Goal: Task Accomplishment & Management: Manage account settings

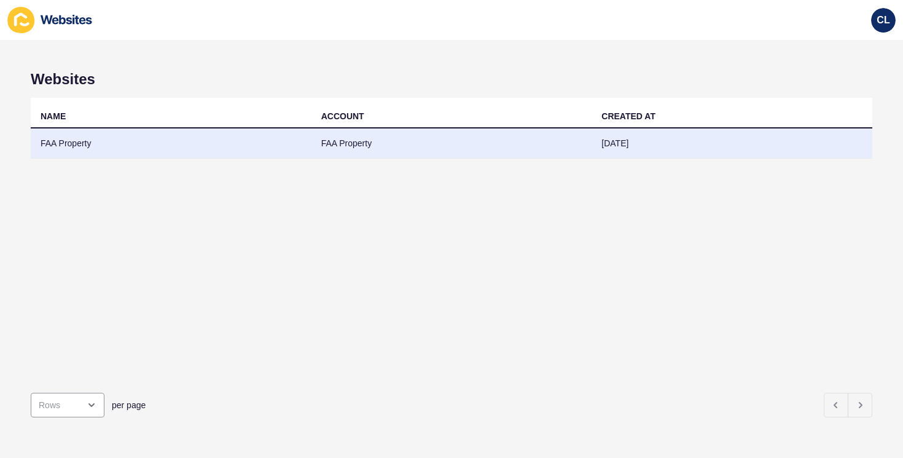
click at [591, 140] on td "FAA Property" at bounding box center [452, 143] width 281 height 30
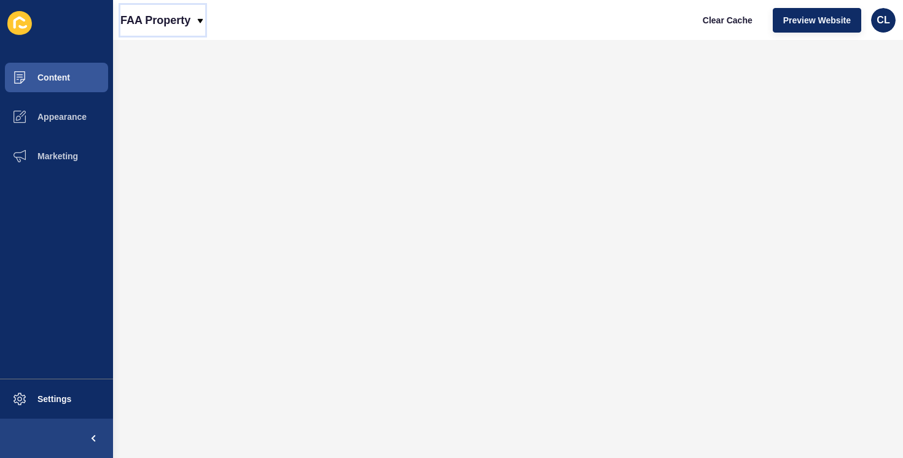
click at [191, 28] on div "FAA Property" at bounding box center [162, 20] width 85 height 31
click at [160, 54] on div "Back to website list" at bounding box center [174, 56] width 88 height 22
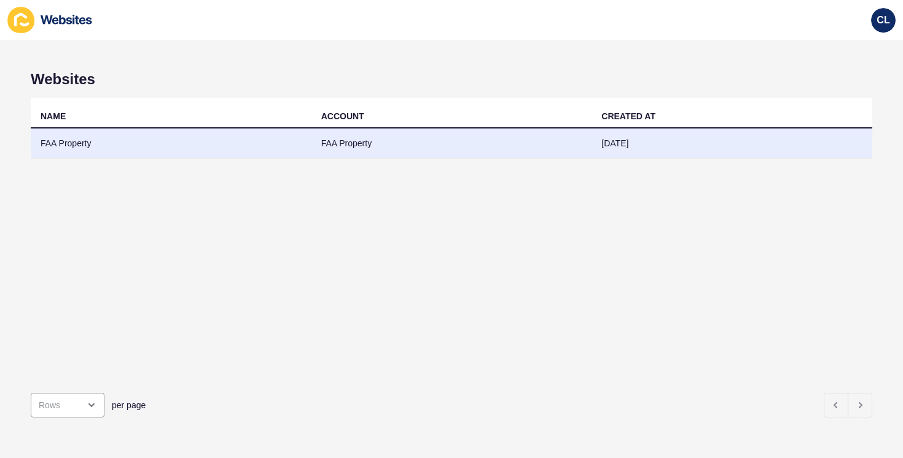
click at [94, 139] on td "FAA Property" at bounding box center [171, 143] width 281 height 30
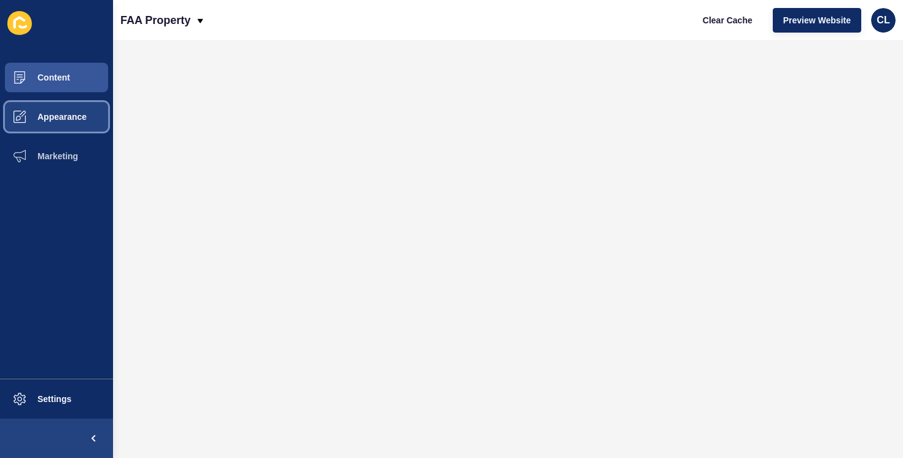
click at [72, 121] on span "Appearance" at bounding box center [42, 117] width 89 height 10
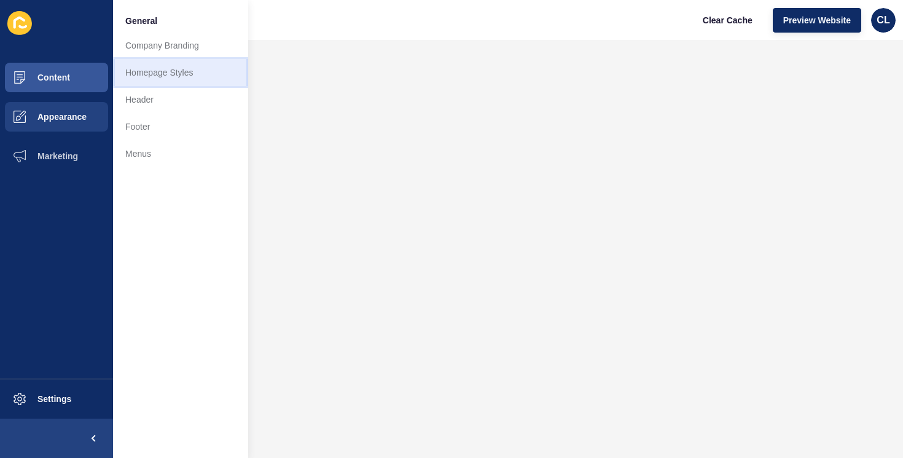
click at [175, 71] on link "Homepage Styles" at bounding box center [180, 72] width 135 height 27
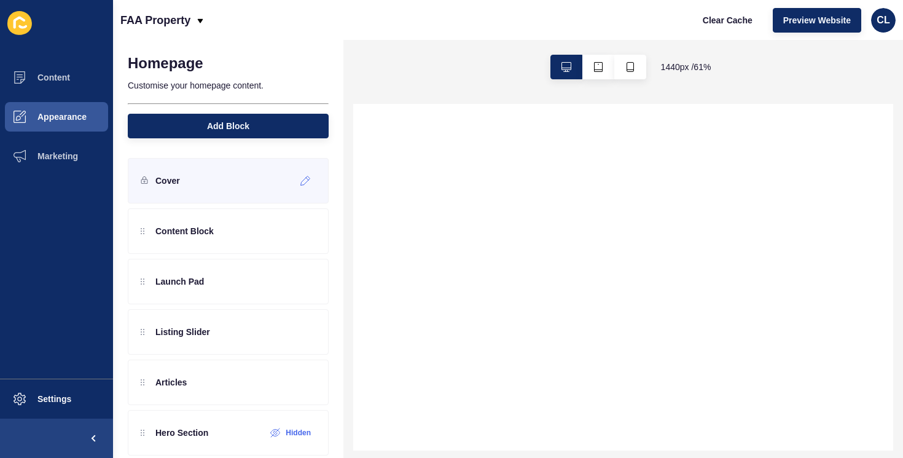
scroll to position [68, 0]
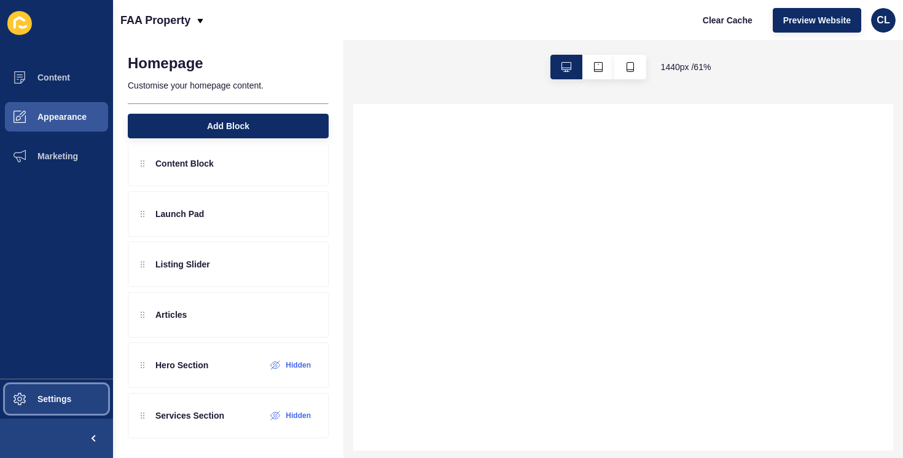
click at [68, 393] on button "Settings" at bounding box center [56, 398] width 113 height 39
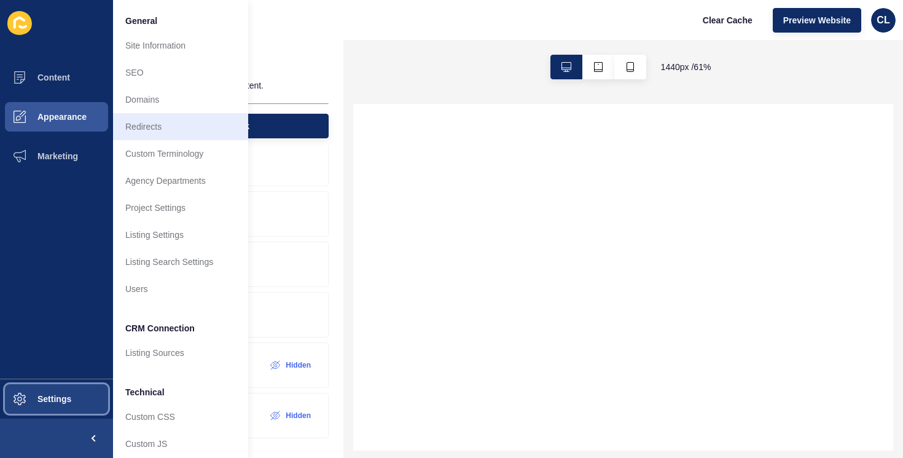
select select
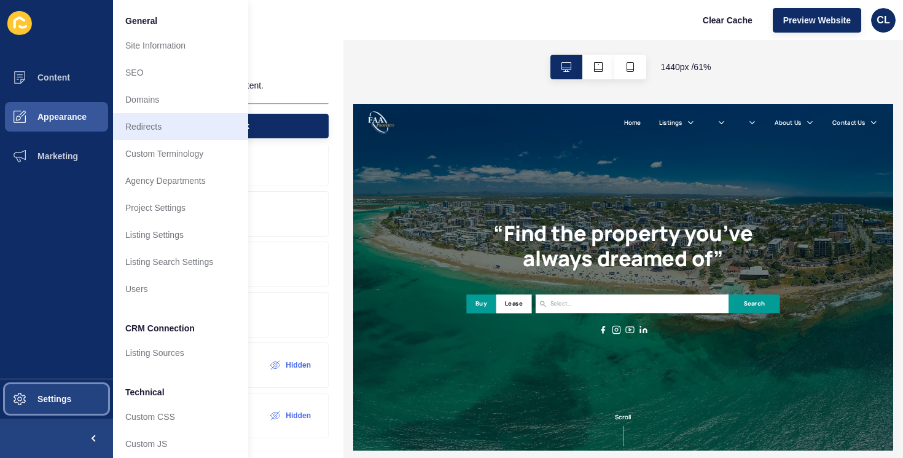
scroll to position [0, 0]
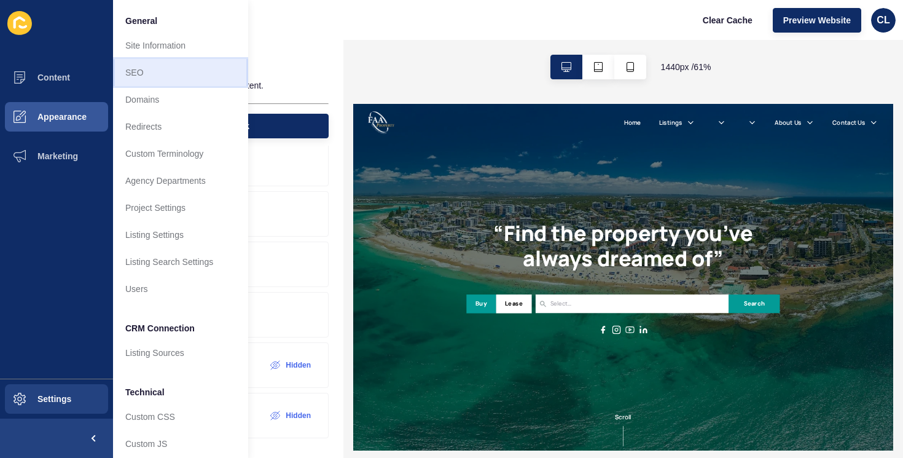
click at [173, 59] on link "SEO" at bounding box center [180, 72] width 135 height 27
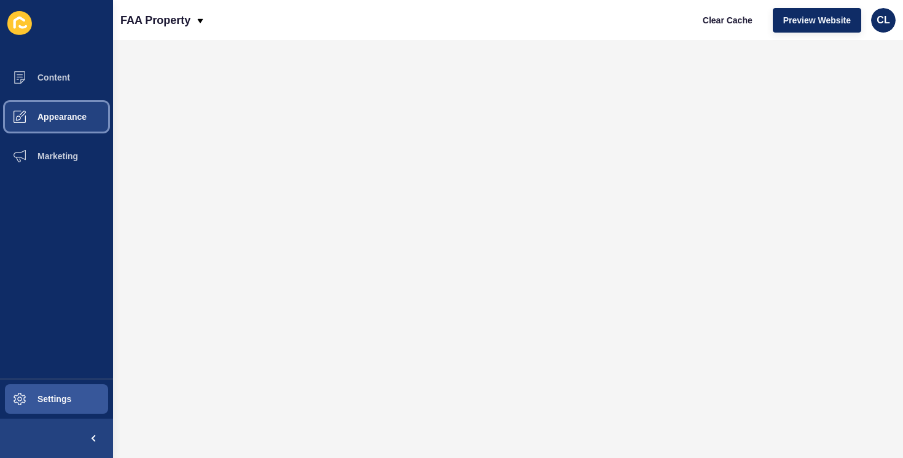
click at [77, 123] on button "Appearance" at bounding box center [56, 116] width 113 height 39
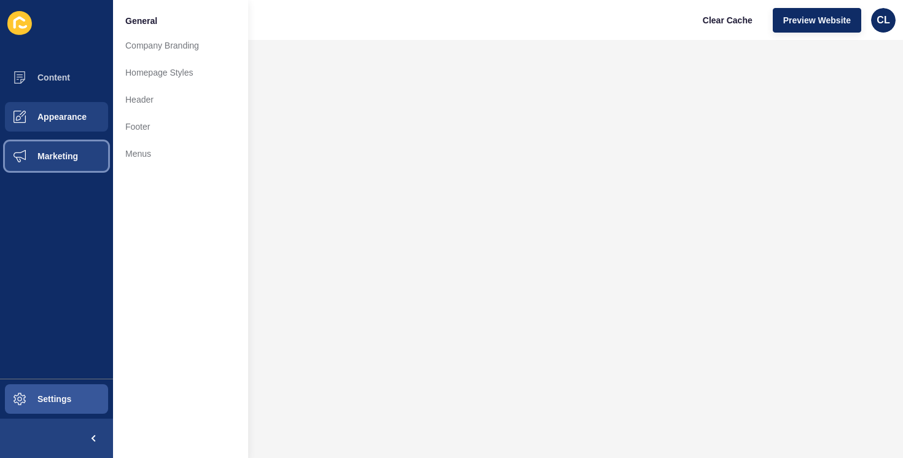
click at [66, 155] on span "Marketing" at bounding box center [38, 156] width 80 height 10
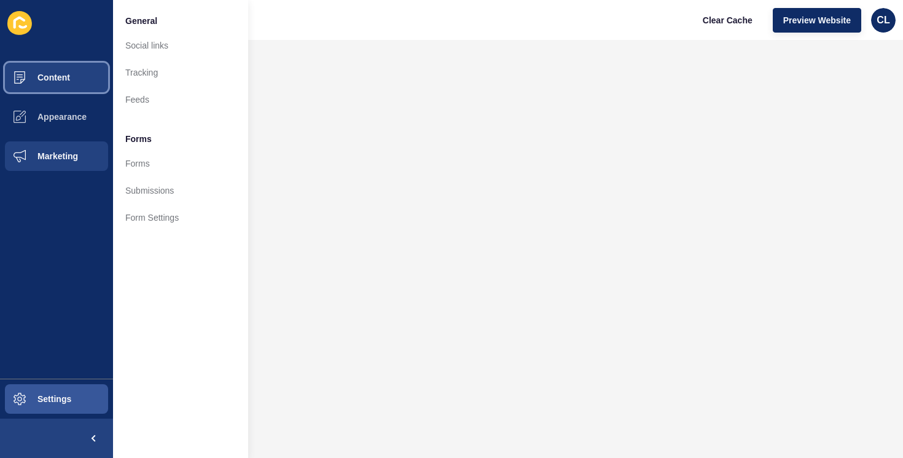
click at [70, 87] on button "Content" at bounding box center [56, 77] width 113 height 39
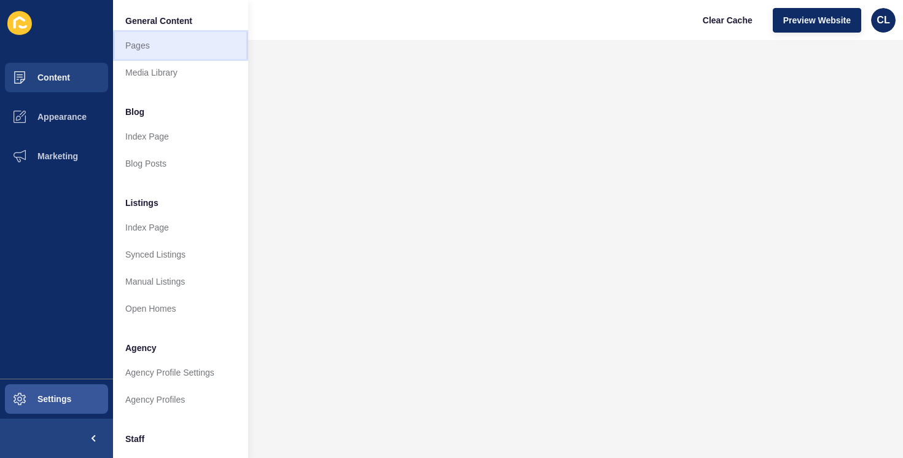
click at [156, 48] on link "Pages" at bounding box center [180, 45] width 135 height 27
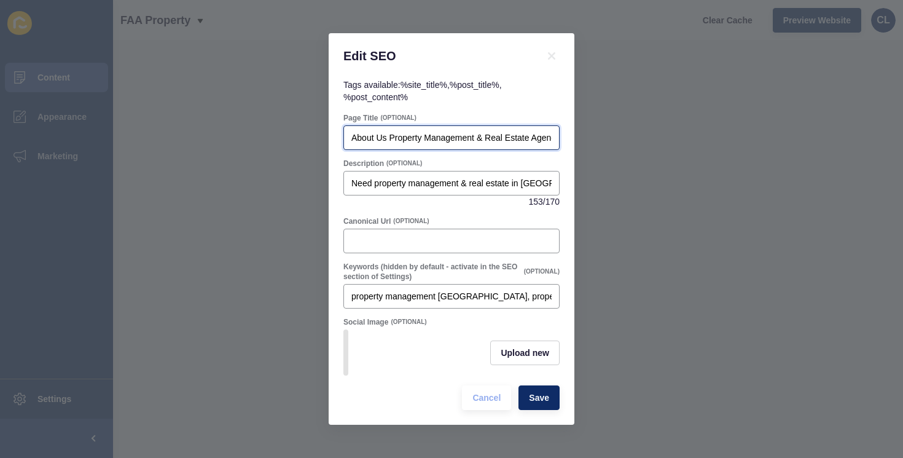
scroll to position [0, 128]
drag, startPoint x: 484, startPoint y: 141, endPoint x: 583, endPoint y: 142, distance: 99.0
click at [583, 142] on div "Edit SEO Tags available: %site_title% , %post_title% , %post_content% Page Titl…" at bounding box center [451, 229] width 903 height 458
click at [463, 140] on input "About Us Property Management & Real Estate Agency Maroochydore Sunshine Coast" at bounding box center [452, 138] width 200 height 12
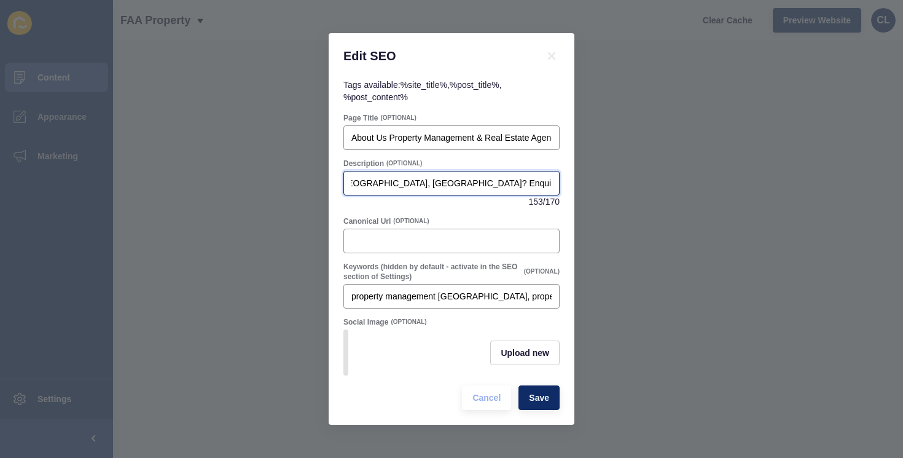
scroll to position [0, 409]
drag, startPoint x: 440, startPoint y: 178, endPoint x: 571, endPoint y: 186, distance: 131.2
click at [571, 186] on div "Tags available: %site_title% , %post_title% , %post_content% Page Title (OPTION…" at bounding box center [452, 252] width 246 height 346
click at [495, 176] on div "Need property management & real estate in Maroochydore, Sunshine Coast? Enquire…" at bounding box center [452, 183] width 216 height 25
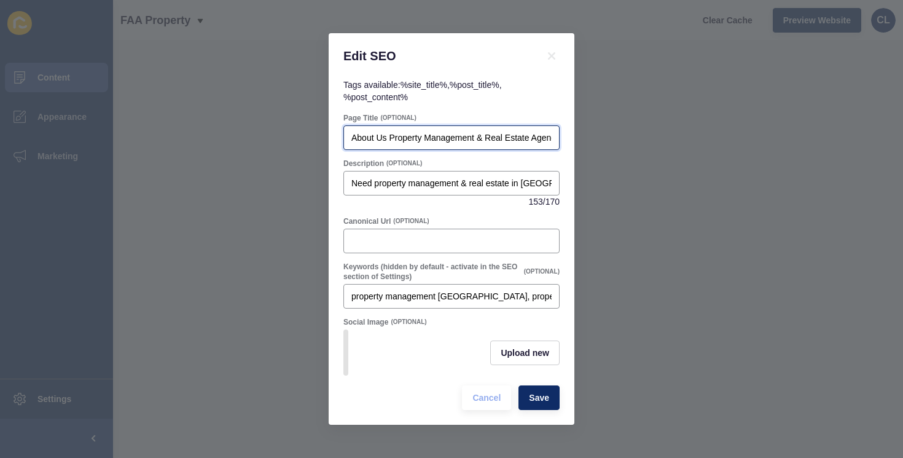
click at [456, 136] on input "About Us Property Management & Real Estate Agency Maroochydore Sunshine Coast" at bounding box center [452, 138] width 200 height 12
click at [177, 224] on div "Edit SEO Tags available: %site_title% , %post_title% , %post_content% Page Titl…" at bounding box center [451, 229] width 903 height 458
click at [485, 392] on span "Cancel" at bounding box center [487, 398] width 28 height 12
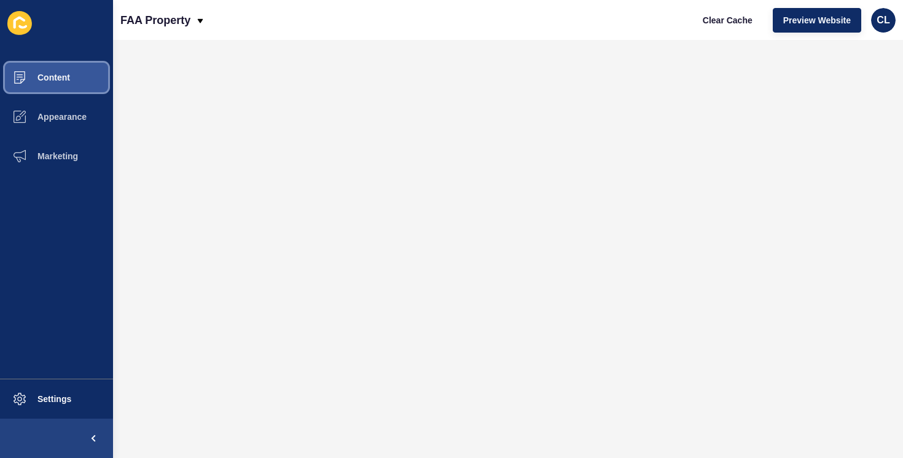
click at [74, 74] on button "Content" at bounding box center [56, 77] width 113 height 39
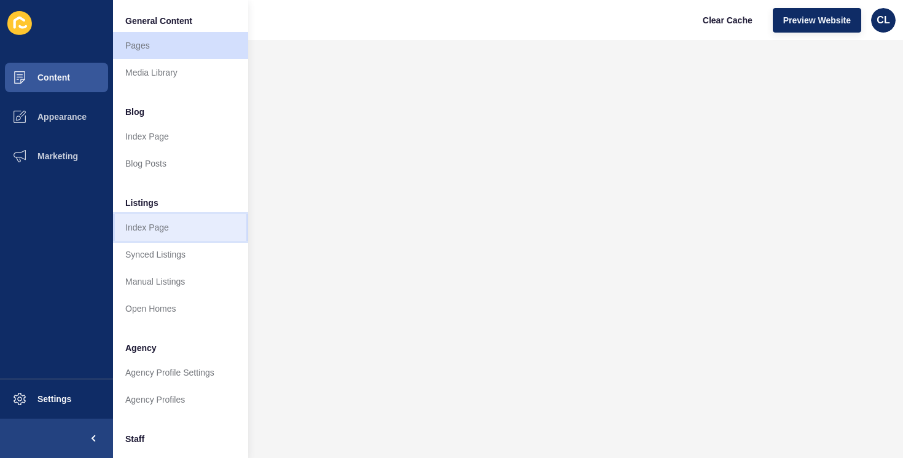
click at [144, 234] on link "Index Page" at bounding box center [180, 227] width 135 height 27
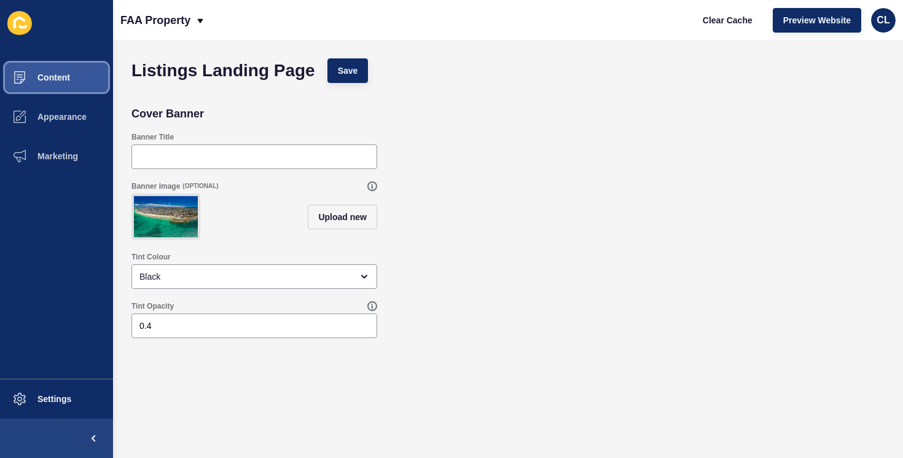
click at [80, 72] on button "Content" at bounding box center [56, 77] width 113 height 39
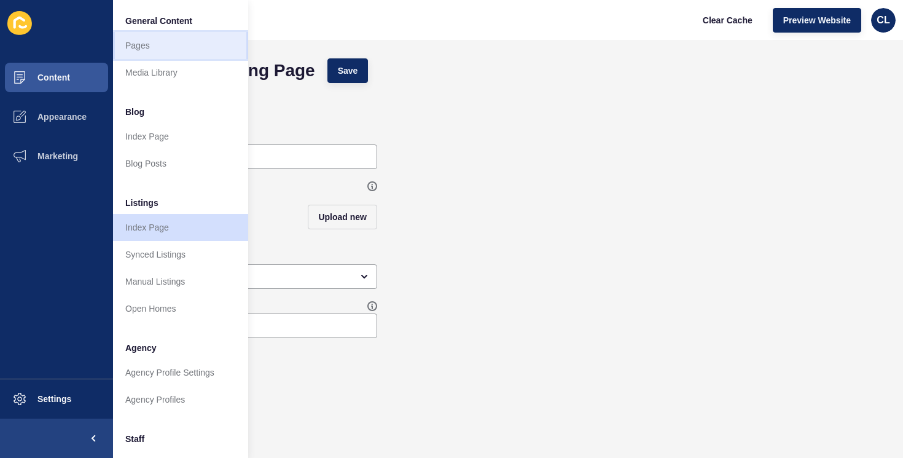
click at [180, 46] on link "Pages" at bounding box center [180, 45] width 135 height 27
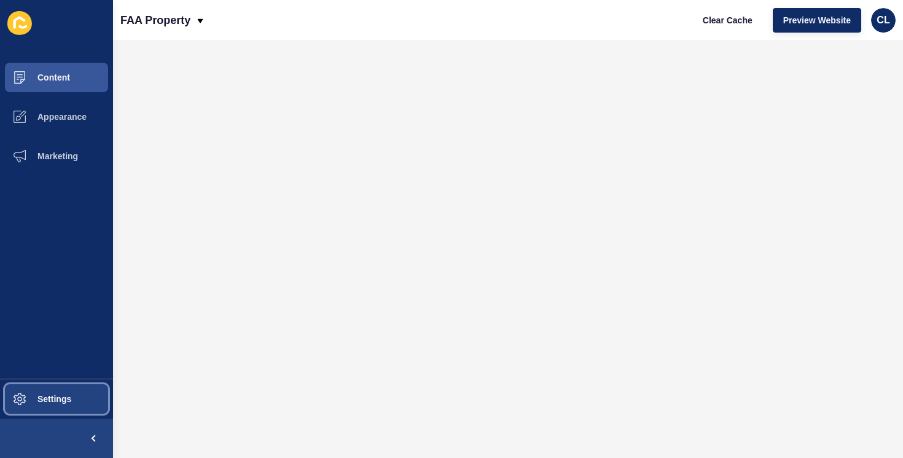
click at [58, 393] on button "Settings" at bounding box center [56, 398] width 113 height 39
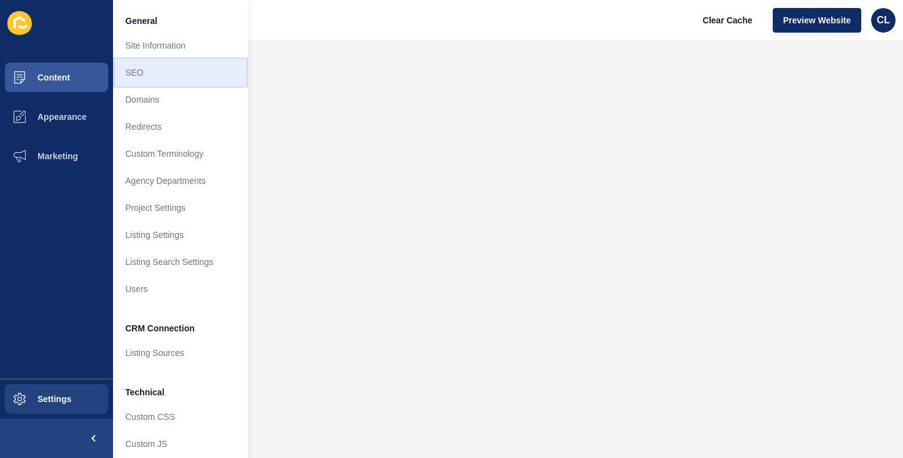
click at [181, 76] on link "SEO" at bounding box center [180, 72] width 135 height 27
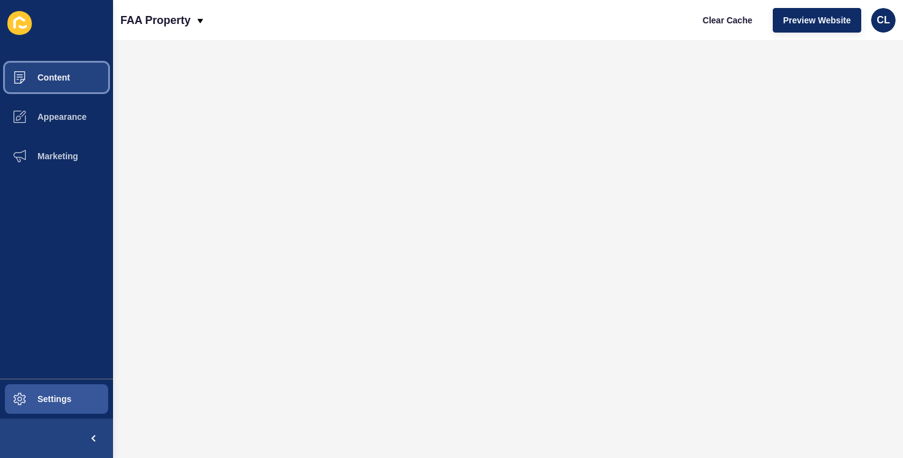
click at [72, 77] on button "Content" at bounding box center [56, 77] width 113 height 39
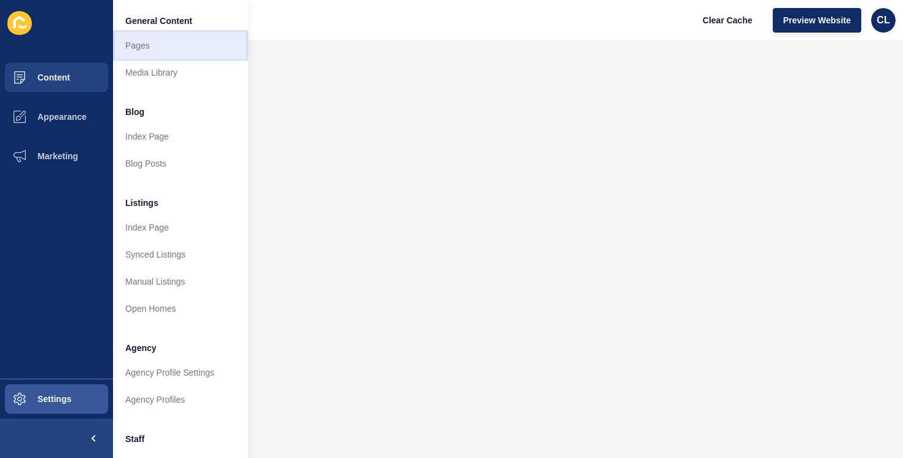
click at [161, 39] on link "Pages" at bounding box center [180, 45] width 135 height 27
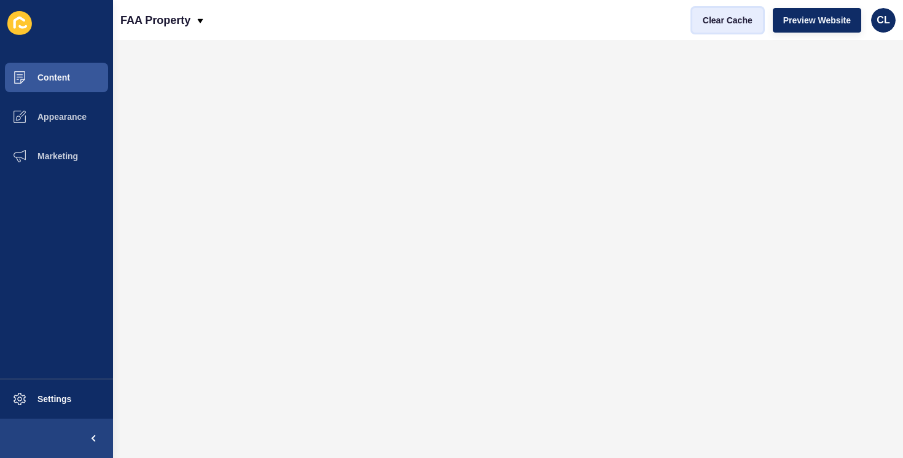
click at [736, 18] on span "Clear Cache" at bounding box center [728, 20] width 50 height 12
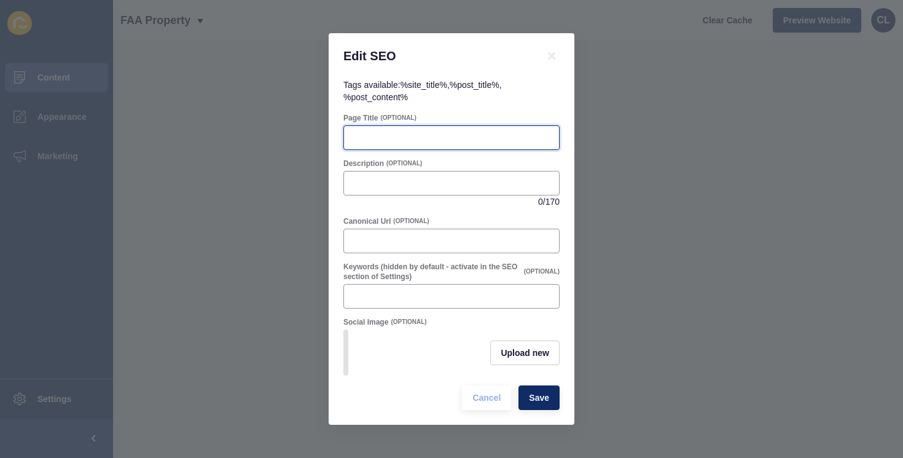
click at [417, 140] on input "Page Title" at bounding box center [452, 138] width 200 height 12
type input "Buyers Agent Maroochydore, Sunshine Coast | FAA Property"
click at [446, 138] on input "Buyers Agent Maroochydore, Sunshine Coast | FAA Property" at bounding box center [452, 138] width 200 height 12
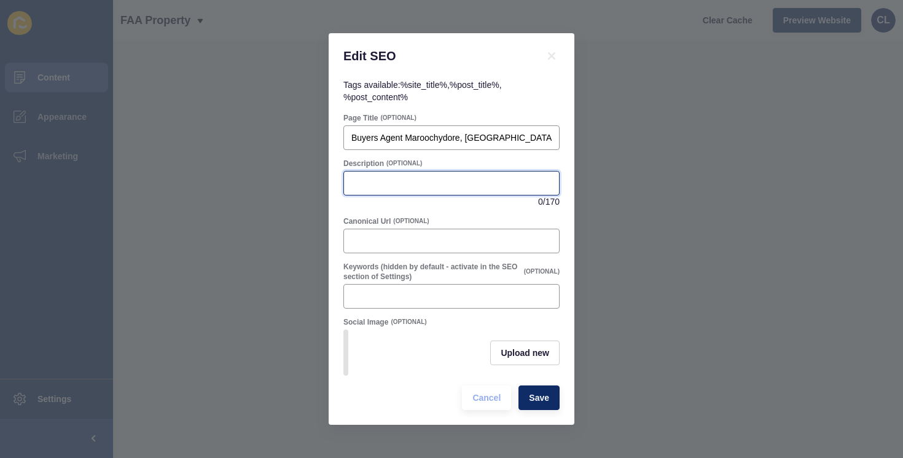
click at [423, 181] on input "Description" at bounding box center [452, 183] width 200 height 12
paste input "Buyers agent in Maroochydore, Sunshine Coast to find and secure the right prope…"
drag, startPoint x: 423, startPoint y: 181, endPoint x: 334, endPoint y: 179, distance: 88.5
click at [334, 179] on div "Tags available: %site_title% , %post_title% , %post_content% Page Title (OPTION…" at bounding box center [452, 252] width 246 height 346
click at [412, 184] on input "Buyers agent in Maroochydore, Sunshine Coast to find and secure the right prope…" at bounding box center [452, 183] width 200 height 12
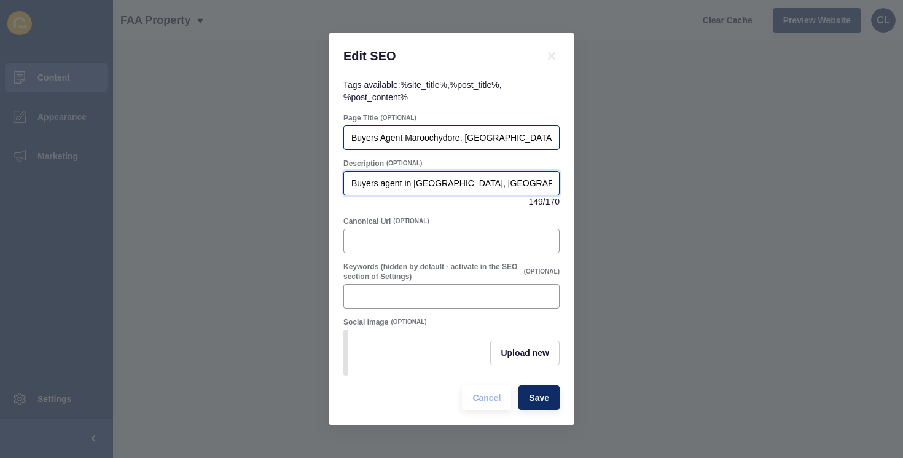
type input "Buyers agent in Maroochydore, Sunshine Coast to find and secure the right prope…"
drag, startPoint x: 350, startPoint y: 138, endPoint x: 456, endPoint y: 136, distance: 105.7
click at [456, 136] on div "Buyers Agent Maroochydore, Sunshine Coast | FAA Property" at bounding box center [452, 137] width 216 height 25
click at [459, 136] on input "Buyers Agent Maroochydore, Sunshine Coast | FAA Property" at bounding box center [452, 138] width 200 height 12
drag, startPoint x: 459, startPoint y: 136, endPoint x: 337, endPoint y: 136, distance: 121.1
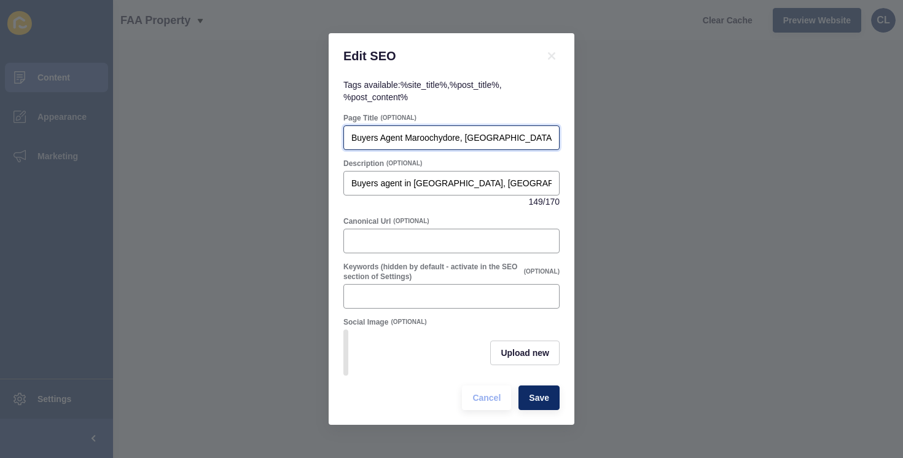
click at [337, 136] on div "Tags available: %site_title% , %post_title% , %post_content% Page Title (OPTION…" at bounding box center [452, 252] width 246 height 346
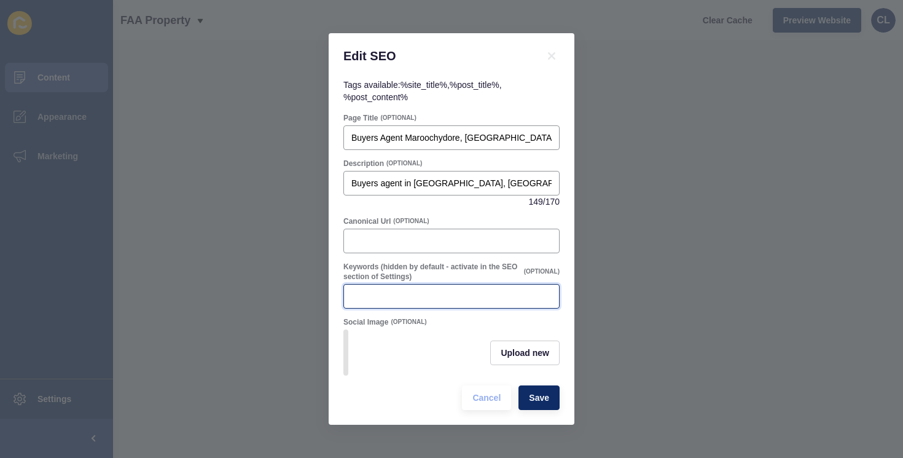
click at [443, 301] on input "Keywords (hidden by default - activate in the SEO section of Settings)" at bounding box center [452, 296] width 200 height 12
click at [409, 299] on input "buyers agent in maroochydore" at bounding box center [452, 296] width 200 height 12
click at [470, 299] on input "buyers agent maroochydore" at bounding box center [452, 296] width 200 height 12
type input "buyers agent maroochydore, buyers agent in maroochydore, buyers agent sunshine …"
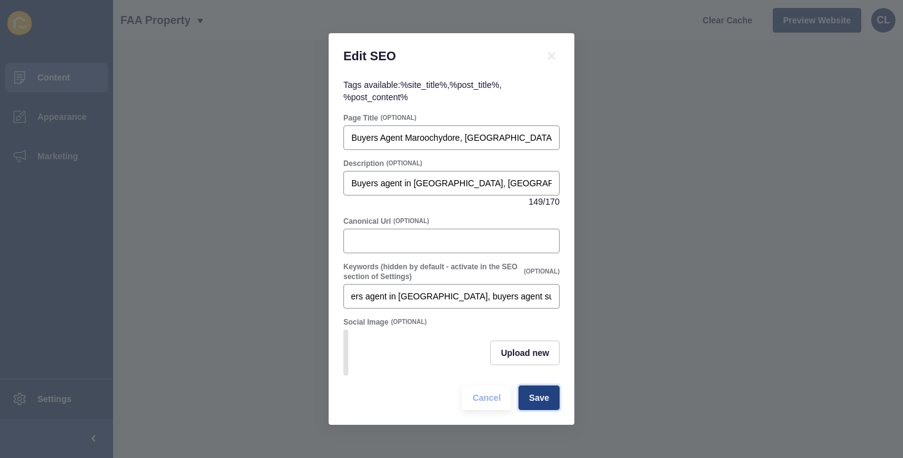
click at [541, 392] on span "Save" at bounding box center [539, 398] width 20 height 12
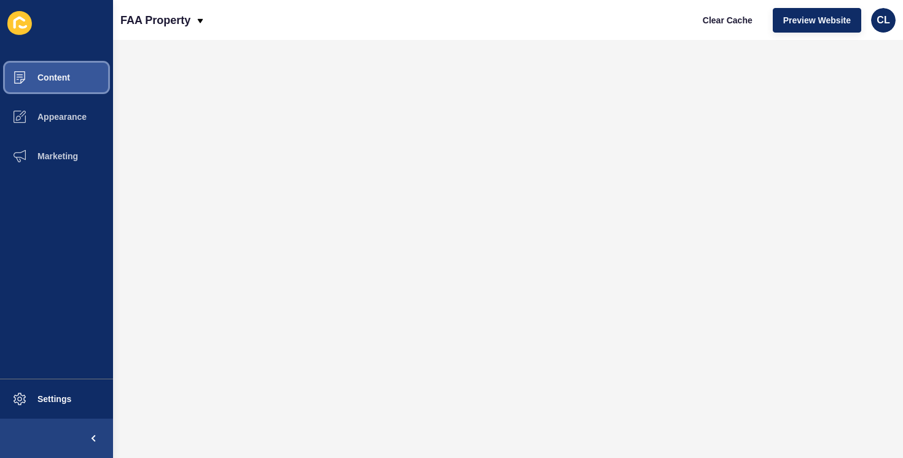
click at [49, 82] on span "Content" at bounding box center [34, 78] width 72 height 10
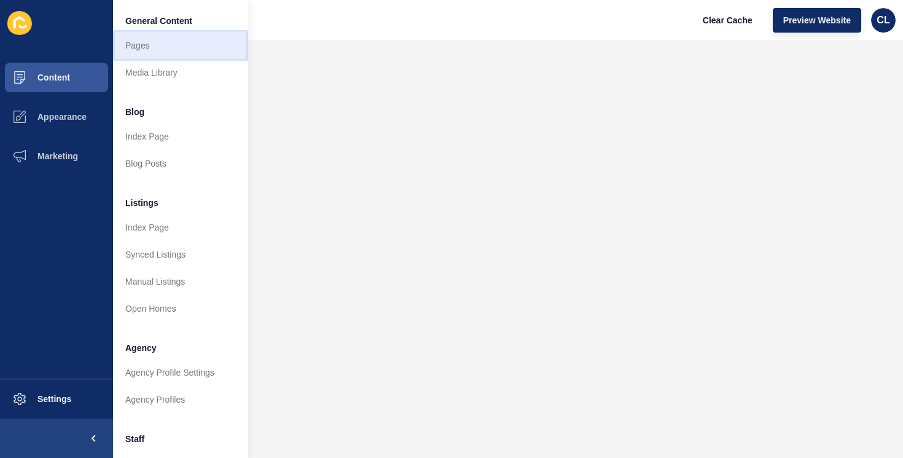
click at [167, 52] on link "Pages" at bounding box center [180, 45] width 135 height 27
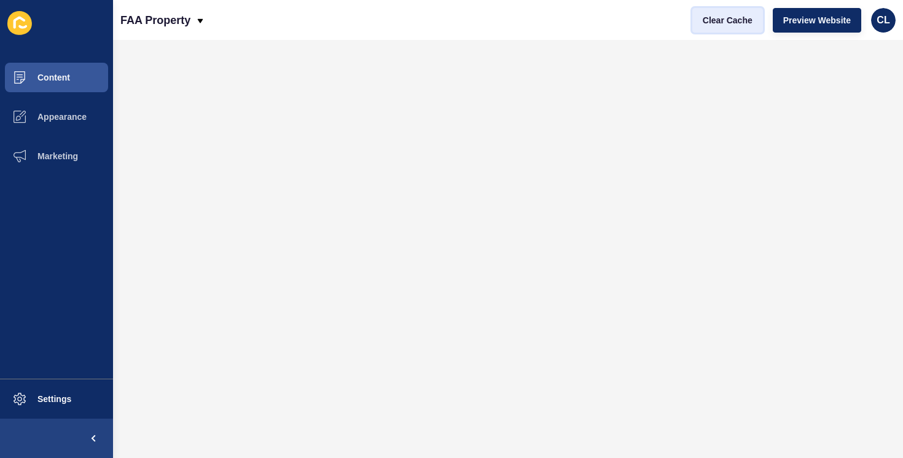
click at [728, 12] on button "Clear Cache" at bounding box center [728, 20] width 71 height 25
click at [726, 28] on button "Clear Cache" at bounding box center [728, 20] width 71 height 25
click at [728, 14] on span "Clear Cache" at bounding box center [728, 20] width 50 height 12
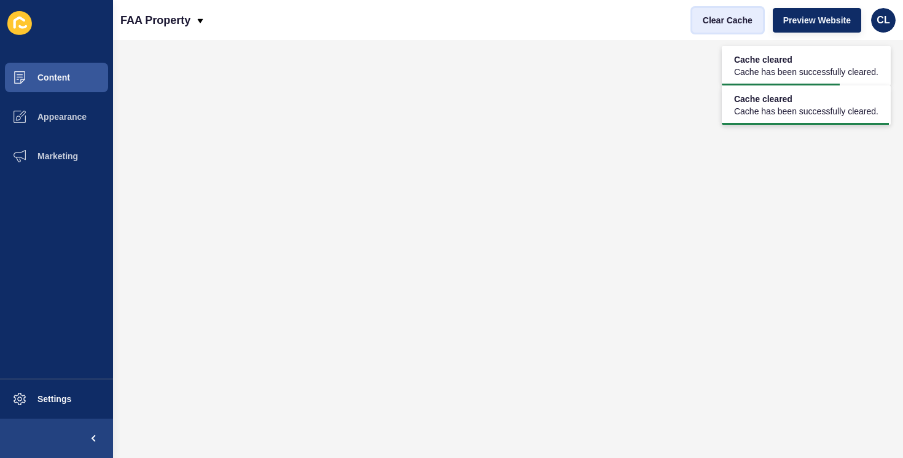
click at [728, 14] on span "Clear Cache" at bounding box center [728, 20] width 50 height 12
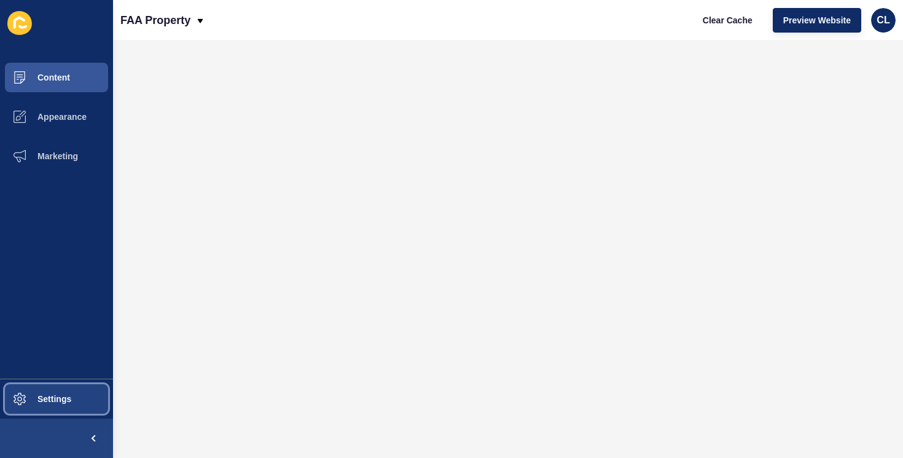
click at [36, 385] on span at bounding box center [19, 398] width 39 height 39
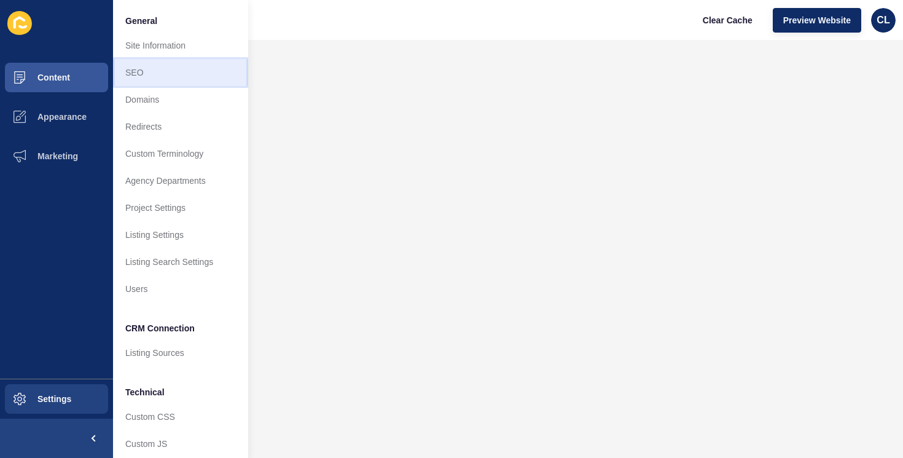
click at [161, 76] on link "SEO" at bounding box center [180, 72] width 135 height 27
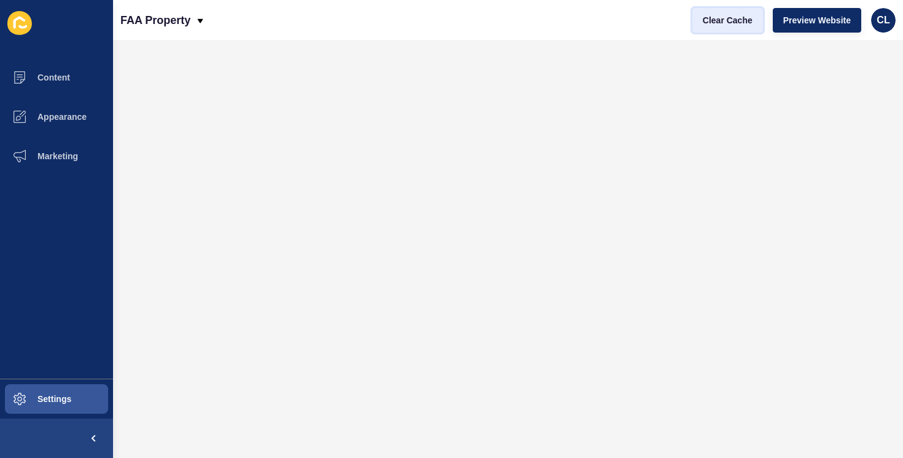
click at [749, 13] on button "Clear Cache" at bounding box center [728, 20] width 71 height 25
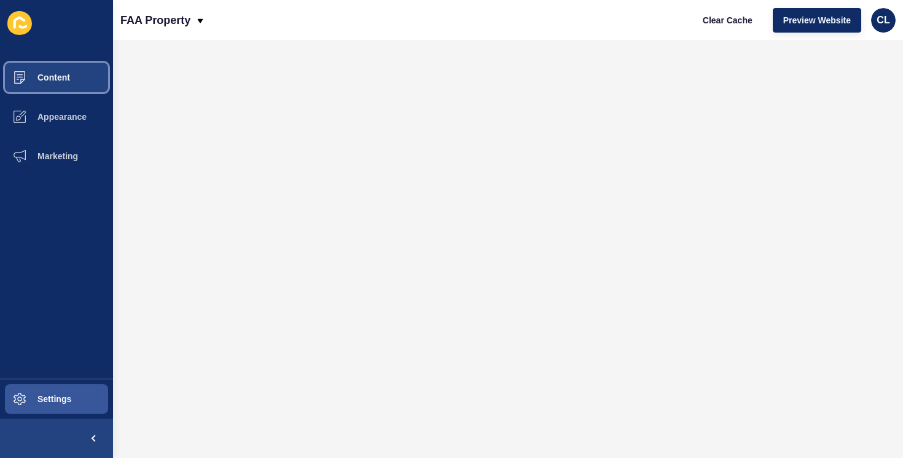
click at [47, 85] on button "Content" at bounding box center [56, 77] width 113 height 39
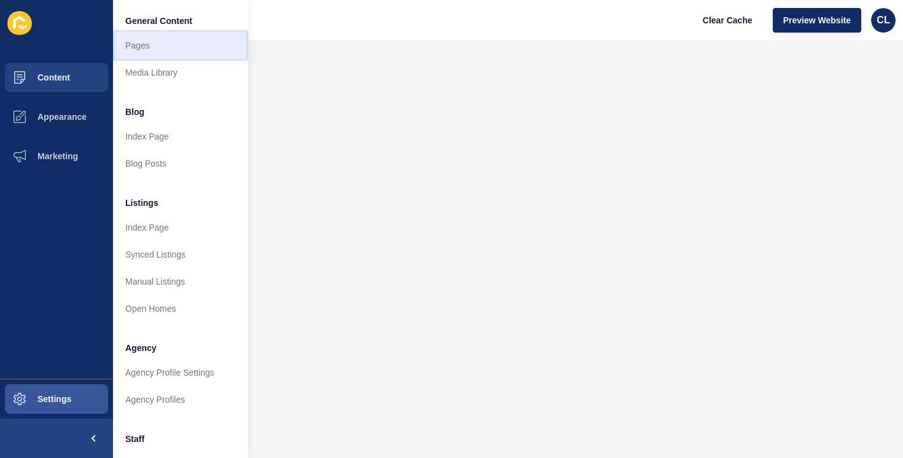
click at [160, 35] on link "Pages" at bounding box center [180, 45] width 135 height 27
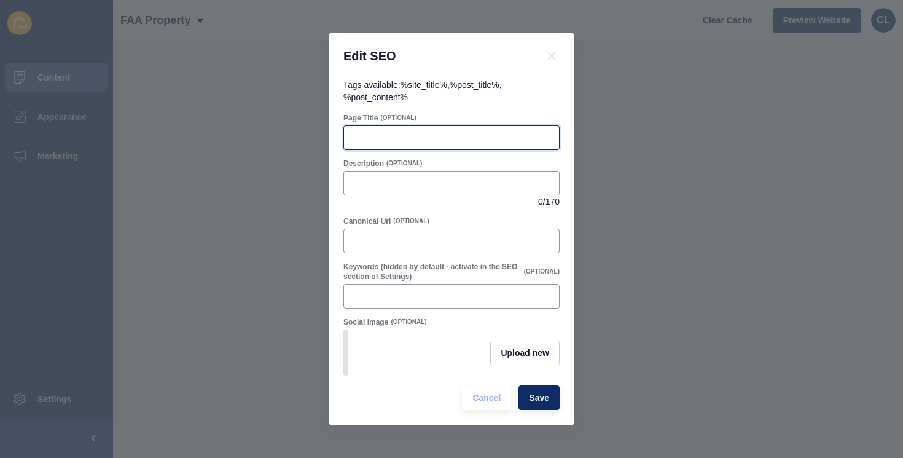
click at [396, 132] on input "Page Title" at bounding box center [452, 138] width 200 height 12
paste input "Digital Property Packs Maroochydore, Sunshine Coast | FAA Property"
type input "Digital Property Packs Maroochydore, Sunshine Coast | FAA Property"
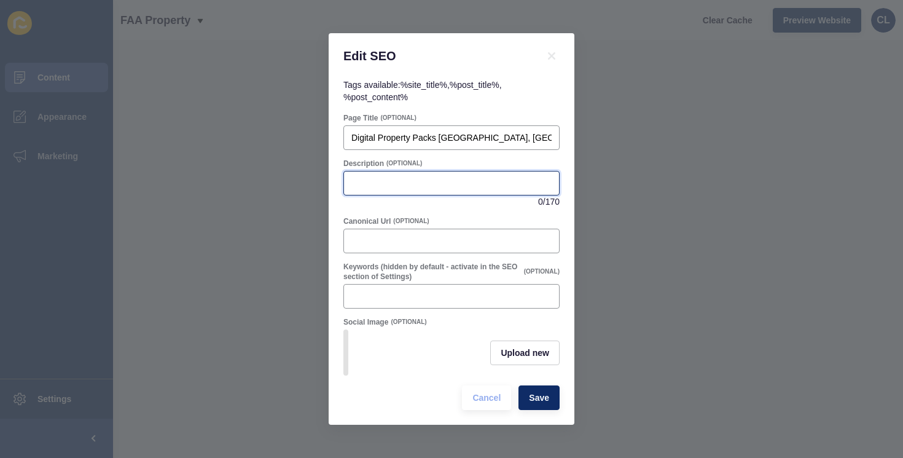
click at [414, 179] on input "Description" at bounding box center [452, 183] width 200 height 12
paste input "Digital Property Packs in Maroochydore, Sunshine Coast. Give buyers one secure …"
type input "Digital Property Packs in Maroochydore, Sunshine Coast. Give buyers one secure …"
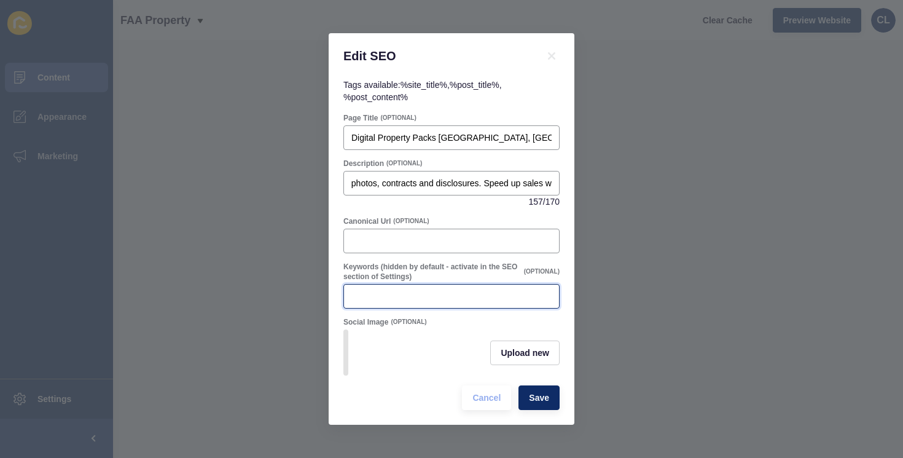
click at [403, 291] on input "Keywords (hidden by default - activate in the SEO section of Settings)" at bounding box center [452, 296] width 200 height 12
paste input "digital property packs maroochydore, digital property packs sunshine coast, onl…"
type input "digital property packs maroochydore, digital property packs sunshine coast, onl…"
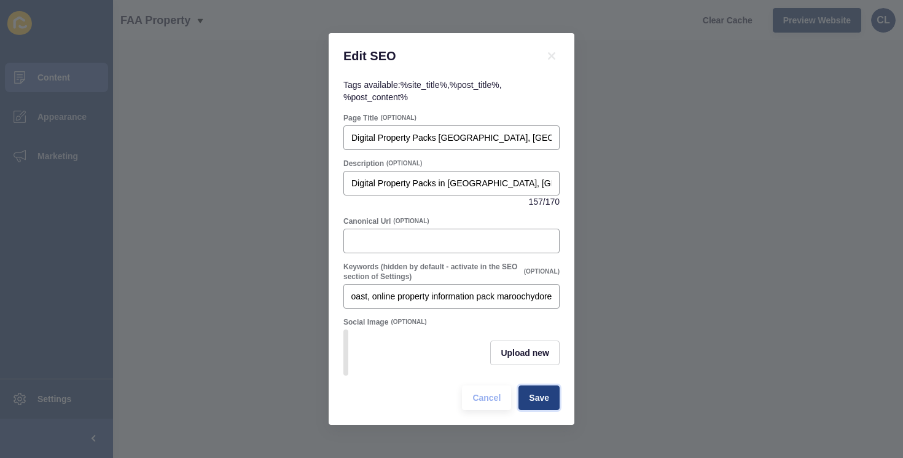
click at [540, 395] on span "Save" at bounding box center [539, 398] width 20 height 12
click at [427, 140] on input "Digital Property Packs [GEOGRAPHIC_DATA], [GEOGRAPHIC_DATA] | FAA Property" at bounding box center [452, 138] width 200 height 12
click at [431, 184] on input "Digital Property Packs in [GEOGRAPHIC_DATA], [GEOGRAPHIC_DATA]. Give buyers one…" at bounding box center [452, 183] width 200 height 12
click at [541, 400] on span "Save" at bounding box center [539, 398] width 20 height 12
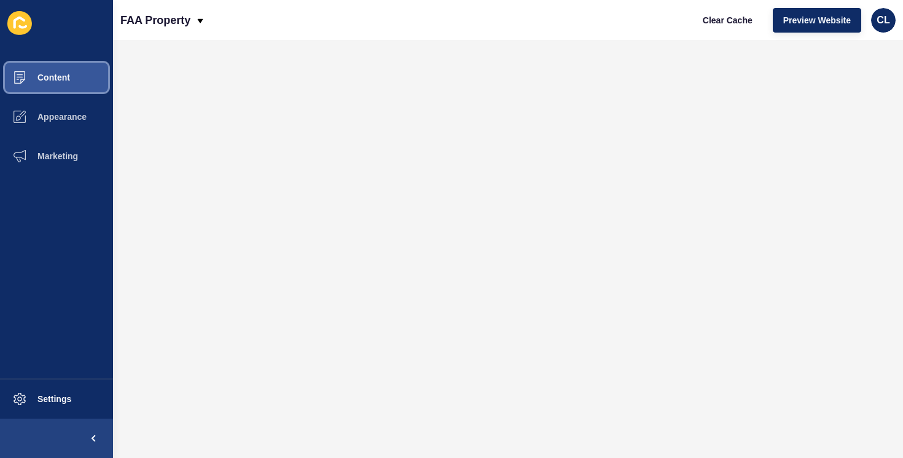
click at [76, 79] on button "Content" at bounding box center [56, 77] width 113 height 39
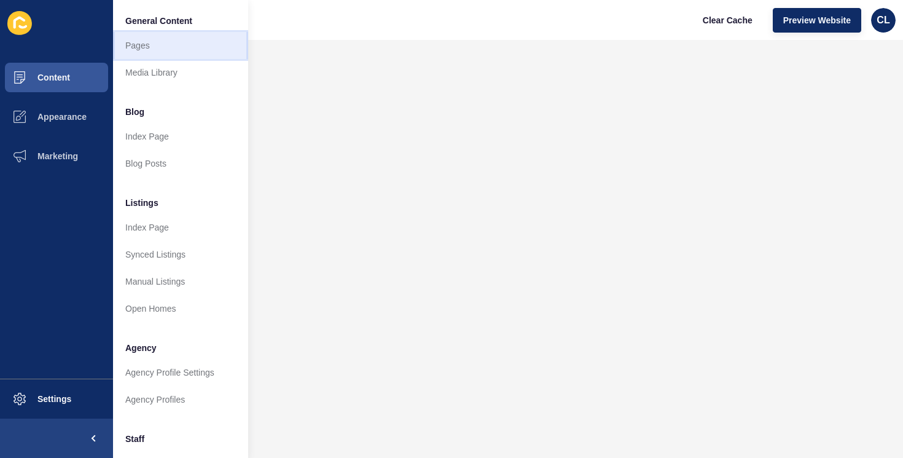
click at [146, 52] on link "Pages" at bounding box center [180, 45] width 135 height 27
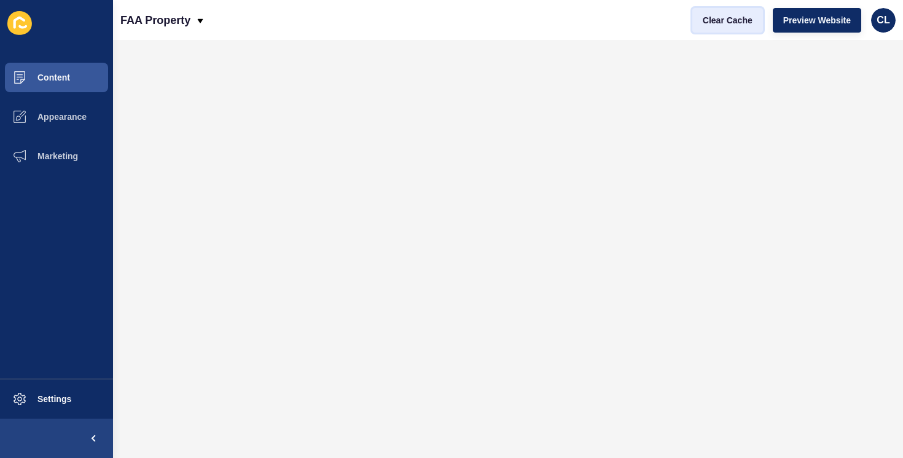
click at [718, 20] on span "Clear Cache" at bounding box center [728, 20] width 50 height 12
click at [722, 8] on button "Clear Cache" at bounding box center [728, 20] width 71 height 25
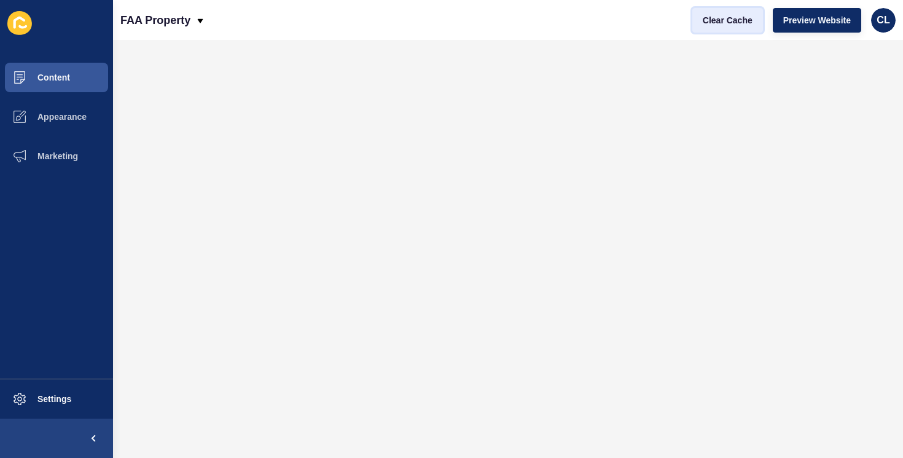
click at [722, 8] on button "Clear Cache" at bounding box center [728, 20] width 71 height 25
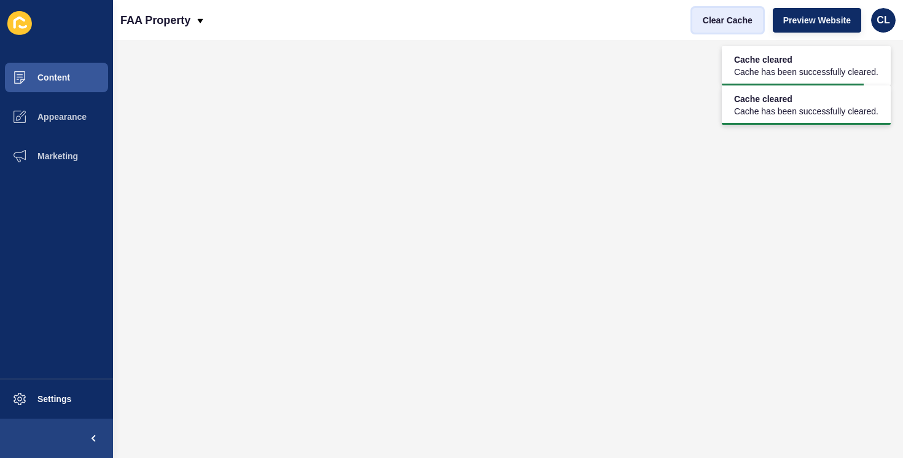
click at [722, 8] on button "Clear Cache" at bounding box center [728, 20] width 71 height 25
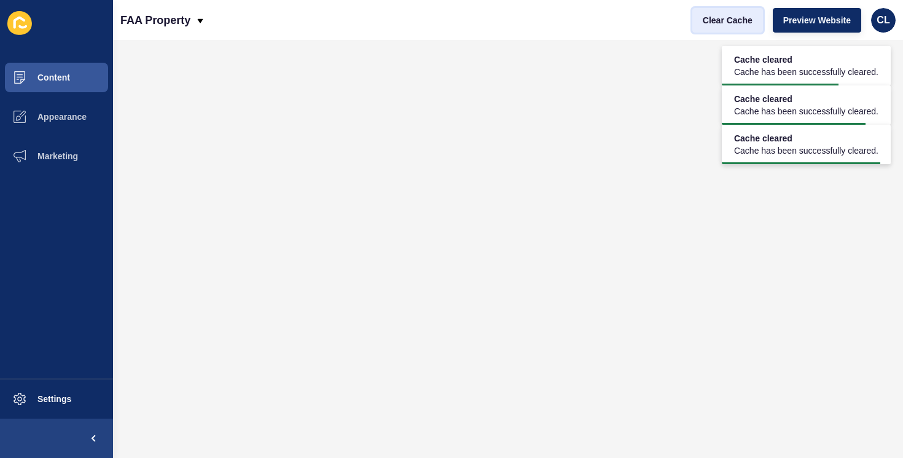
click at [722, 8] on button "Clear Cache" at bounding box center [728, 20] width 71 height 25
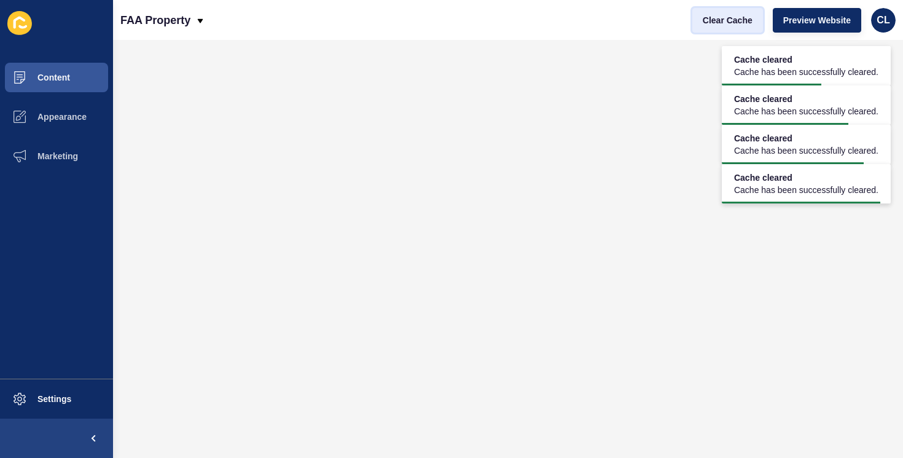
click at [722, 8] on button "Clear Cache" at bounding box center [728, 20] width 71 height 25
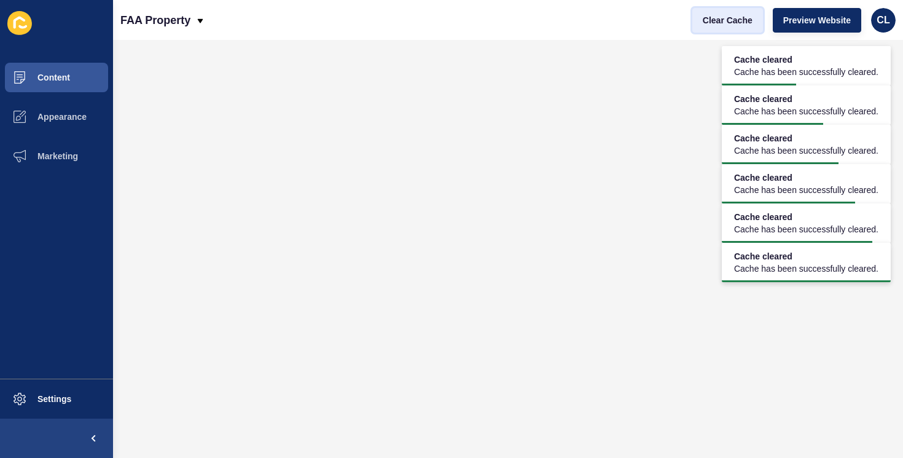
click at [722, 8] on button "Clear Cache" at bounding box center [728, 20] width 71 height 25
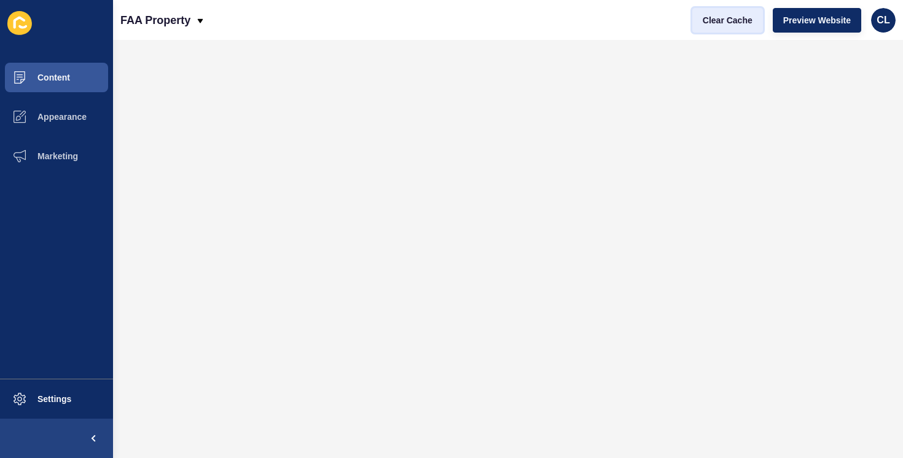
click at [721, 28] on button "Clear Cache" at bounding box center [728, 20] width 71 height 25
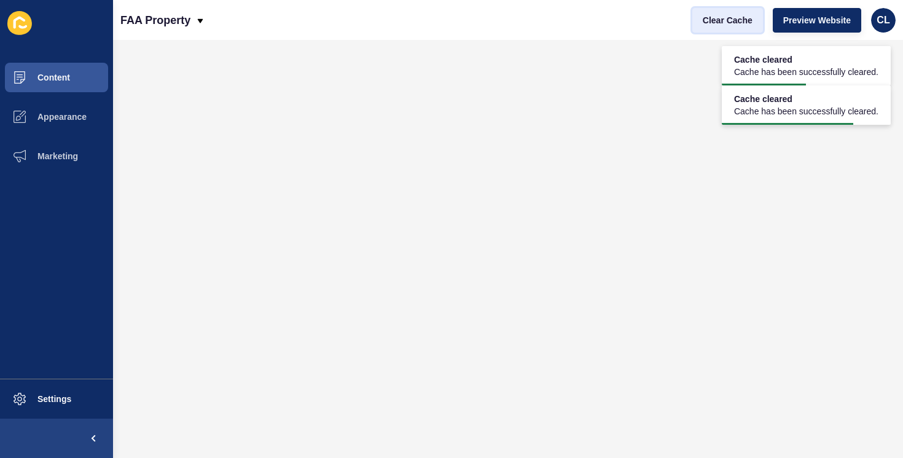
click at [721, 24] on span "Clear Cache" at bounding box center [728, 20] width 50 height 12
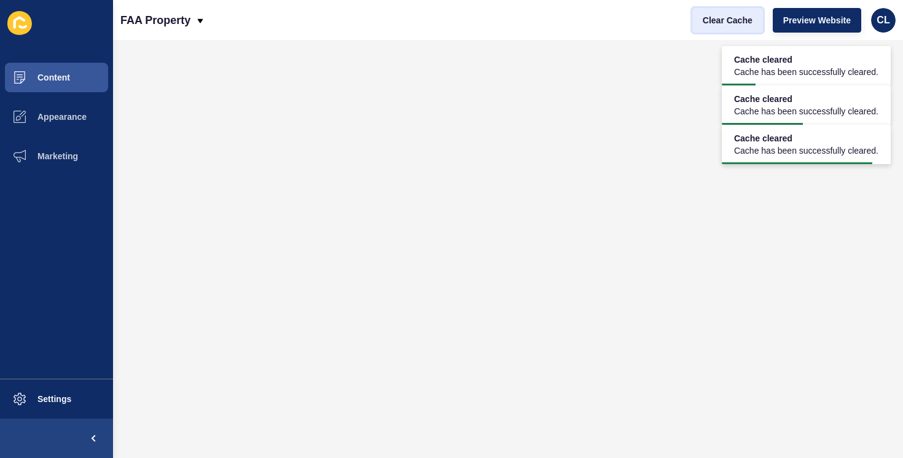
click at [721, 24] on span "Clear Cache" at bounding box center [728, 20] width 50 height 12
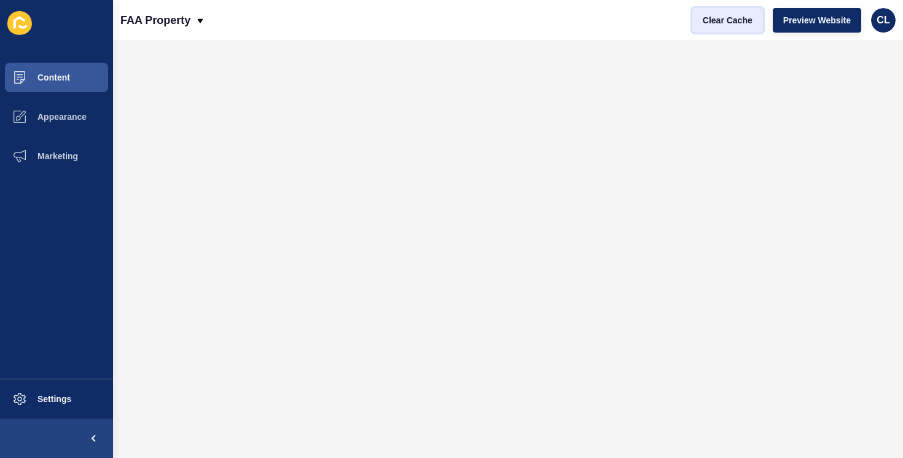
click at [734, 22] on span "Clear Cache" at bounding box center [728, 20] width 50 height 12
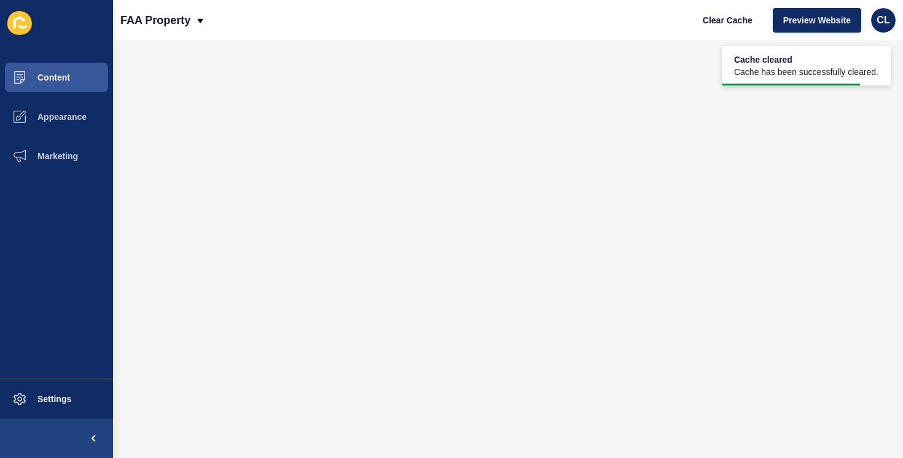
click at [18, 27] on icon at bounding box center [19, 23] width 25 height 24
click at [60, 403] on span "Settings" at bounding box center [34, 399] width 73 height 10
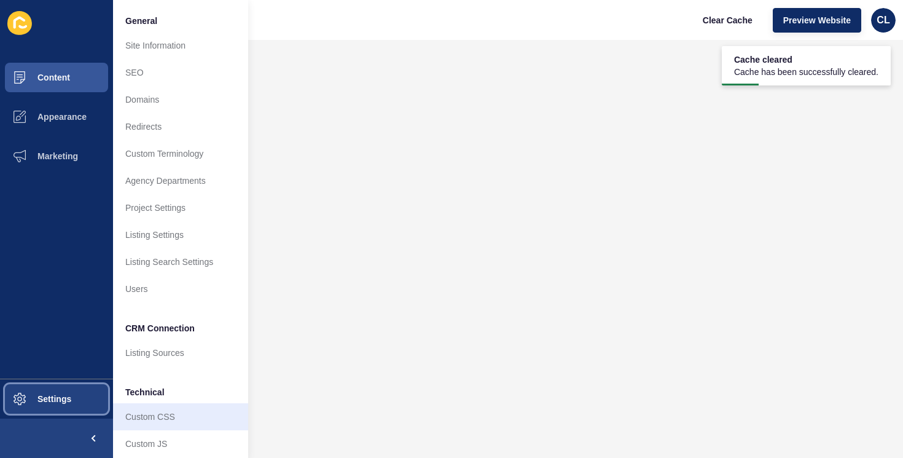
scroll to position [34, 0]
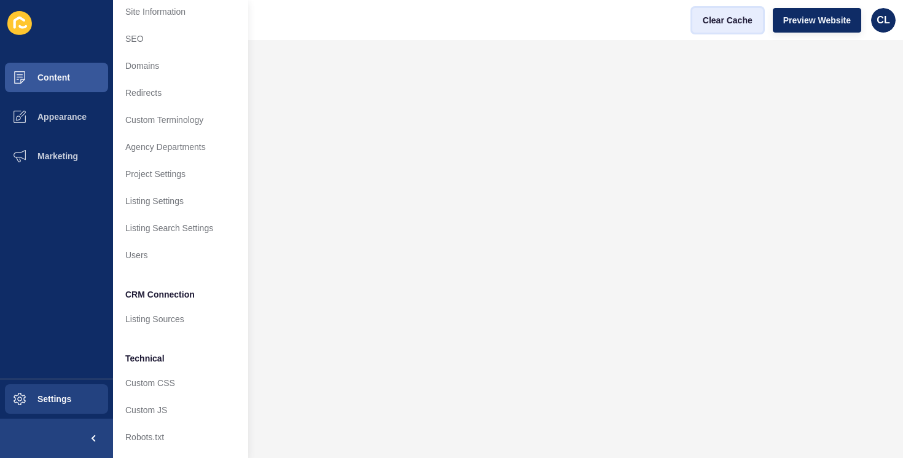
click at [742, 29] on button "Clear Cache" at bounding box center [728, 20] width 71 height 25
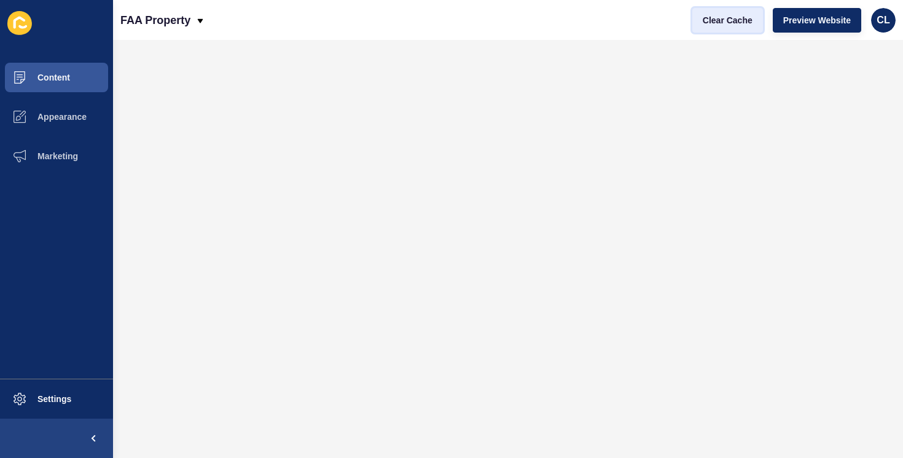
click at [714, 11] on button "Clear Cache" at bounding box center [728, 20] width 71 height 25
click at [733, 22] on span "Clear Cache" at bounding box center [728, 20] width 50 height 12
click at [735, 23] on span "Clear Cache" at bounding box center [728, 20] width 50 height 12
click at [718, 18] on span "Clear Cache" at bounding box center [728, 20] width 50 height 12
click at [704, 14] on span "Clear Cache" at bounding box center [728, 20] width 50 height 12
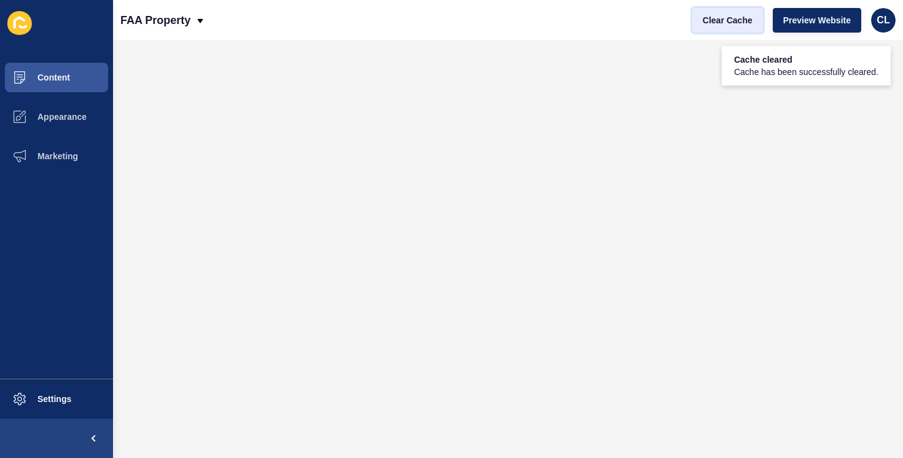
click at [704, 14] on span "Clear Cache" at bounding box center [728, 20] width 50 height 12
click at [712, 22] on span "Clear Cache" at bounding box center [728, 20] width 50 height 12
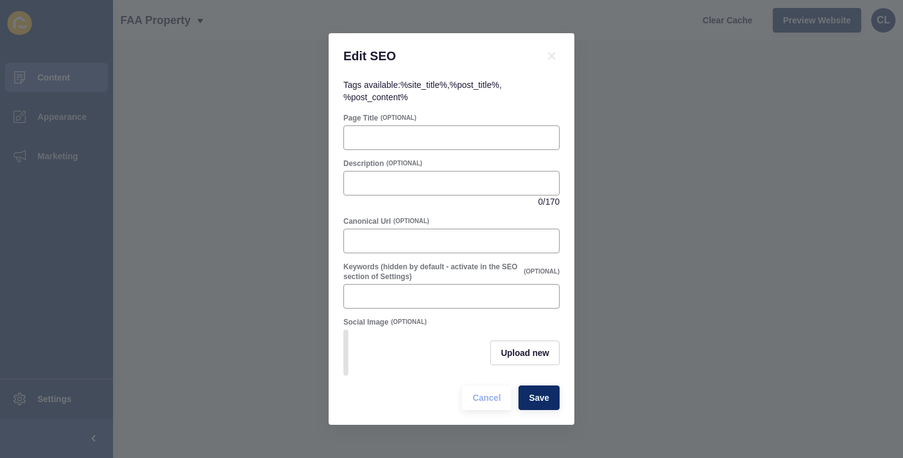
click at [454, 125] on div "Page Title (OPTIONAL)" at bounding box center [451, 131] width 219 height 39
click at [446, 138] on input "Page Title" at bounding box center [452, 138] width 200 height 12
paste input "Property Sales Enquiry Maroochydore, [GEOGRAPHIC_DATA] | FAA Property"
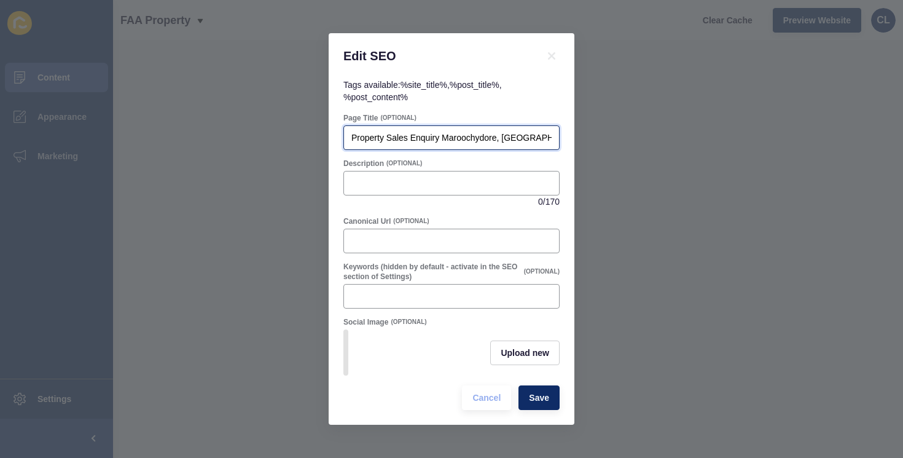
scroll to position [0, 68]
type input "Property Sales Enquiry Maroochydore, [GEOGRAPHIC_DATA] | FAA Property"
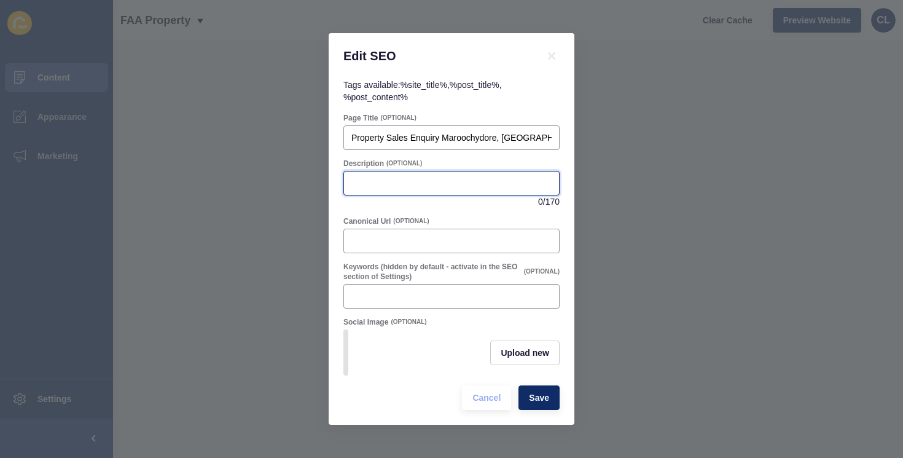
click at [439, 182] on input "Description" at bounding box center [452, 183] width 200 height 12
paste input "Property sales enquiry in [GEOGRAPHIC_DATA], [GEOGRAPHIC_DATA]. Quick callback …"
type input "Property sales enquiry in [GEOGRAPHIC_DATA], [GEOGRAPHIC_DATA]. Quick callback …"
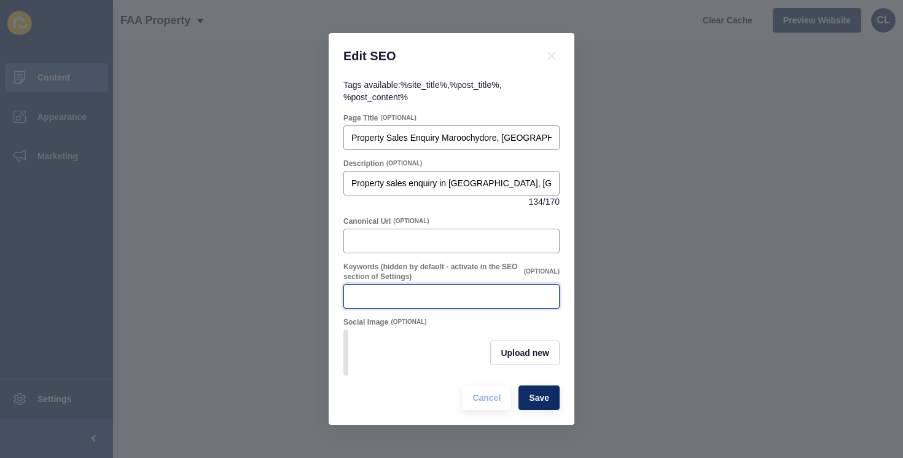
click at [415, 300] on input "Keywords (hidden by default - activate in the SEO section of Settings)" at bounding box center [452, 296] width 200 height 12
paste input "property sales enquiry maroochydore, property sales enquiry [GEOGRAPHIC_DATA], …"
type input "property sales enquiry maroochydore, property sales enquiry [GEOGRAPHIC_DATA], …"
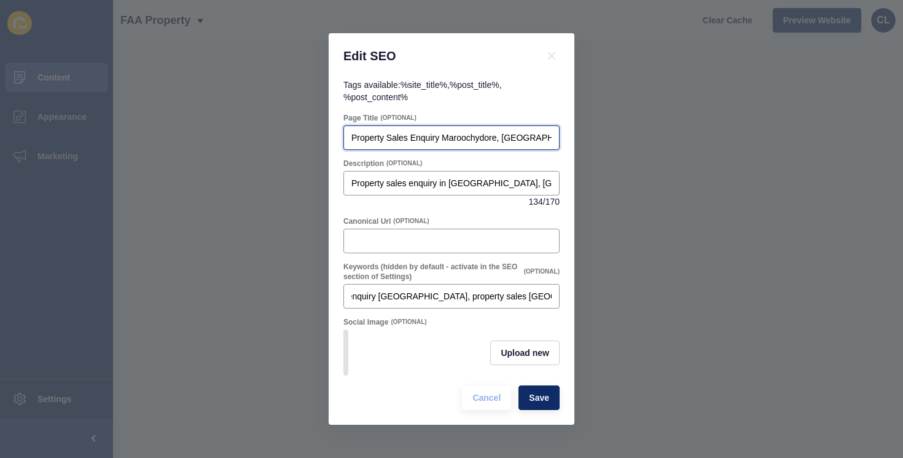
click at [393, 135] on input "Property Sales Enquiry Maroochydore, [GEOGRAPHIC_DATA] | FAA Property" at bounding box center [452, 138] width 200 height 12
click at [539, 398] on span "Save" at bounding box center [539, 398] width 20 height 12
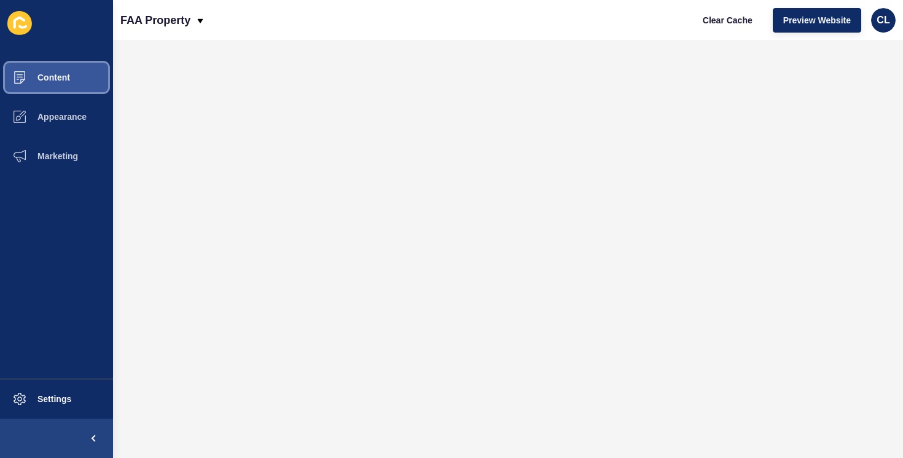
click at [36, 74] on span "Content" at bounding box center [34, 78] width 72 height 10
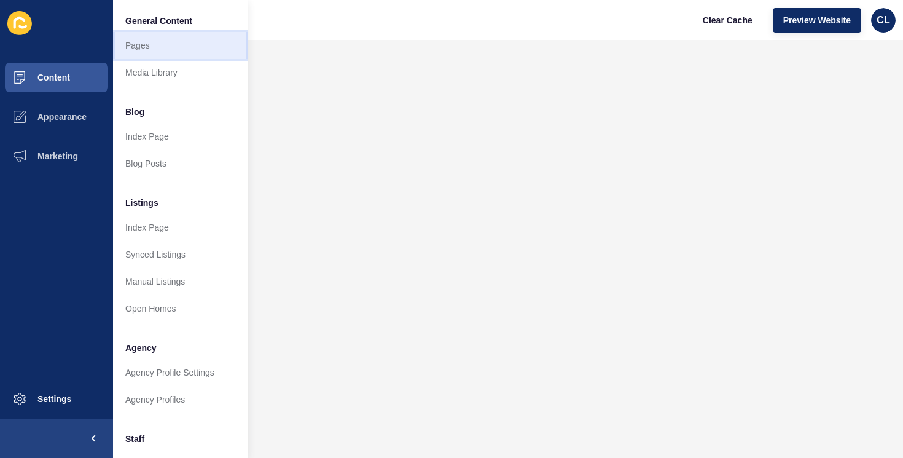
click at [151, 43] on link "Pages" at bounding box center [180, 45] width 135 height 27
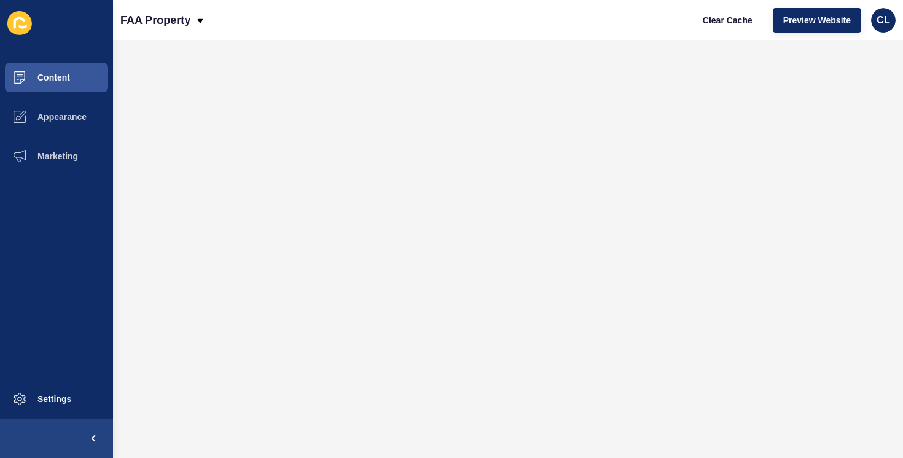
click at [739, 7] on div "Clear Cache Preview Website CL" at bounding box center [794, 20] width 213 height 34
click at [713, 19] on span "Clear Cache" at bounding box center [728, 20] width 50 height 12
click at [724, 25] on span "Clear Cache" at bounding box center [728, 20] width 50 height 12
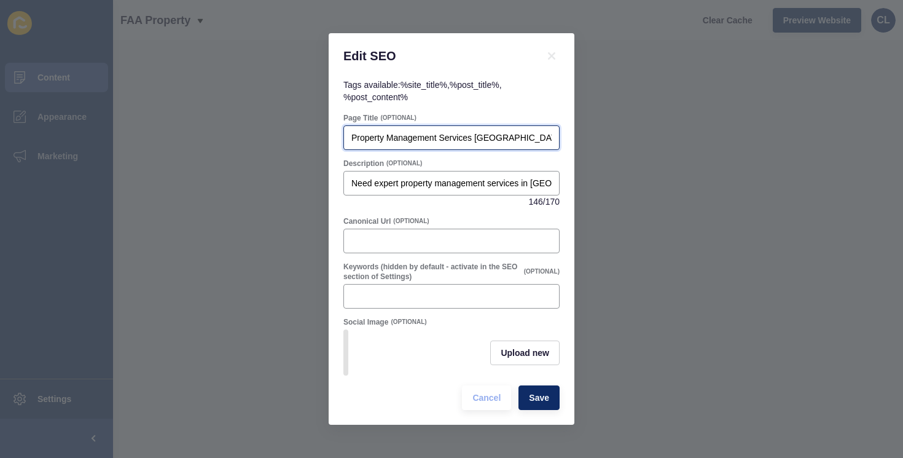
click at [446, 143] on input "Property Management Services [GEOGRAPHIC_DATA], [GEOGRAPHIC_DATA]" at bounding box center [452, 138] width 200 height 12
click at [455, 138] on input "Property Management Services [GEOGRAPHIC_DATA], [GEOGRAPHIC_DATA]" at bounding box center [452, 138] width 200 height 12
drag, startPoint x: 350, startPoint y: 138, endPoint x: 471, endPoint y: 136, distance: 121.7
click at [471, 136] on div "Property Management Services [GEOGRAPHIC_DATA], [GEOGRAPHIC_DATA]" at bounding box center [452, 137] width 216 height 25
drag, startPoint x: 471, startPoint y: 136, endPoint x: 306, endPoint y: 136, distance: 165.3
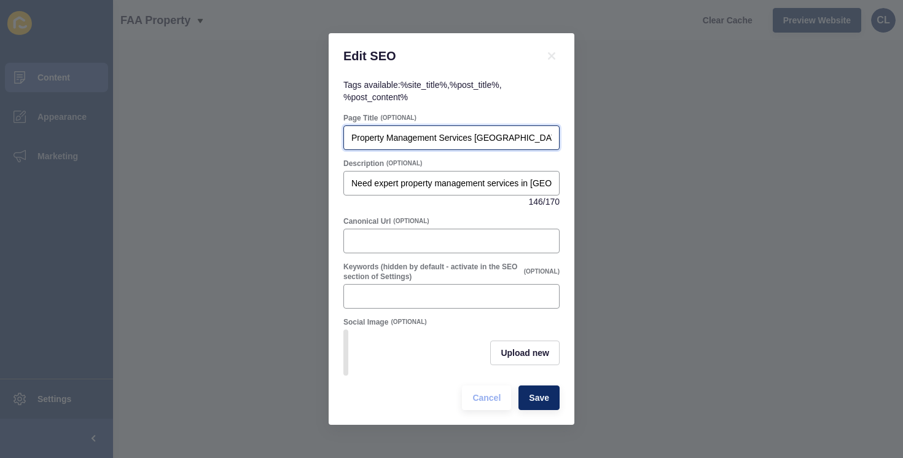
click at [306, 136] on div "Edit SEO Tags available: %site_title% , %post_title% , %post_content% Page Titl…" at bounding box center [451, 229] width 903 height 458
drag, startPoint x: 484, startPoint y: 133, endPoint x: 658, endPoint y: 150, distance: 174.1
click at [658, 150] on div "Edit SEO Tags available: %site_title% , %post_title% , %post_content% Page Titl…" at bounding box center [451, 229] width 903 height 458
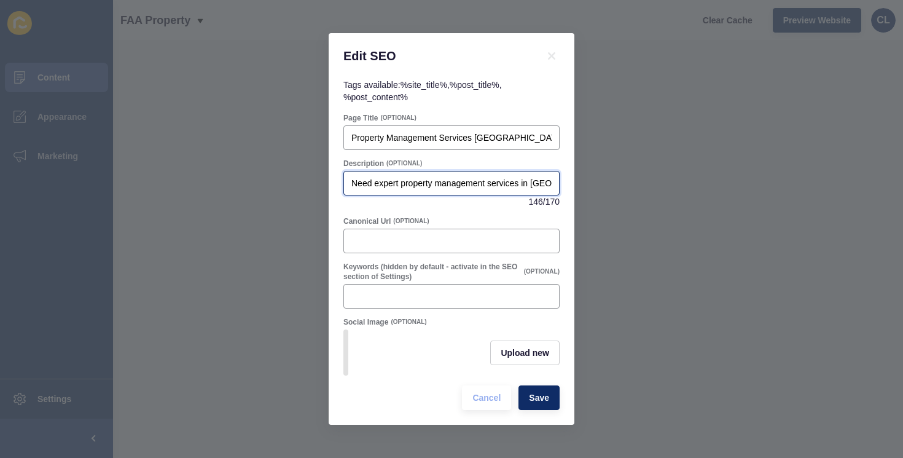
scroll to position [0, 374]
drag, startPoint x: 484, startPoint y: 184, endPoint x: 706, endPoint y: 192, distance: 222.0
click at [706, 192] on div "Edit SEO Tags available: %site_title% , %post_title% , %post_content% Page Titl…" at bounding box center [451, 229] width 903 height 458
click at [486, 278] on label "Keywords (hidden by default - activate in the SEO section of Settings)" at bounding box center [433, 272] width 178 height 20
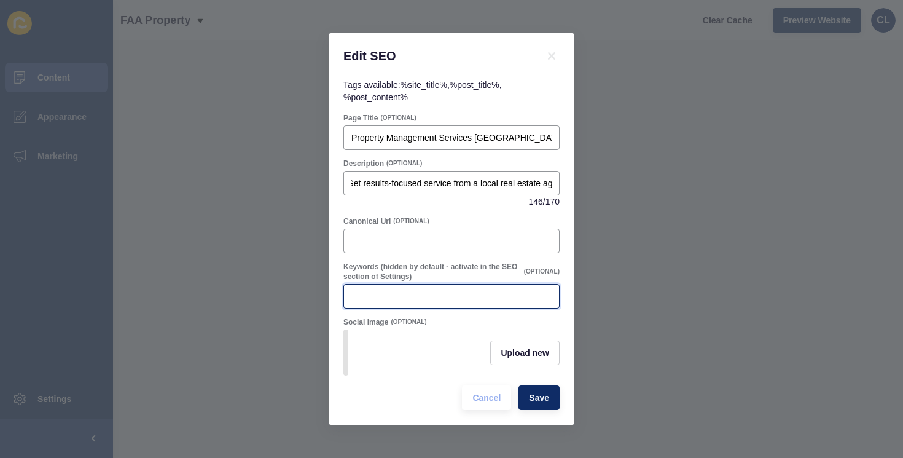
click at [486, 290] on input "Keywords (hidden by default - activate in the SEO section of Settings)" at bounding box center [452, 296] width 200 height 12
paste input "property management services [GEOGRAPHIC_DATA], property management services [G…"
type input "property management services [GEOGRAPHIC_DATA], property management services [G…"
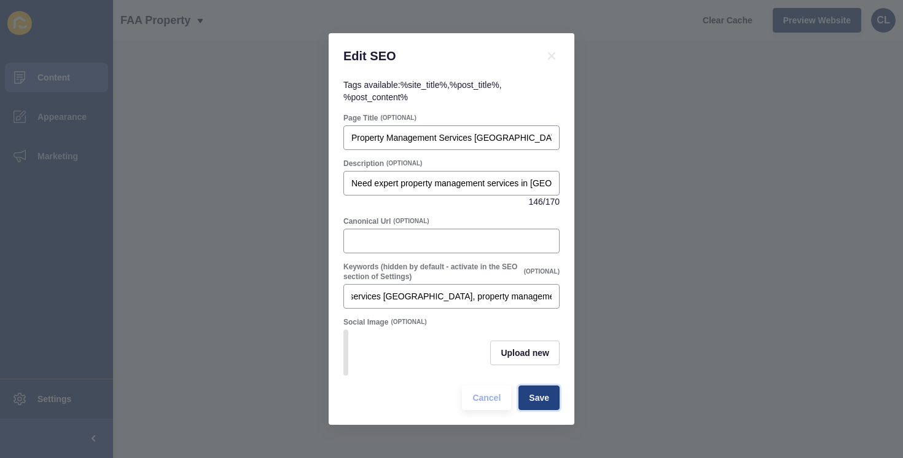
click at [541, 393] on span "Save" at bounding box center [539, 398] width 20 height 12
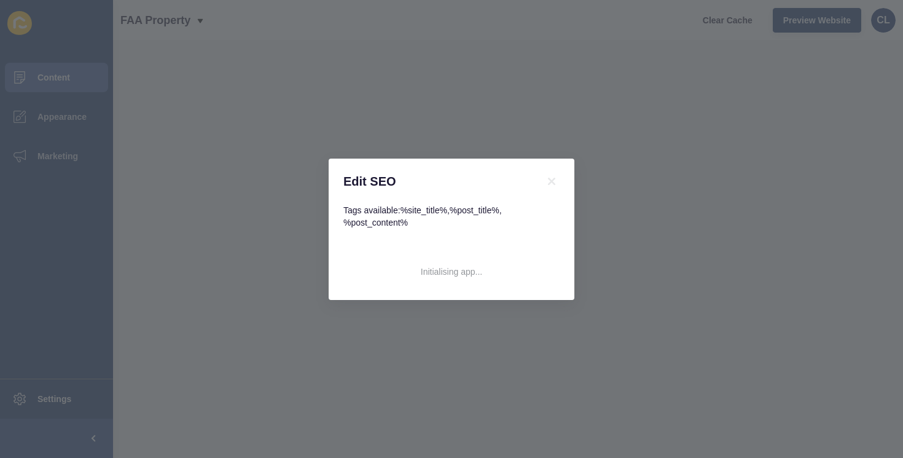
click at [356, 147] on div "Edit SEO Tags available: %site_title% , %post_title% , %post_content% Initialis…" at bounding box center [451, 229] width 903 height 458
click at [551, 182] on icon at bounding box center [551, 181] width 7 height 7
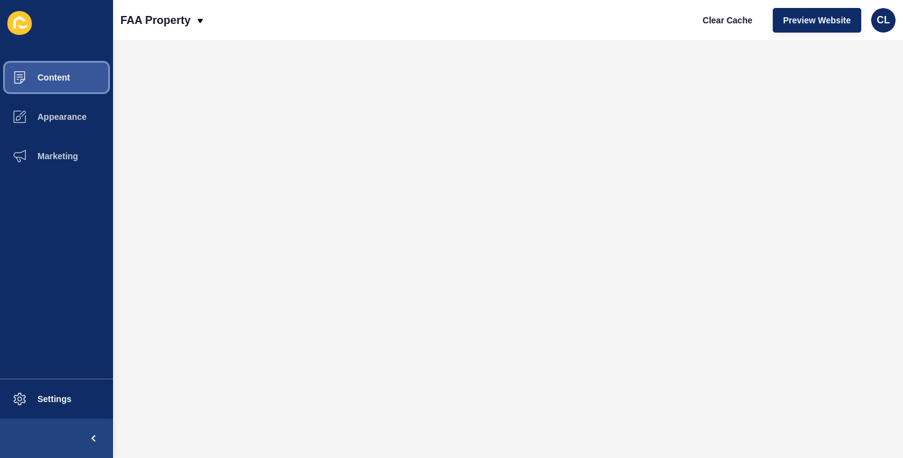
click at [69, 70] on button "Content" at bounding box center [56, 77] width 113 height 39
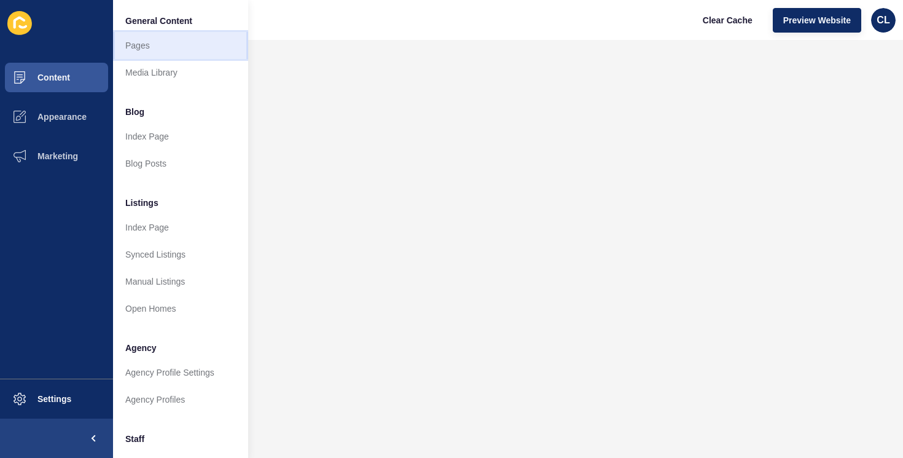
click at [159, 47] on link "Pages" at bounding box center [180, 45] width 135 height 27
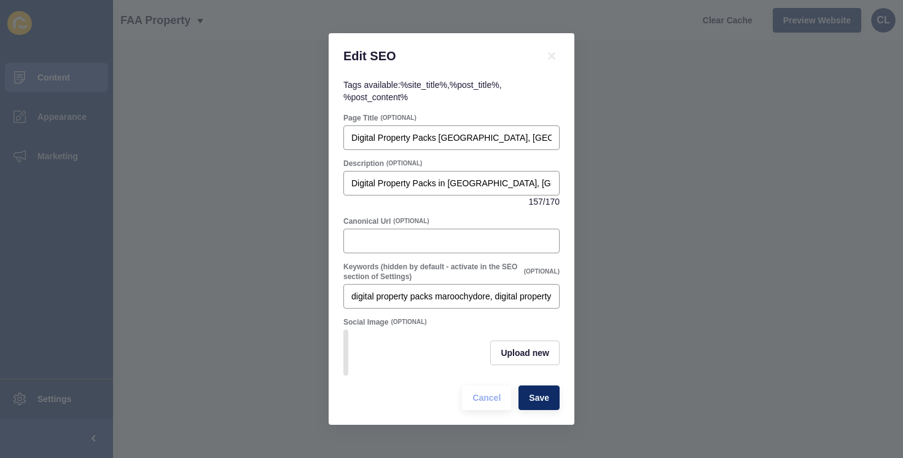
click at [232, 236] on div "Edit SEO Tags available: %site_title% , %post_title% , %post_content% Page Titl…" at bounding box center [451, 229] width 903 height 458
click at [500, 400] on span "Cancel" at bounding box center [487, 398] width 28 height 12
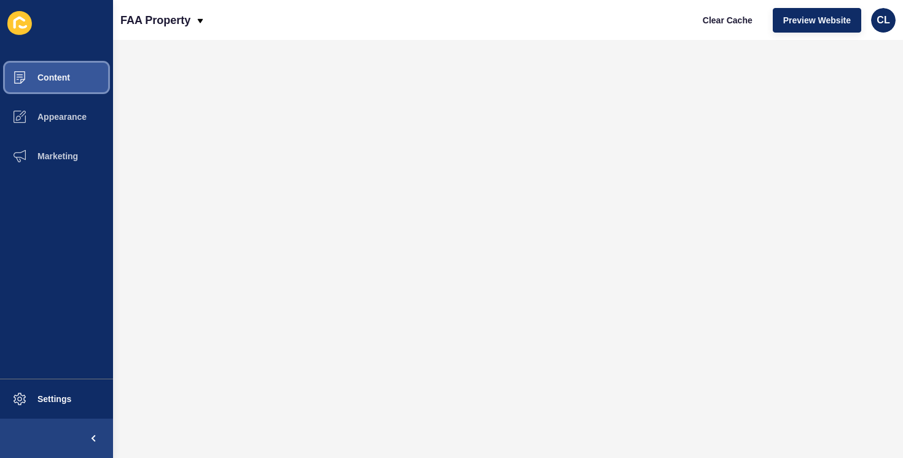
click at [85, 84] on button "Content" at bounding box center [56, 77] width 113 height 39
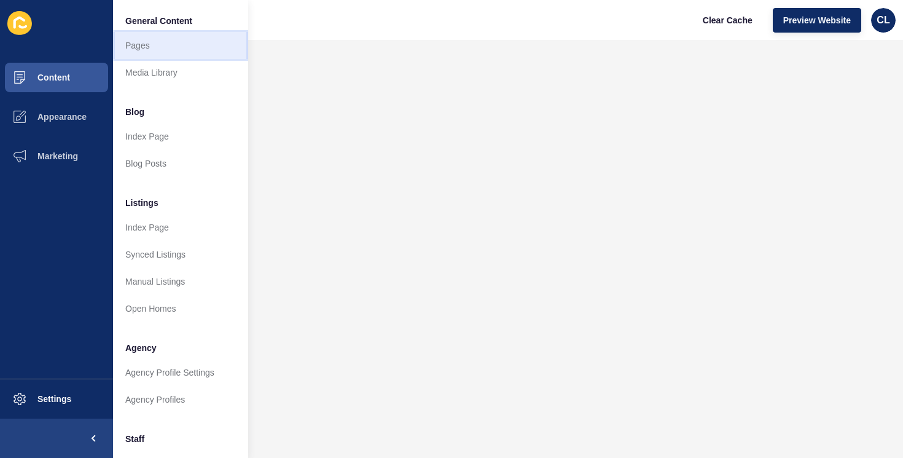
click at [164, 50] on link "Pages" at bounding box center [180, 45] width 135 height 27
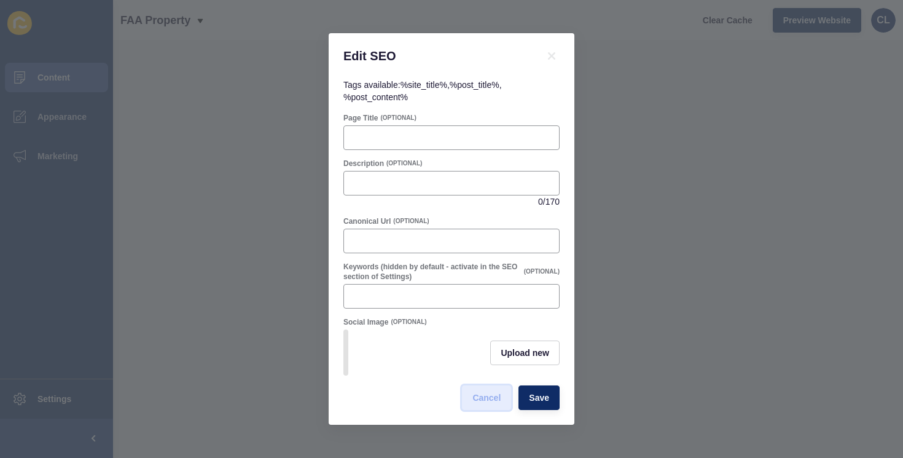
click at [484, 403] on span "Cancel" at bounding box center [487, 398] width 28 height 12
click at [438, 127] on div at bounding box center [452, 137] width 216 height 25
paste input "FAA Property Promotion [GEOGRAPHIC_DATA], [GEOGRAPHIC_DATA] | FAA Property"
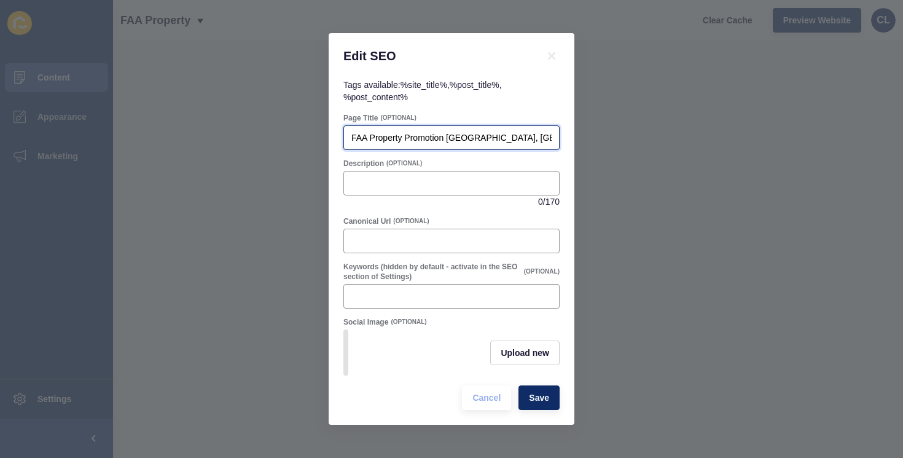
scroll to position [0, 73]
type input "FAA Property Promotion [GEOGRAPHIC_DATA], [GEOGRAPHIC_DATA] | FAA Property"
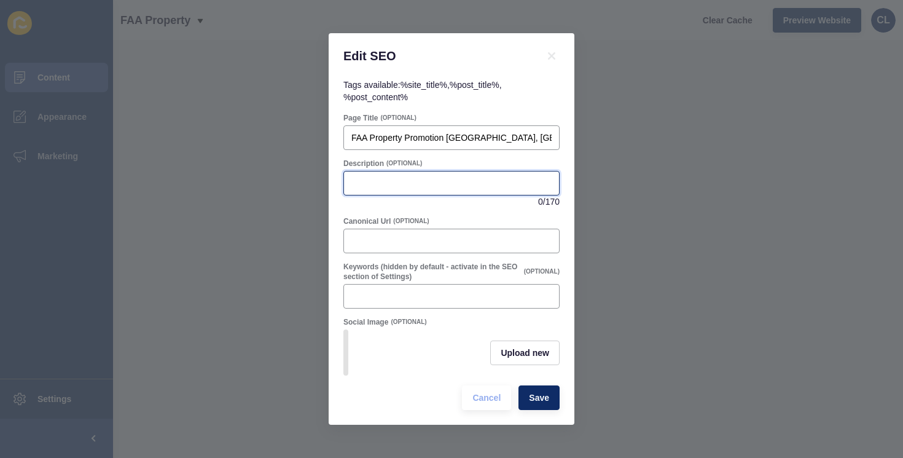
click at [449, 187] on input "Description" at bounding box center [452, 183] width 200 height 12
paste input "FAA Property Promotion in [GEOGRAPHIC_DATA], [GEOGRAPHIC_DATA]. Limited time of…"
type input "FAA Property Promotion in [GEOGRAPHIC_DATA], [GEOGRAPHIC_DATA]. Limited time of…"
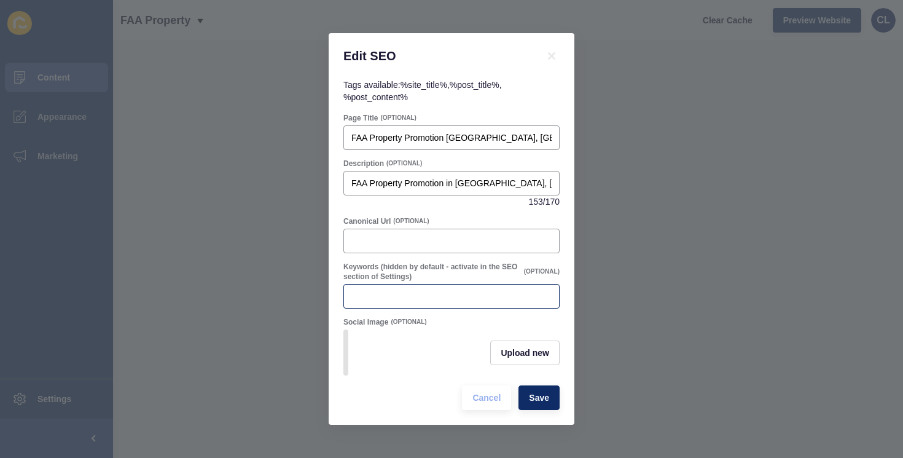
click at [445, 286] on div at bounding box center [452, 296] width 216 height 25
paste input "faa property promotion maroochydore, property promotion sunshine coast, real es…"
type input "faa property promotion maroochydore, property promotion sunshine coast, real es…"
click at [546, 393] on span "Save" at bounding box center [539, 398] width 20 height 12
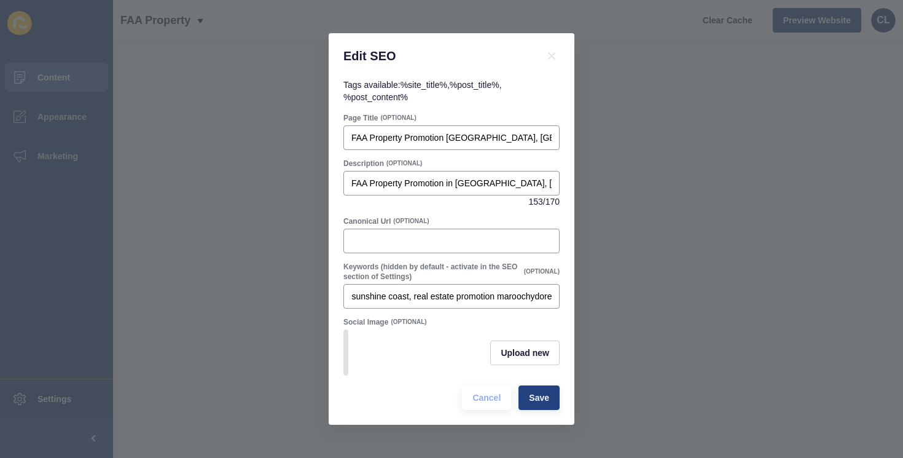
scroll to position [0, 0]
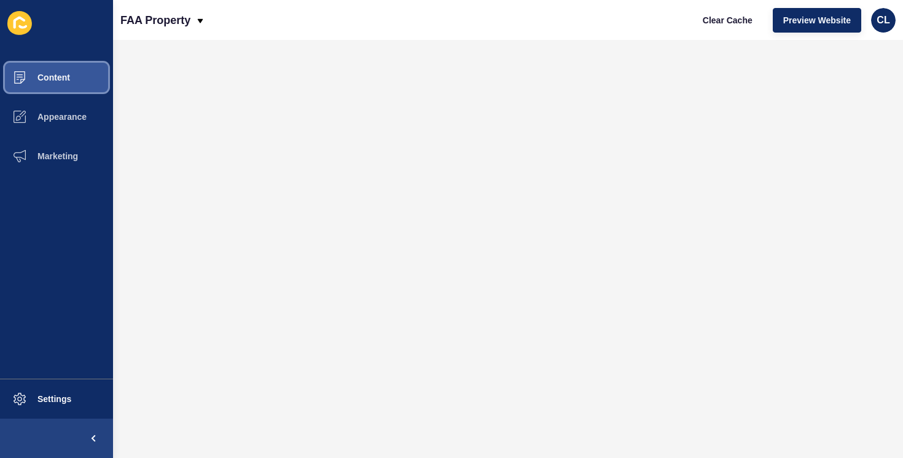
click at [69, 76] on span "Content" at bounding box center [34, 78] width 72 height 10
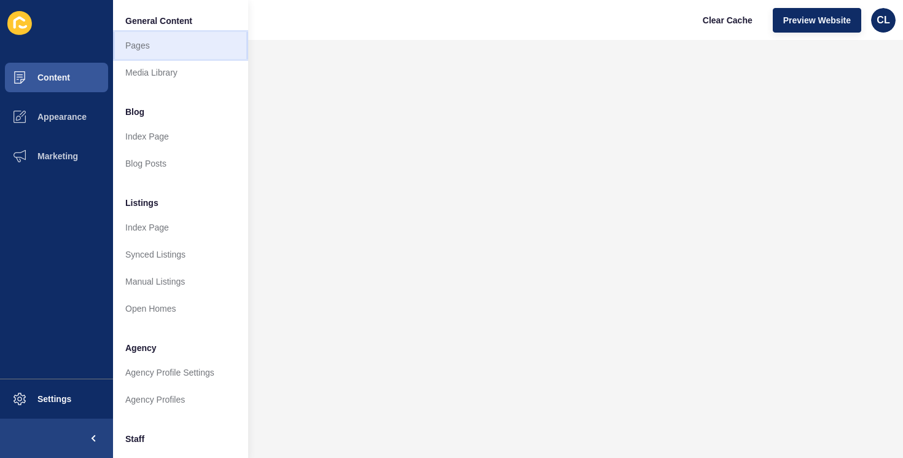
click at [157, 44] on link "Pages" at bounding box center [180, 45] width 135 height 27
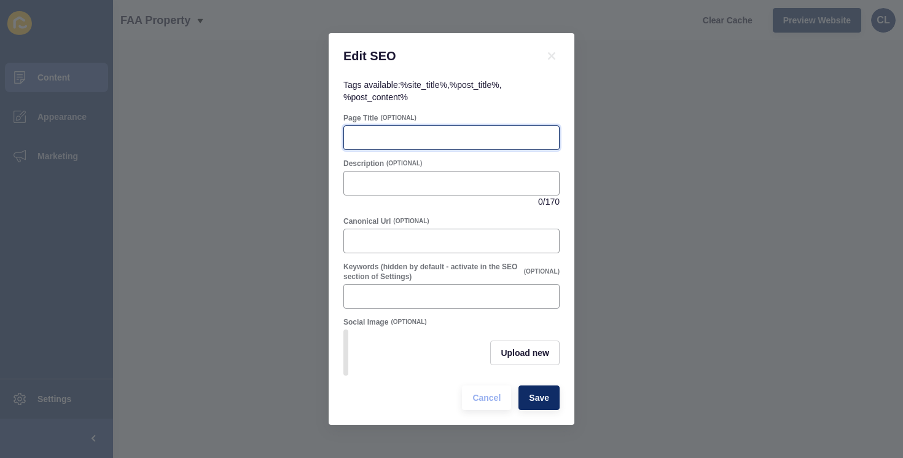
click at [383, 142] on input "Page Title" at bounding box center [452, 138] width 200 height 12
paste input "Finance and Lending Maroochydore, [GEOGRAPHIC_DATA] | FAA Property"
type input "Finance and Lending Maroochydore, [GEOGRAPHIC_DATA] | FAA Property"
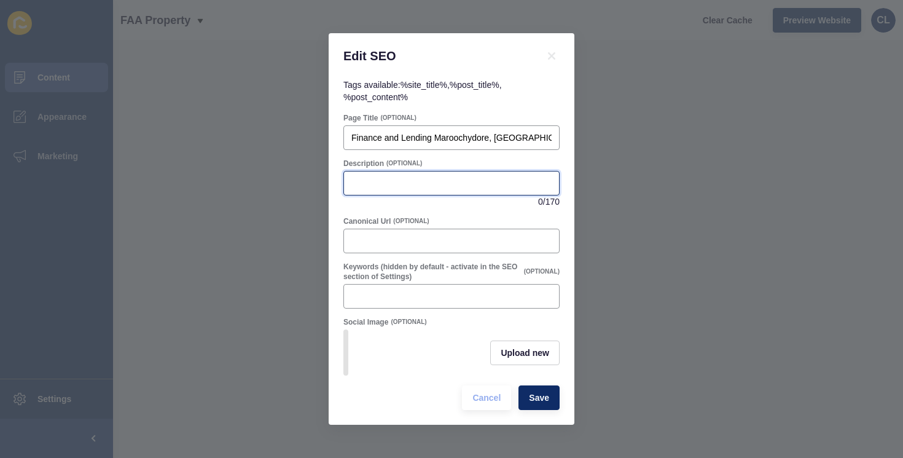
click at [455, 182] on input "Description" at bounding box center [452, 183] width 200 height 12
paste input "Finance and lending in [GEOGRAPHIC_DATA], [GEOGRAPHIC_DATA] for home and invest…"
type input "Finance and lending in [GEOGRAPHIC_DATA], [GEOGRAPHIC_DATA] for home and invest…"
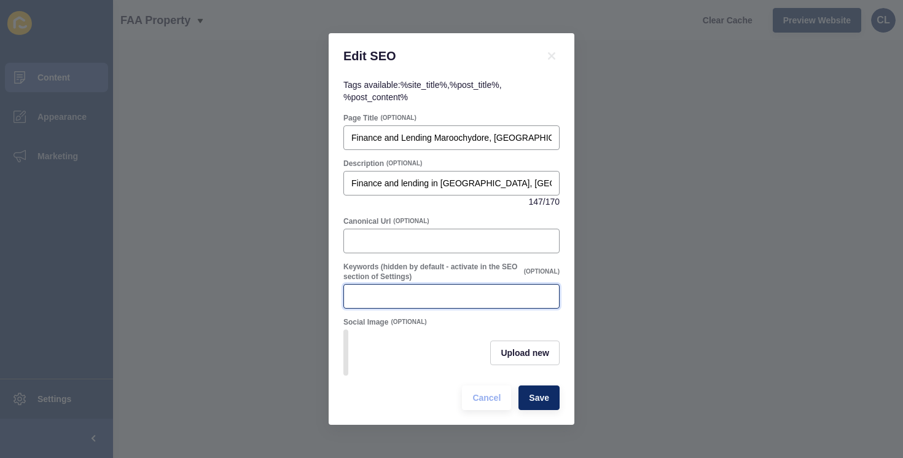
click at [393, 299] on input "Keywords (hidden by default - activate in the SEO section of Settings)" at bounding box center [452, 296] width 200 height 12
paste input "finance and lending maroochydore, property lending sunshine coast, home loan ma…"
type input "finance and lending maroochydore, property lending sunshine coast, home loan ma…"
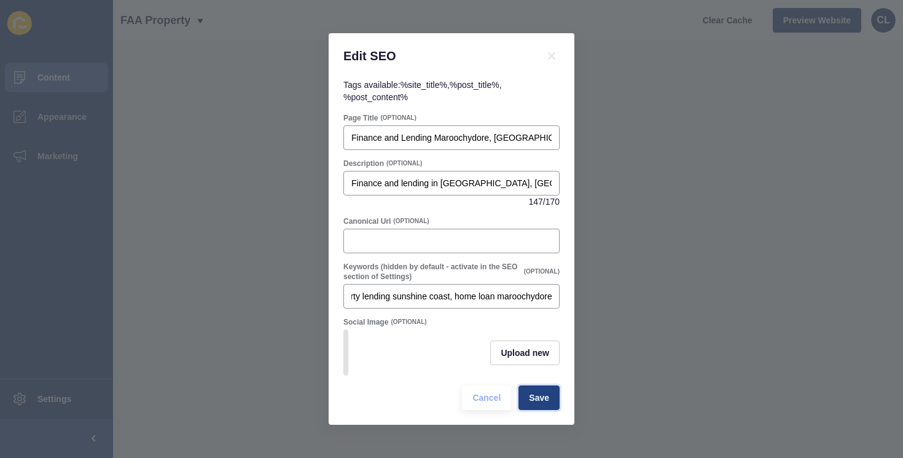
click at [548, 403] on span "Save" at bounding box center [539, 398] width 20 height 12
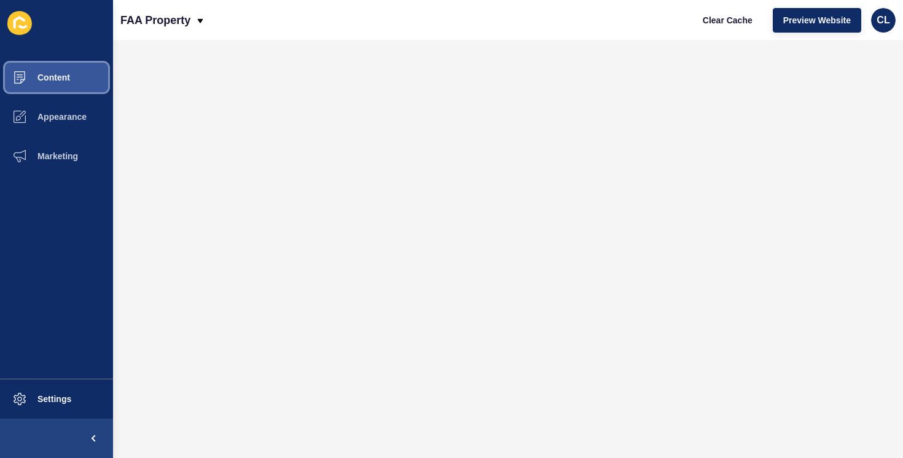
click at [69, 66] on button "Content" at bounding box center [56, 77] width 113 height 39
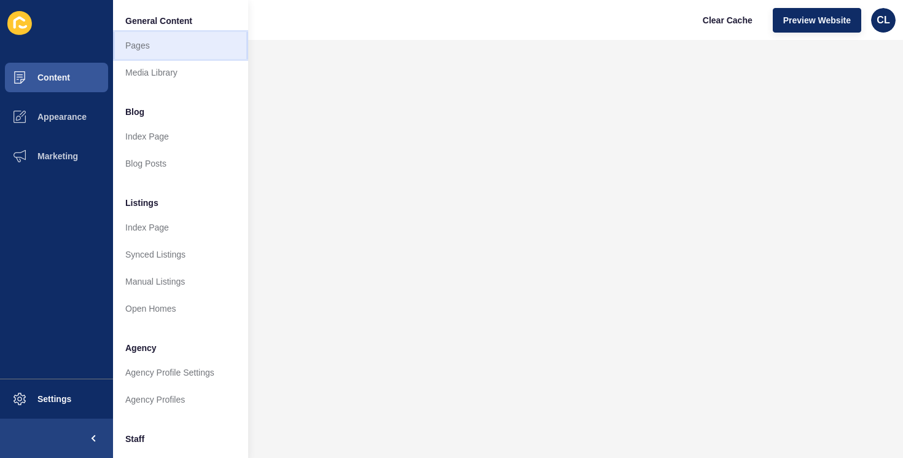
click at [165, 49] on link "Pages" at bounding box center [180, 45] width 135 height 27
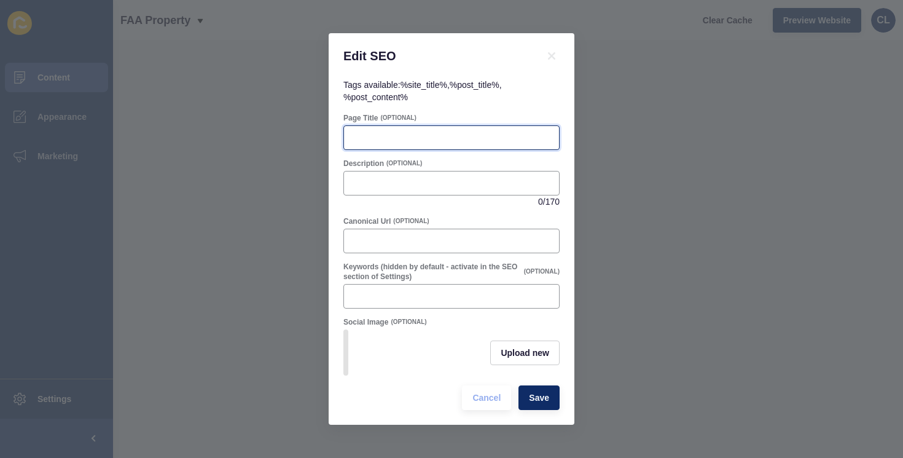
click at [403, 142] on input "Page Title" at bounding box center [452, 138] width 200 height 12
paste input "Investment Property [GEOGRAPHIC_DATA], [GEOGRAPHIC_DATA] | FAA Property"
type input "Investment Property [GEOGRAPHIC_DATA], [GEOGRAPHIC_DATA] | FAA Property"
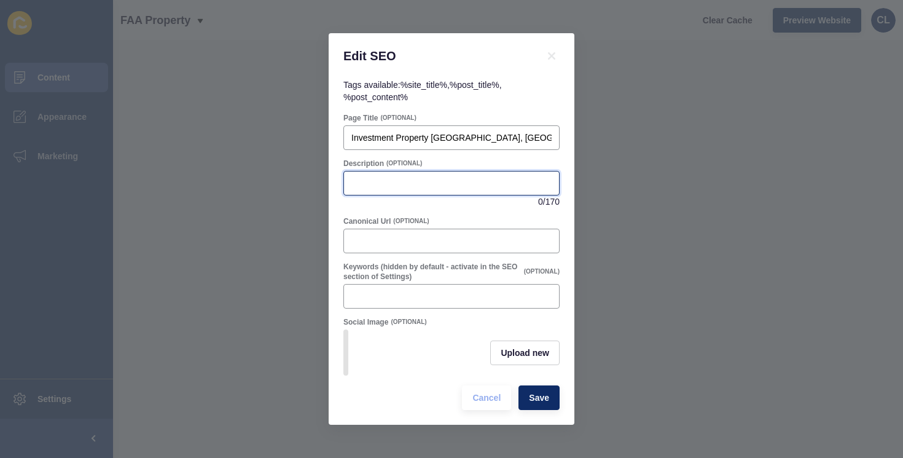
click at [406, 181] on input "Description" at bounding box center [452, 183] width 200 height 12
paste input "Investment property in [GEOGRAPHIC_DATA], [GEOGRAPHIC_DATA] with data-led insig…"
type input "Investment property in [GEOGRAPHIC_DATA], [GEOGRAPHIC_DATA] with data-led insig…"
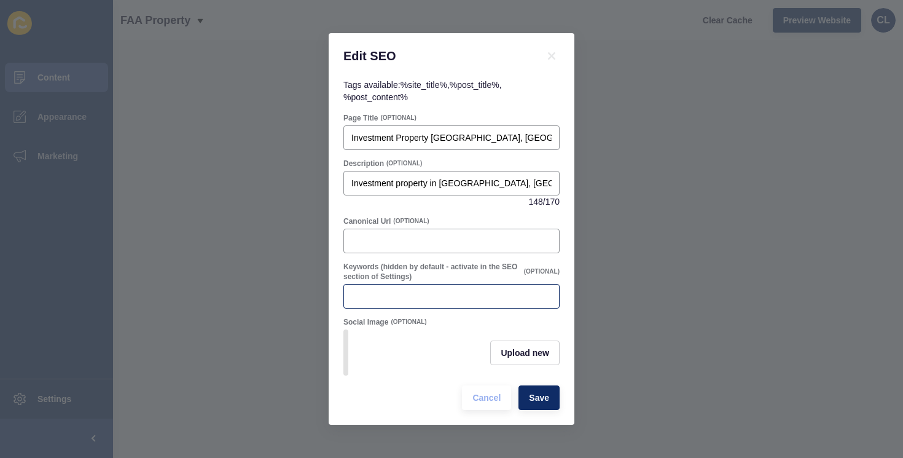
click at [392, 289] on div at bounding box center [452, 296] width 216 height 25
paste input "investment property maroochydore, investment property sunshine coast, buy inves…"
type input "investment property maroochydore, investment property sunshine coast, buy inves…"
click at [531, 390] on button "Save" at bounding box center [539, 397] width 41 height 25
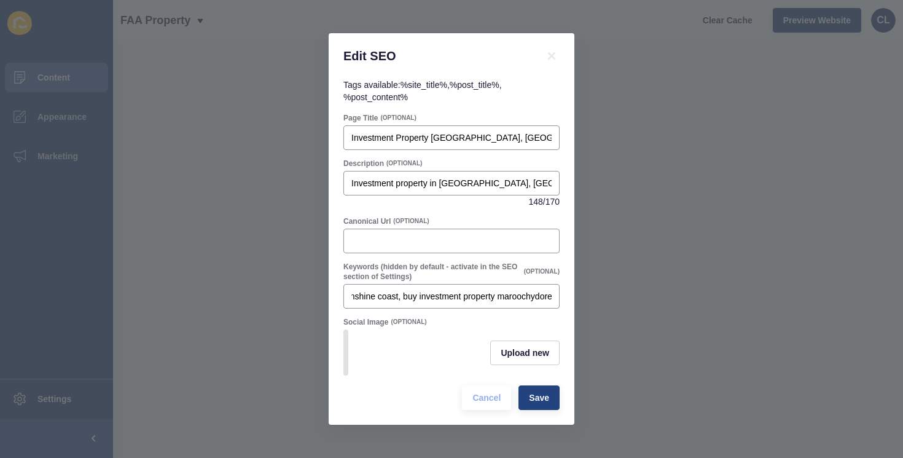
scroll to position [0, 0]
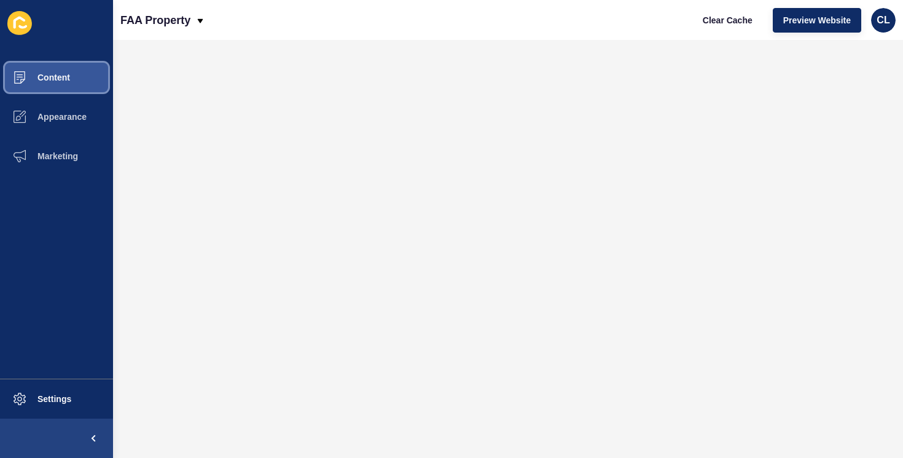
click at [63, 78] on span "Content" at bounding box center [34, 78] width 72 height 10
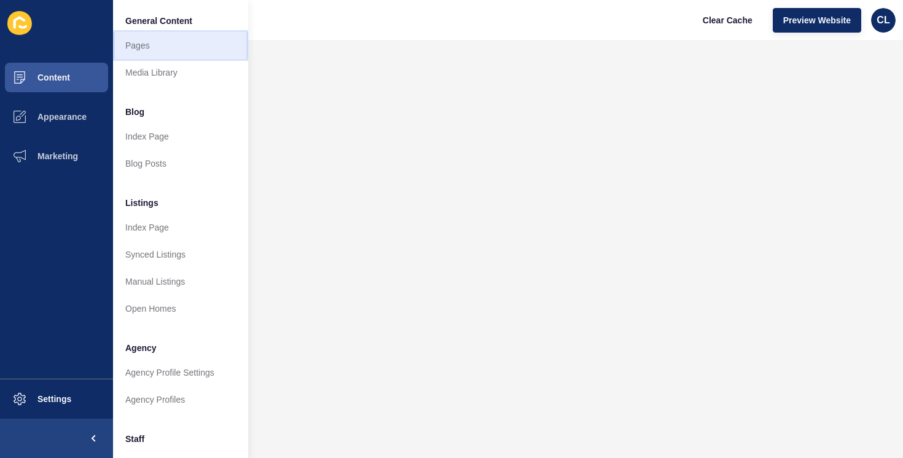
click at [152, 48] on link "Pages" at bounding box center [180, 45] width 135 height 27
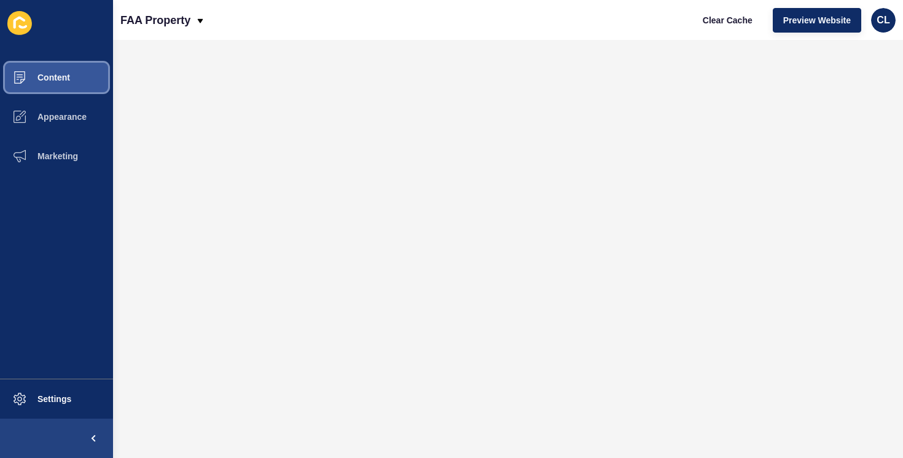
click at [73, 82] on button "Content" at bounding box center [56, 77] width 113 height 39
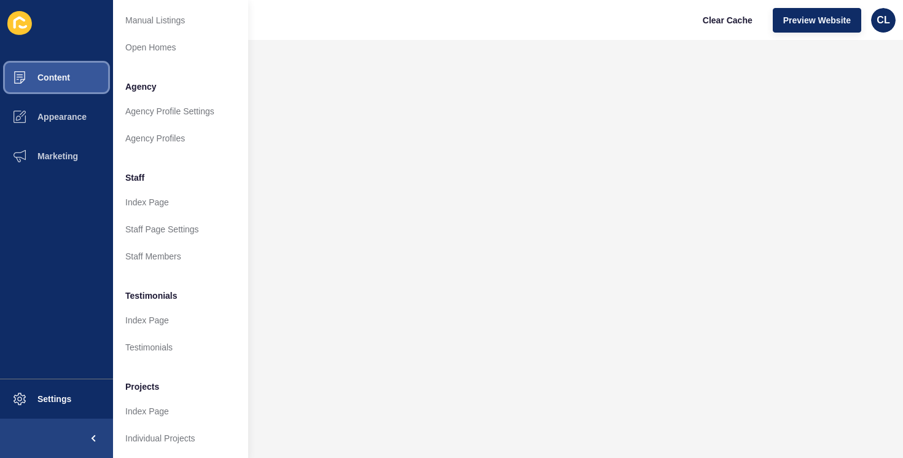
scroll to position [262, 0]
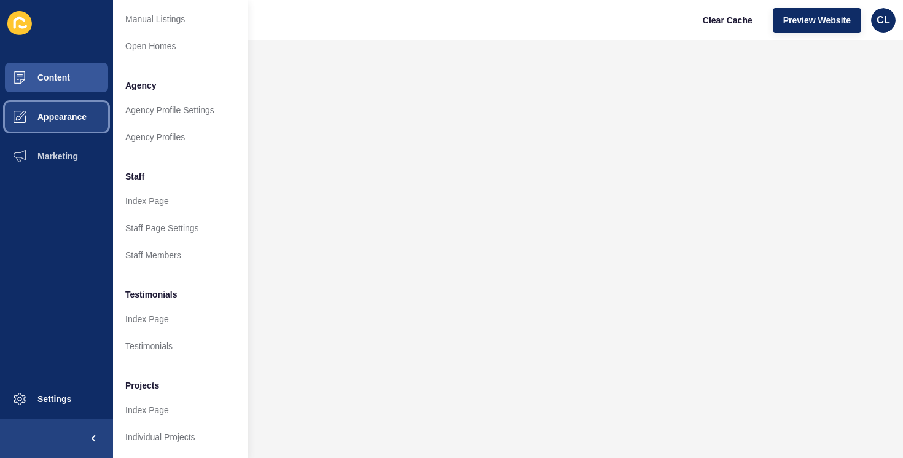
click at [72, 129] on button "Appearance" at bounding box center [56, 116] width 113 height 39
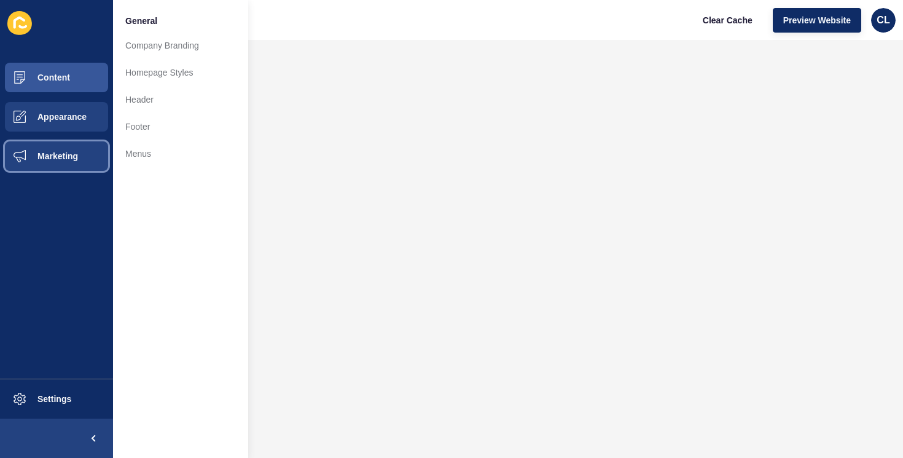
click at [85, 149] on button "Marketing" at bounding box center [56, 155] width 113 height 39
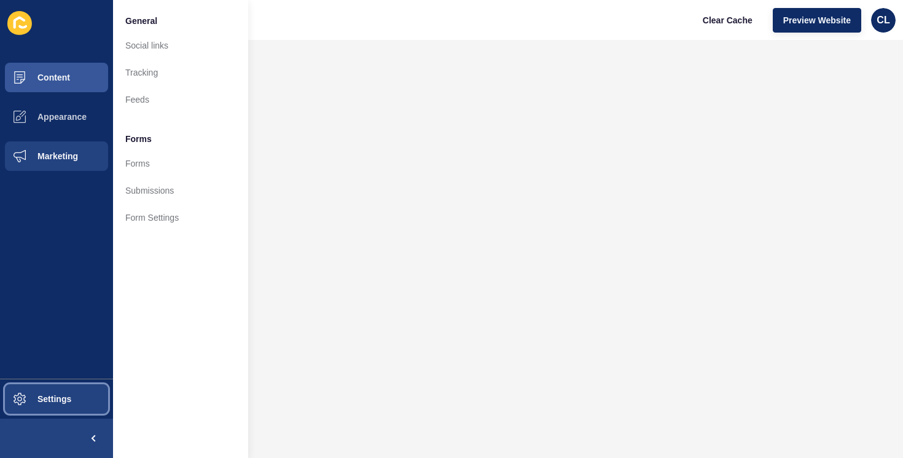
click at [41, 404] on button "Settings" at bounding box center [56, 398] width 113 height 39
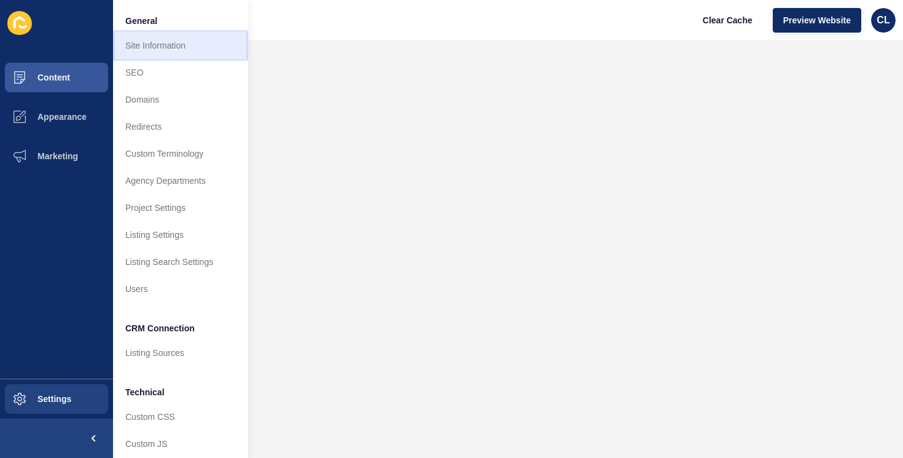
click at [177, 45] on link "Site Information" at bounding box center [180, 45] width 135 height 27
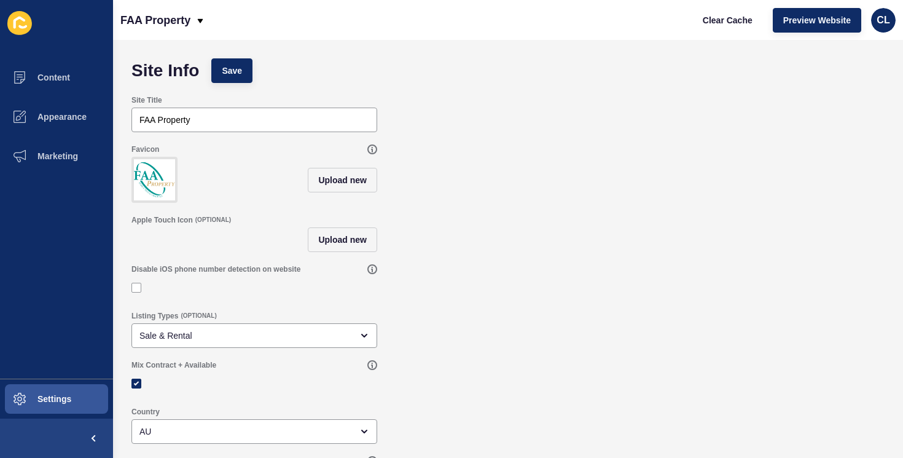
scroll to position [41, 0]
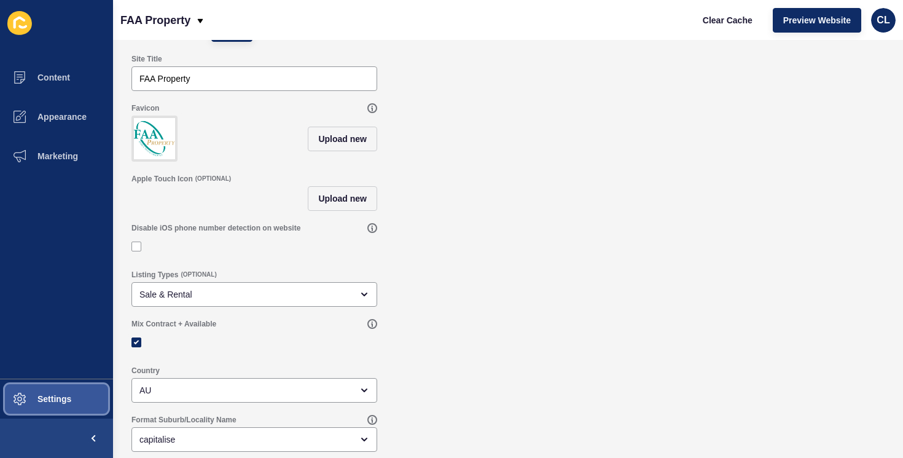
click at [66, 396] on span "Settings" at bounding box center [34, 399] width 73 height 10
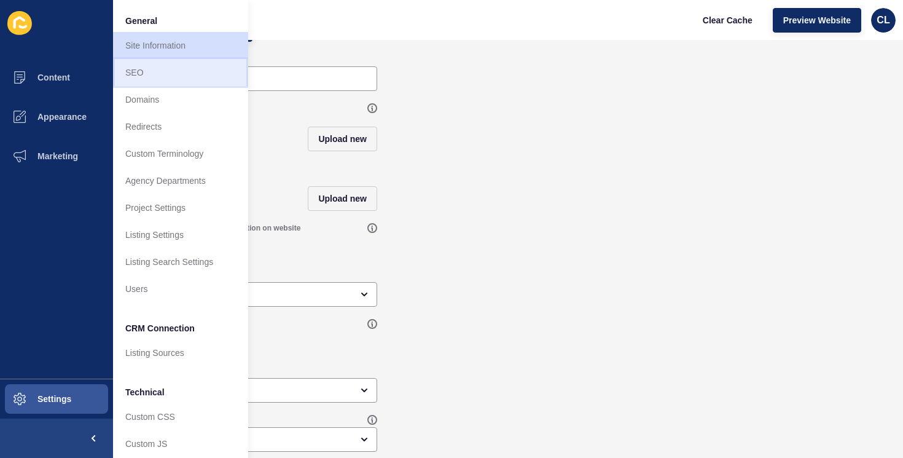
click at [181, 73] on link "SEO" at bounding box center [180, 72] width 135 height 27
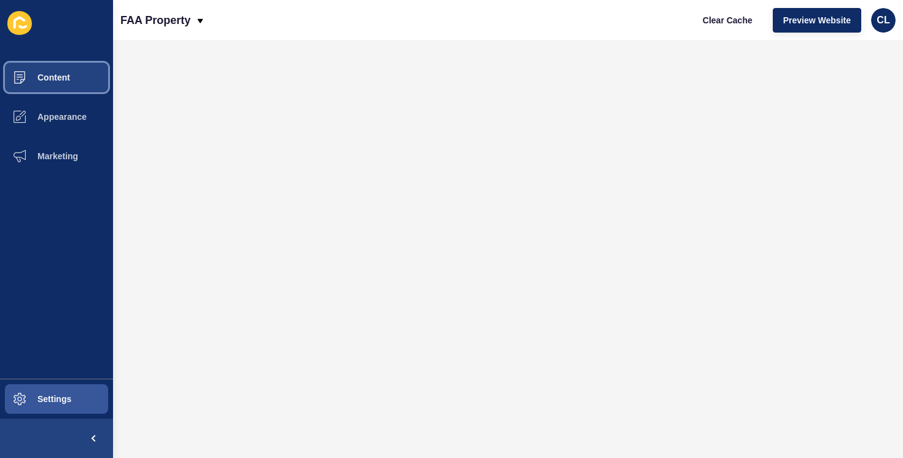
click at [54, 82] on button "Content" at bounding box center [56, 77] width 113 height 39
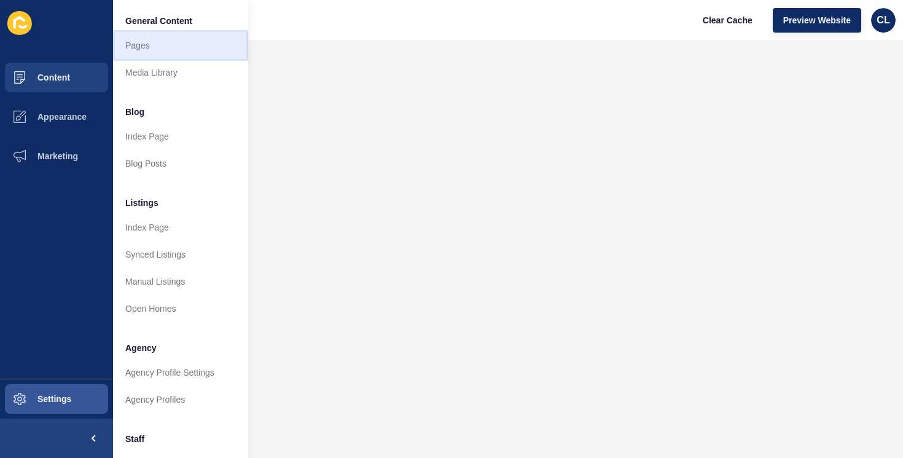
click at [159, 44] on link "Pages" at bounding box center [180, 45] width 135 height 27
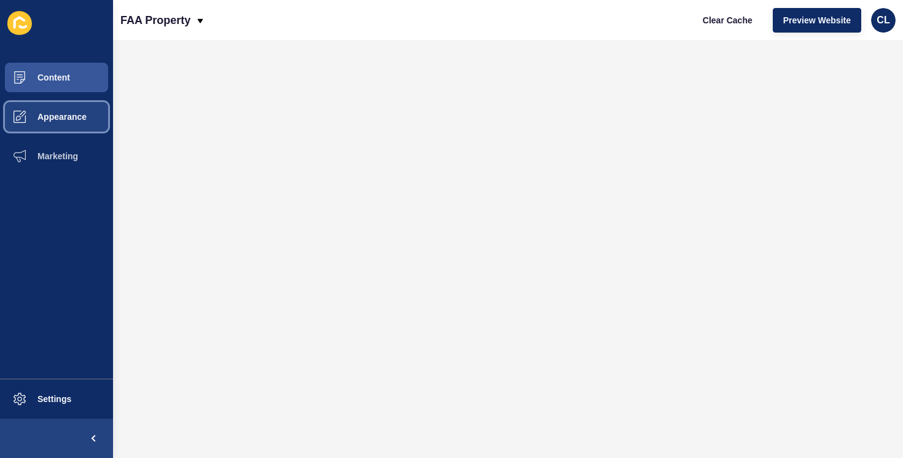
click at [79, 118] on span "Appearance" at bounding box center [42, 117] width 89 height 10
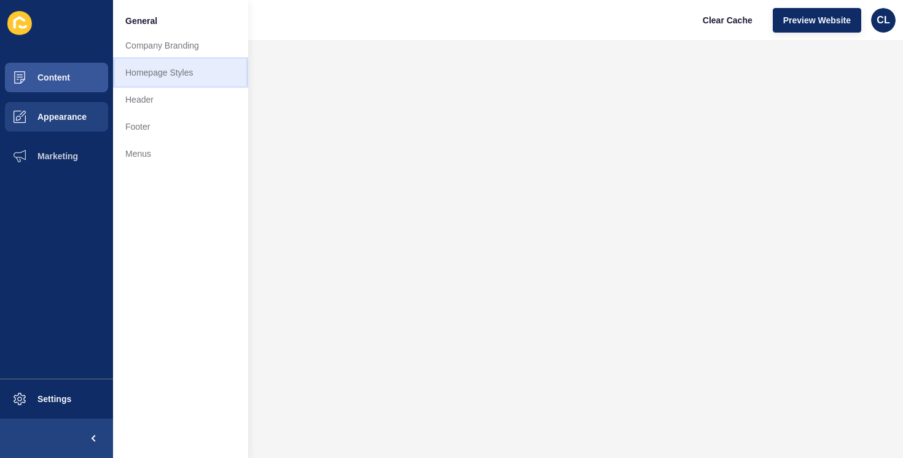
click at [187, 75] on link "Homepage Styles" at bounding box center [180, 72] width 135 height 27
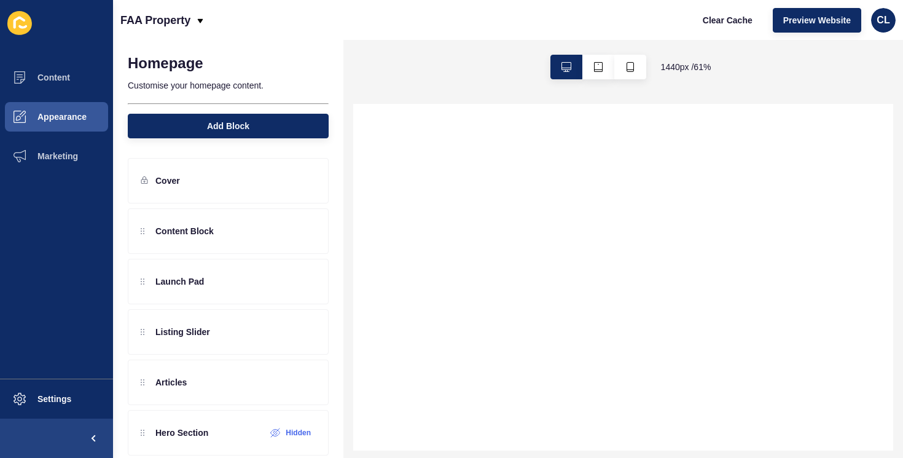
select select
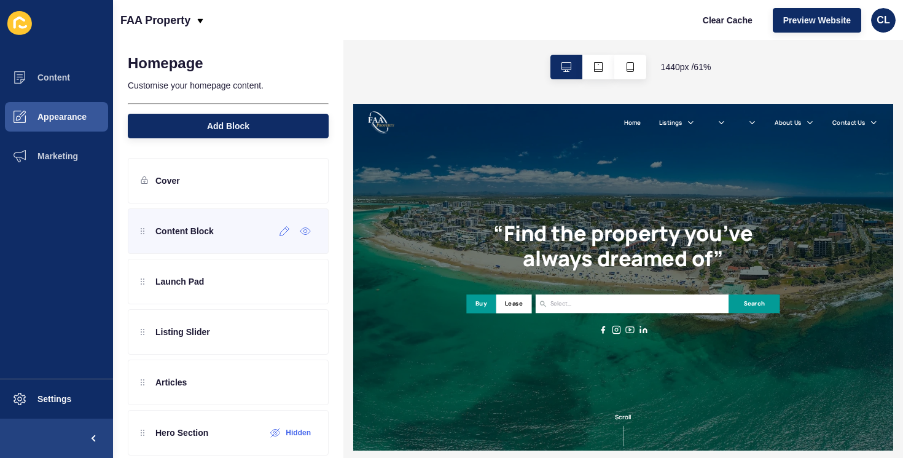
click at [235, 238] on div "Content Block" at bounding box center [228, 230] width 201 height 45
click at [170, 235] on p "Content Block" at bounding box center [184, 231] width 58 height 12
click at [283, 238] on div at bounding box center [285, 231] width 20 height 20
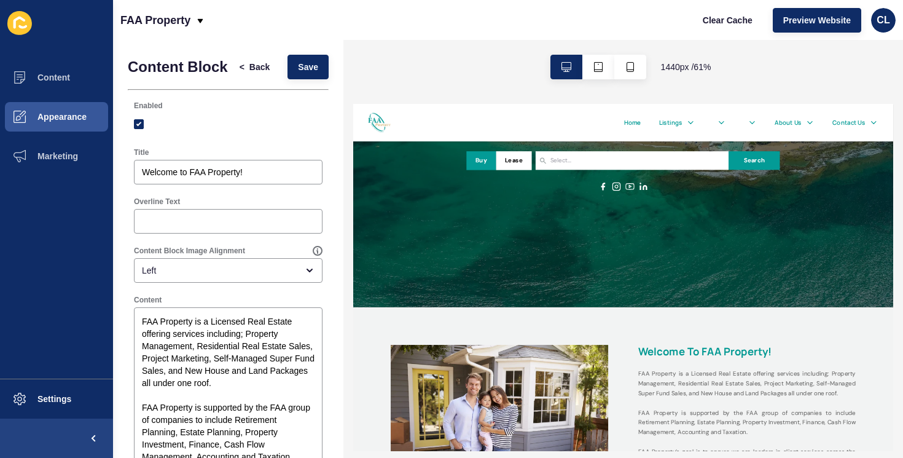
scroll to position [236, 0]
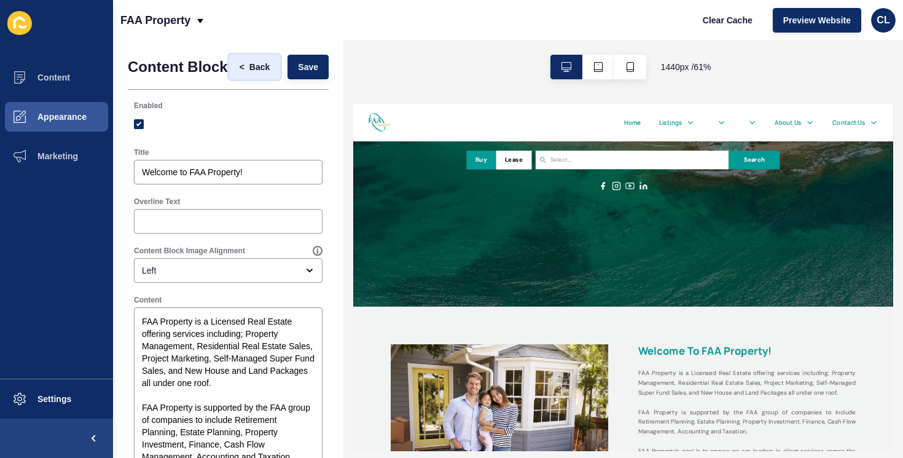
click at [266, 72] on span "Back" at bounding box center [260, 67] width 20 height 12
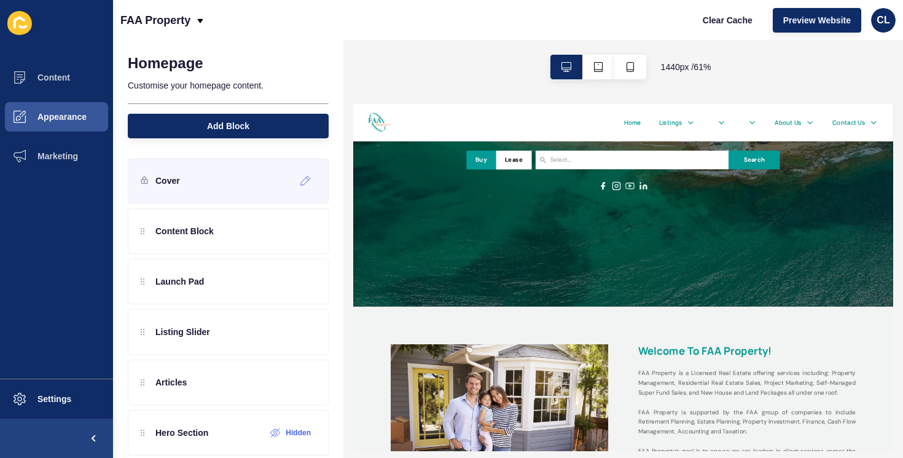
click at [202, 179] on div "Cover" at bounding box center [228, 180] width 201 height 45
click at [302, 179] on icon at bounding box center [306, 181] width 10 height 10
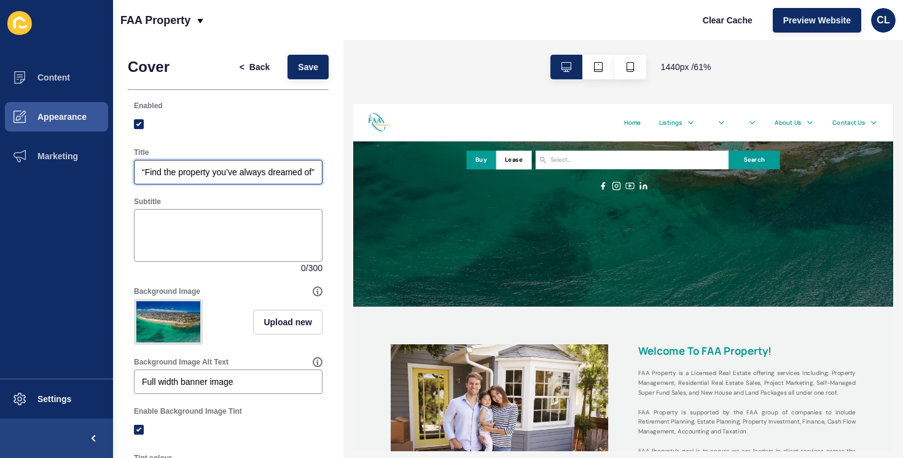
click at [216, 174] on input "“Find the property you’ve always dreamed of”" at bounding box center [228, 172] width 173 height 12
paste input "Grow Your Sunshine Coast Portfolio with 4% Property Management"
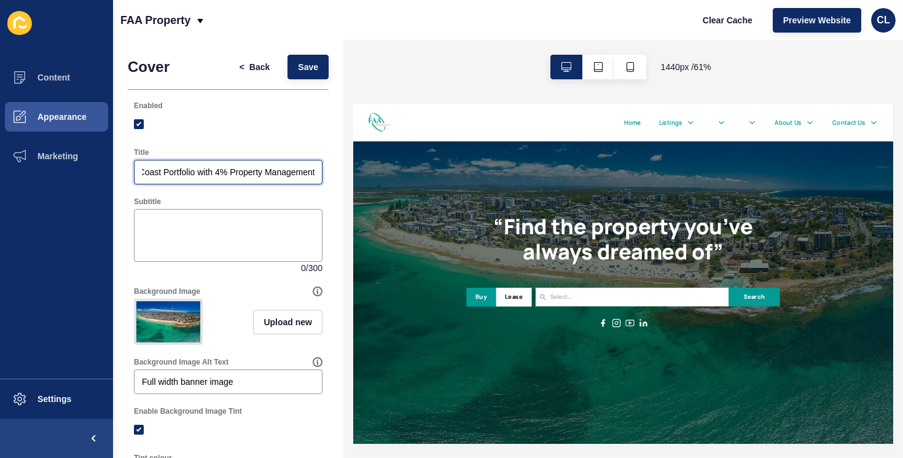
scroll to position [8, 0]
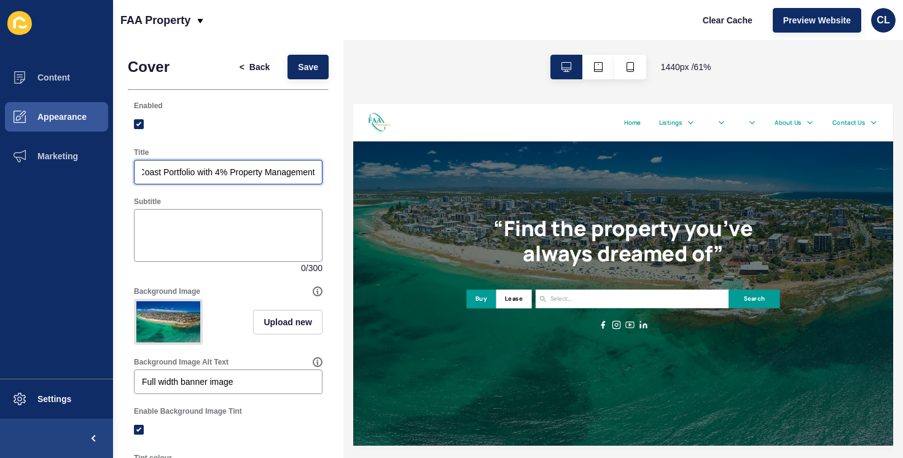
type input "Grow Your Sunshine Coast Portfolio with 4% Property Management"
click at [221, 194] on div "Subtitle 0 / 300" at bounding box center [228, 236] width 201 height 90
click at [308, 63] on span "Save" at bounding box center [308, 67] width 20 height 12
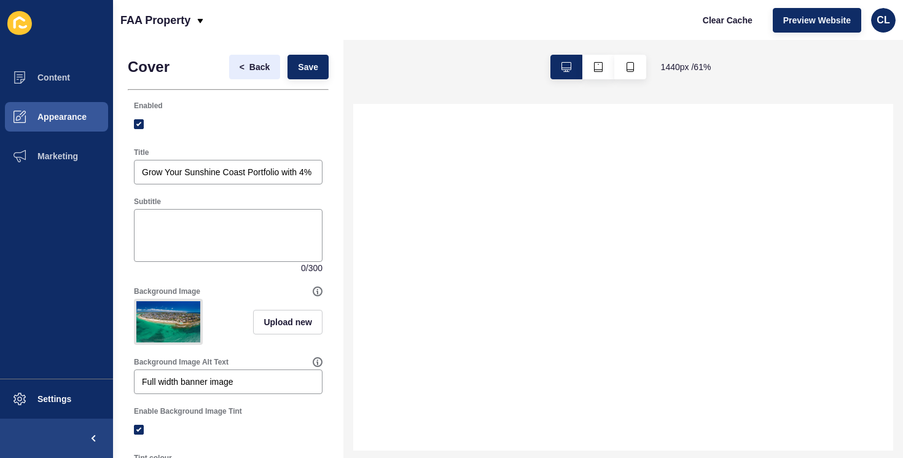
select select
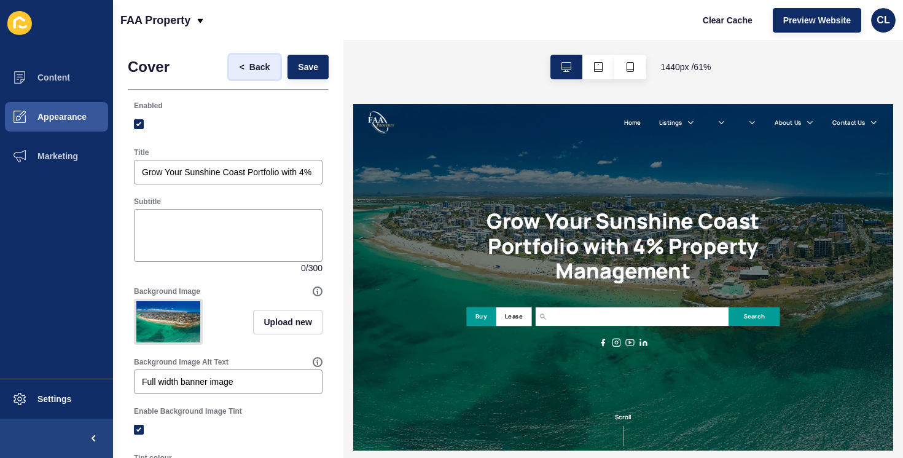
click at [259, 66] on span "Back" at bounding box center [260, 67] width 20 height 12
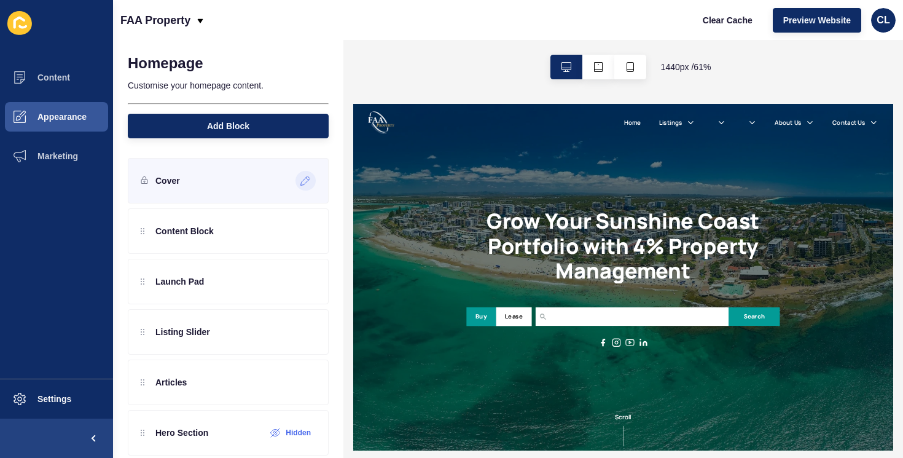
click at [306, 178] on icon at bounding box center [306, 181] width 10 height 10
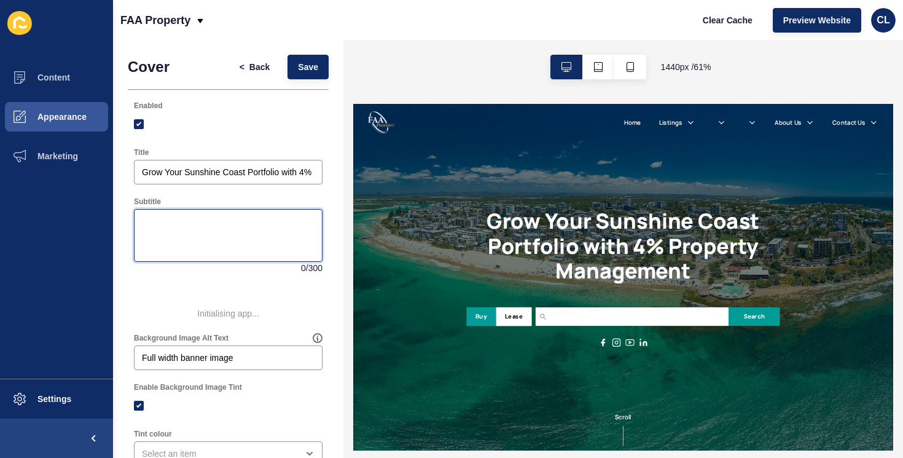
click at [229, 227] on textarea "Subtitle" at bounding box center [228, 235] width 185 height 49
paste textarea "Based in [GEOGRAPHIC_DATA], our real estate agency helps investors manage, sell…"
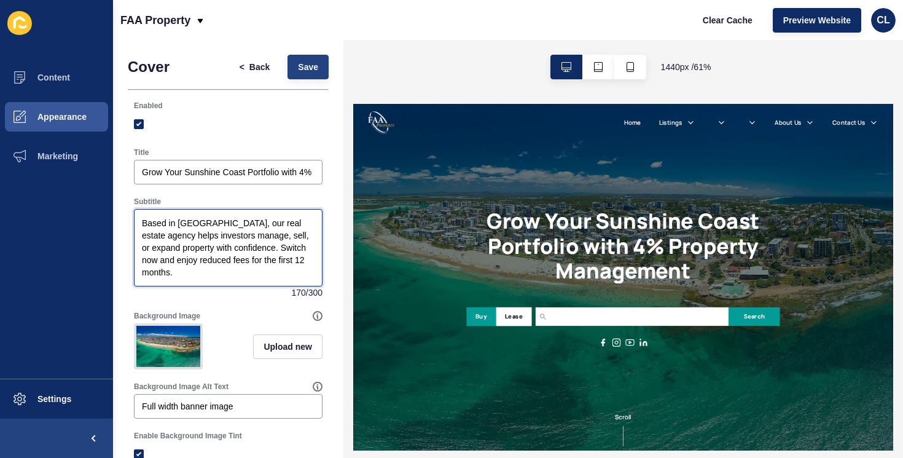
type textarea "Based in [GEOGRAPHIC_DATA], our real estate agency helps investors manage, sell…"
click at [305, 58] on button "Save" at bounding box center [308, 67] width 41 height 25
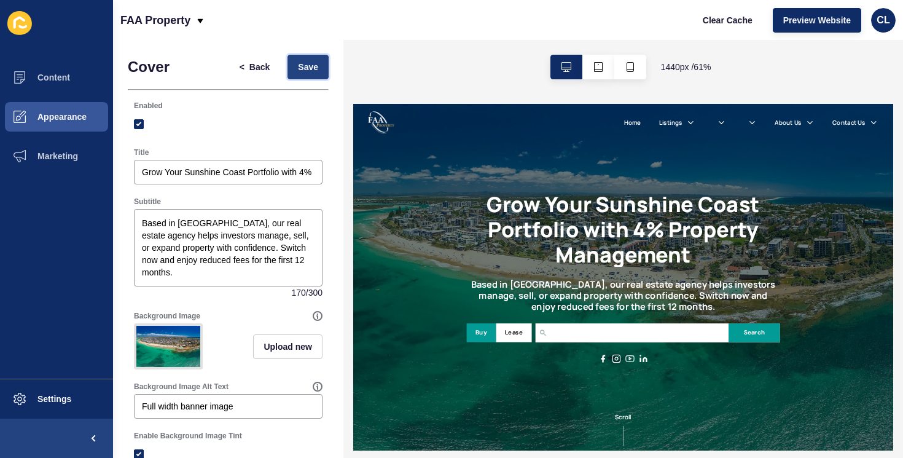
click at [311, 68] on span "Save" at bounding box center [308, 67] width 20 height 12
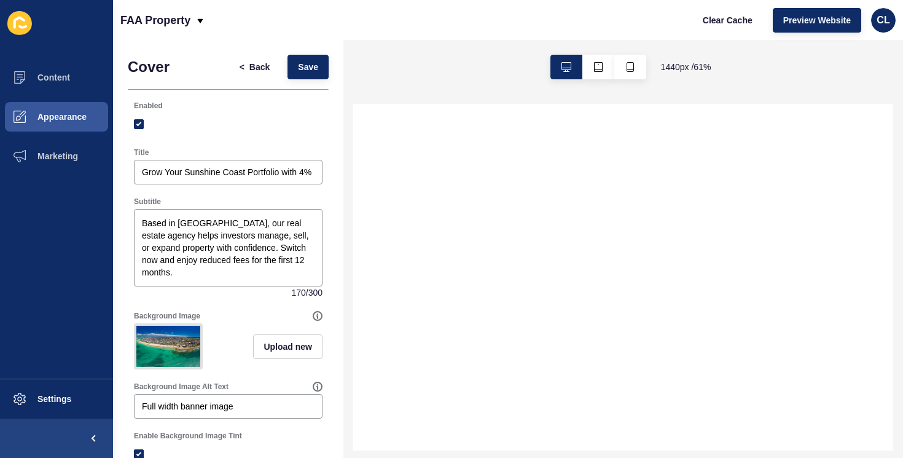
select select
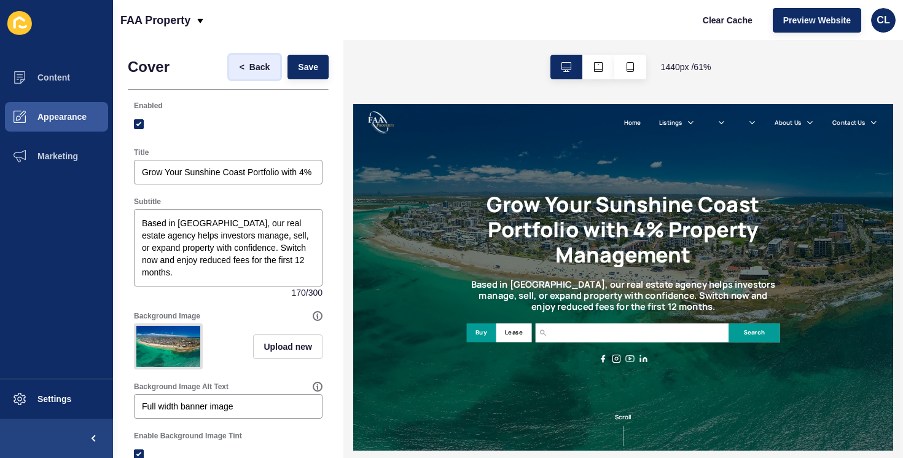
click at [251, 63] on span "Back" at bounding box center [260, 67] width 20 height 12
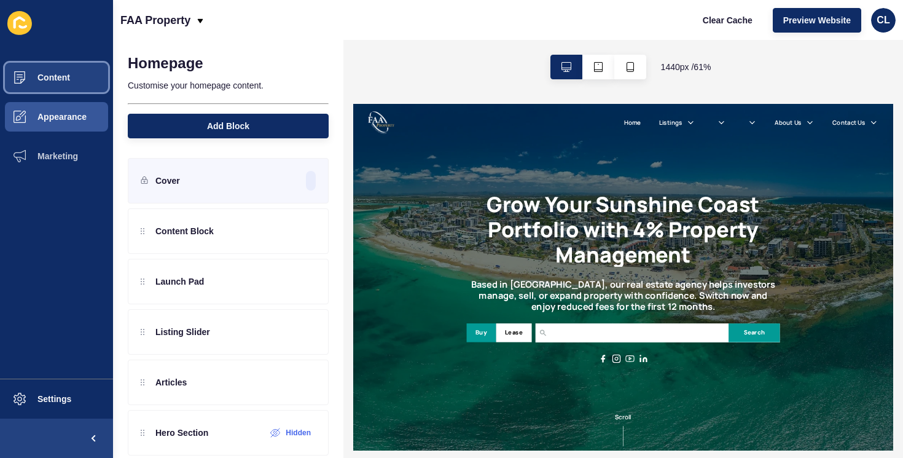
click at [32, 69] on span at bounding box center [19, 77] width 39 height 39
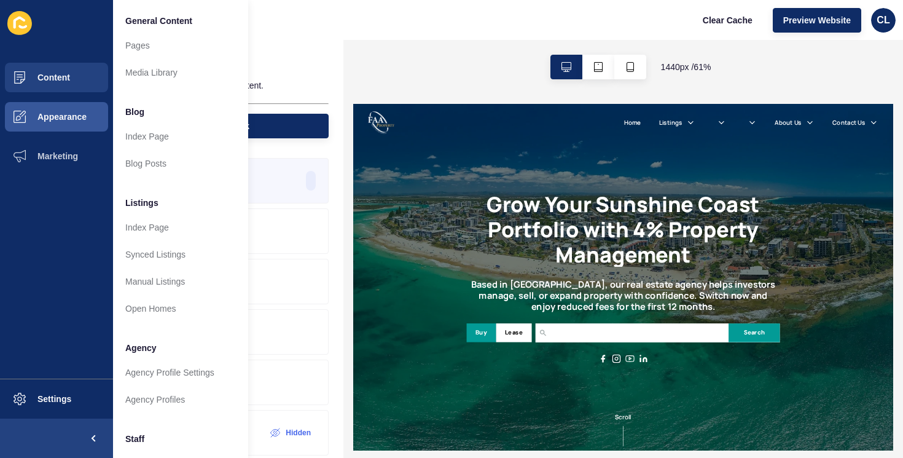
click at [155, 28] on li "General Content" at bounding box center [180, 19] width 135 height 25
click at [143, 46] on link "Pages" at bounding box center [180, 45] width 135 height 27
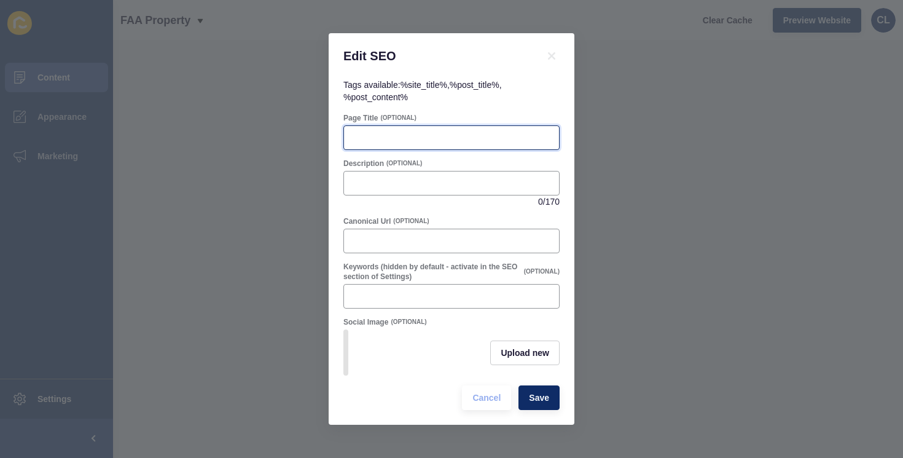
click at [383, 141] on input "Page Title" at bounding box center [452, 138] width 200 height 12
paste input "Landlord and Tenant Obligations Maroochydore, [GEOGRAPHIC_DATA] | FAA Property"
type input "Landlord and Tenant Obligations Maroochydore, [GEOGRAPHIC_DATA] | FAA Property"
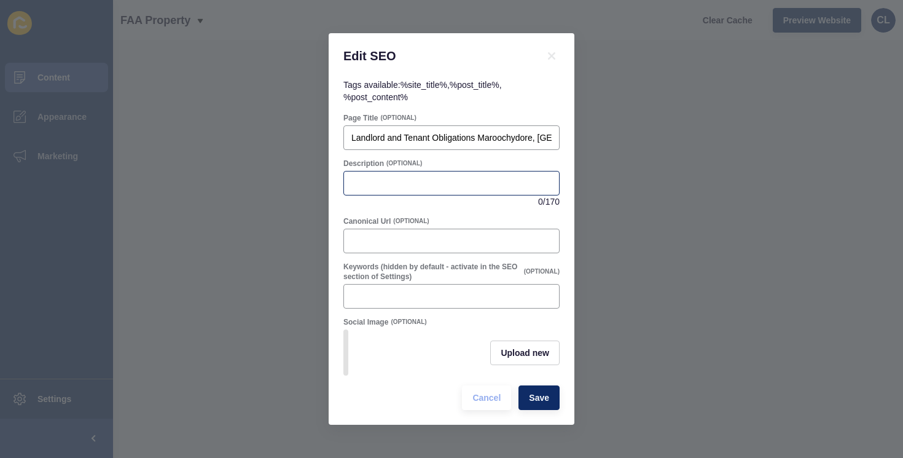
click at [444, 190] on div at bounding box center [452, 183] width 216 height 25
paste input "Landlord and tenant obligations in [GEOGRAPHIC_DATA], [GEOGRAPHIC_DATA]. Unders…"
type input "Landlord and tenant obligations in [GEOGRAPHIC_DATA], [GEOGRAPHIC_DATA]. Unders…"
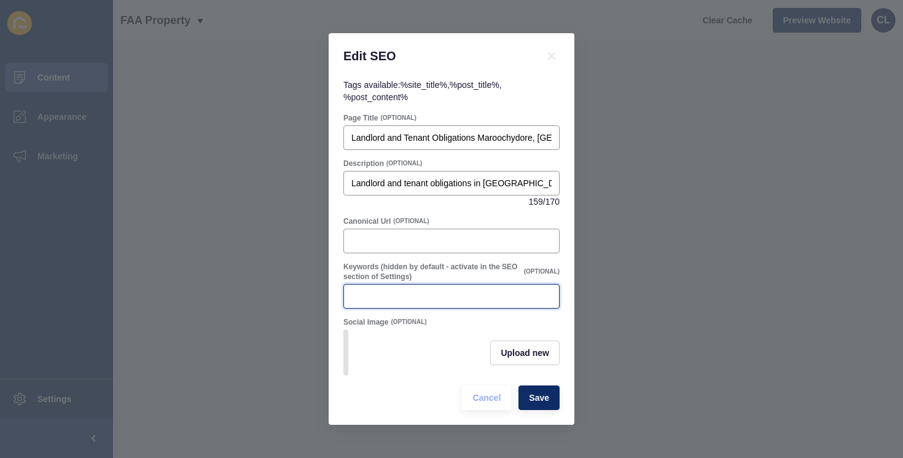
click at [374, 291] on input "Keywords (hidden by default - activate in the SEO section of Settings)" at bounding box center [452, 296] width 200 height 12
paste input "landlord and tenant obligations maroochydore, landlord obligations sunshine coa…"
type input "landlord and tenant obligations maroochydore, landlord obligations sunshine coa…"
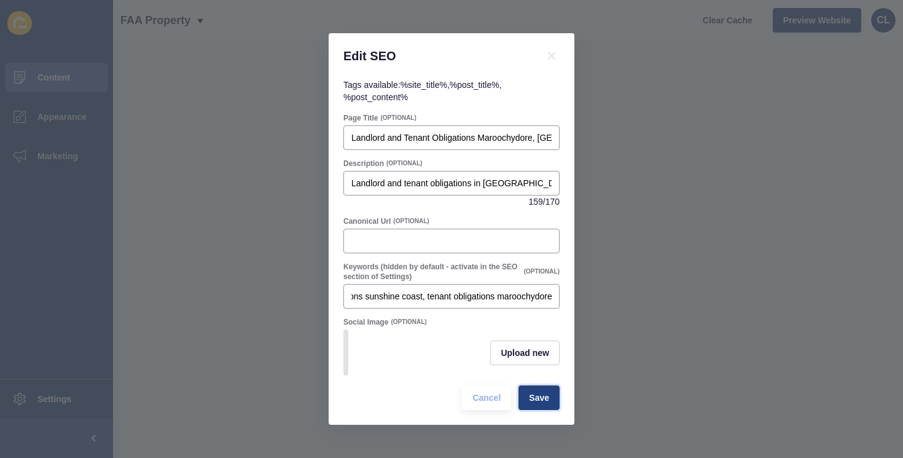
click at [541, 398] on span "Save" at bounding box center [539, 398] width 20 height 12
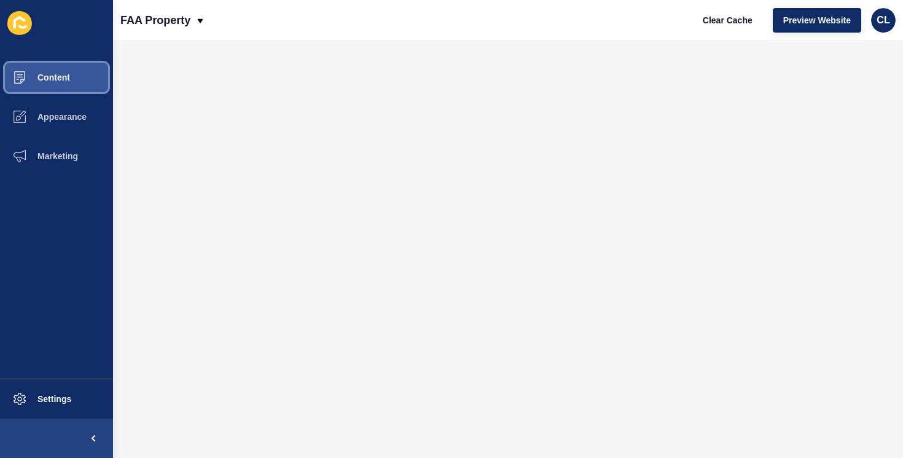
click at [63, 85] on button "Content" at bounding box center [56, 77] width 113 height 39
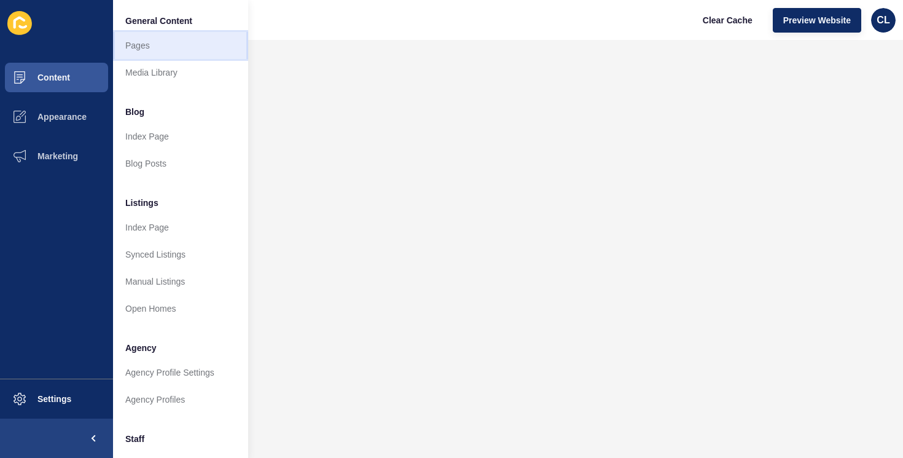
click at [141, 51] on link "Pages" at bounding box center [180, 45] width 135 height 27
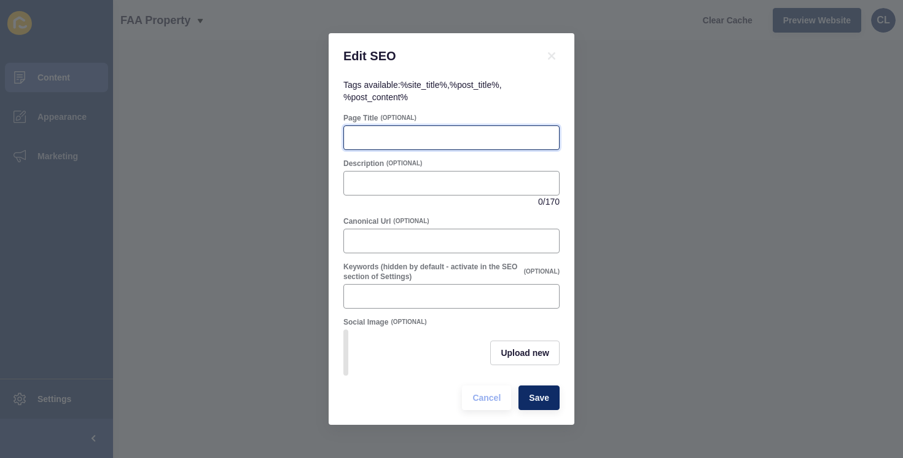
click at [487, 139] on input "Page Title" at bounding box center [452, 138] width 200 height 12
paste input "Leasing Your Property [GEOGRAPHIC_DATA], [GEOGRAPHIC_DATA] | FAA Property"
type input "Leasing Your Property [GEOGRAPHIC_DATA], [GEOGRAPHIC_DATA] | FAA Property"
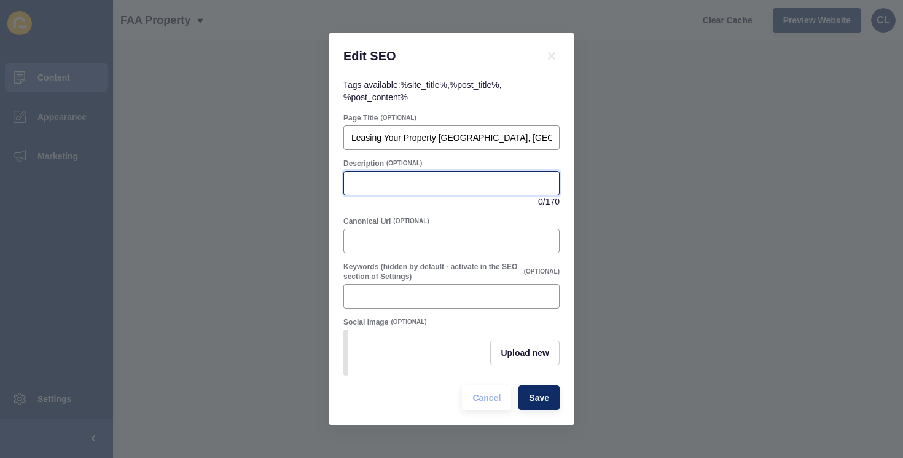
click at [484, 184] on input "Description" at bounding box center [452, 183] width 200 height 12
paste input "Leasing your property in [GEOGRAPHIC_DATA], [GEOGRAPHIC_DATA]. Quality tenants,…"
type input "Leasing your property in [GEOGRAPHIC_DATA], [GEOGRAPHIC_DATA]. Quality tenants,…"
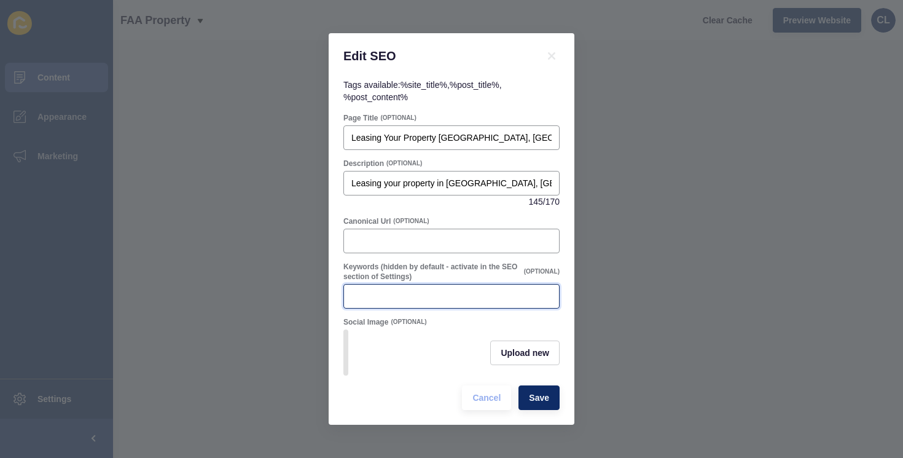
click at [405, 291] on input "Keywords (hidden by default - activate in the SEO section of Settings)" at bounding box center [452, 296] width 200 height 12
paste input "leasing your property [GEOGRAPHIC_DATA], leasing your property sunshine coast, …"
type input "leasing your property [GEOGRAPHIC_DATA], leasing your property sunshine coast, …"
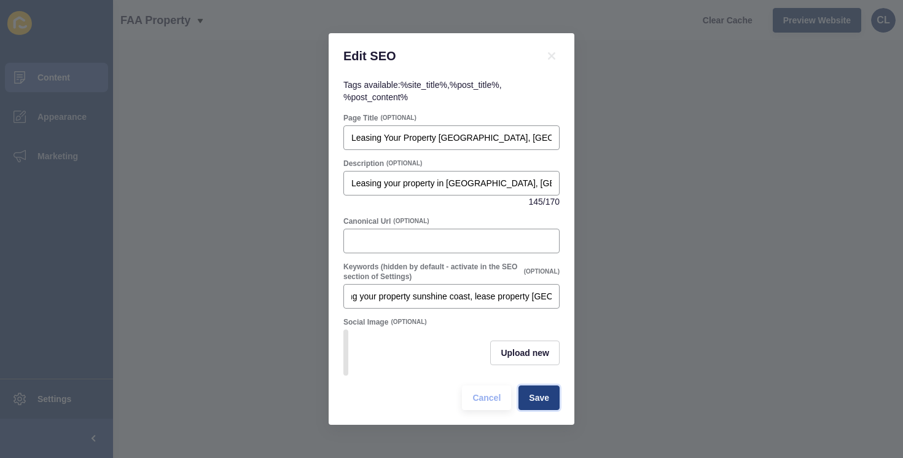
click at [542, 403] on span "Save" at bounding box center [539, 398] width 20 height 12
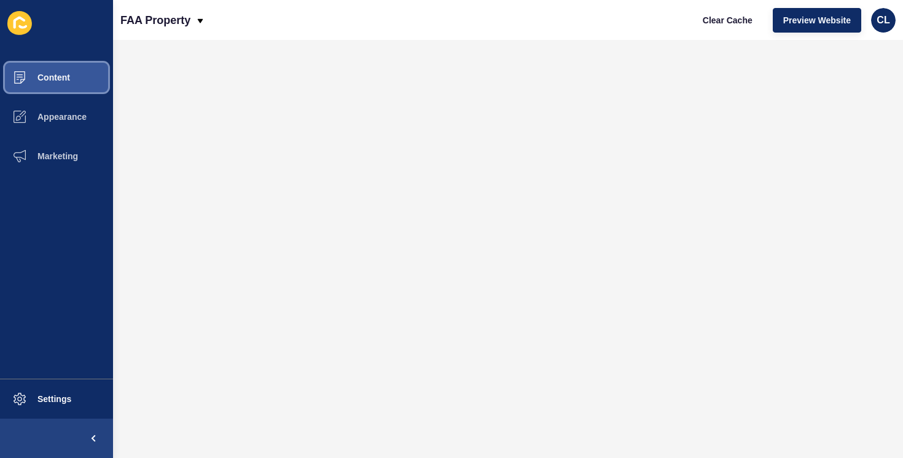
click at [56, 89] on button "Content" at bounding box center [56, 77] width 113 height 39
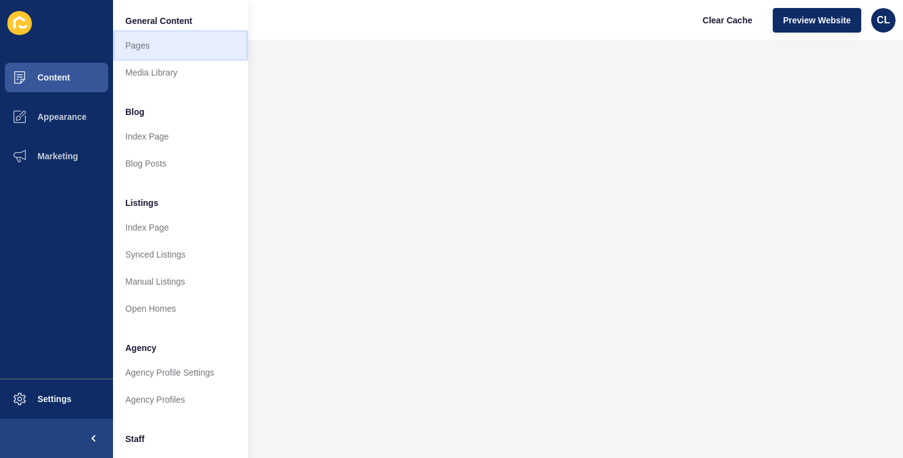
click at [165, 45] on link "Pages" at bounding box center [180, 45] width 135 height 27
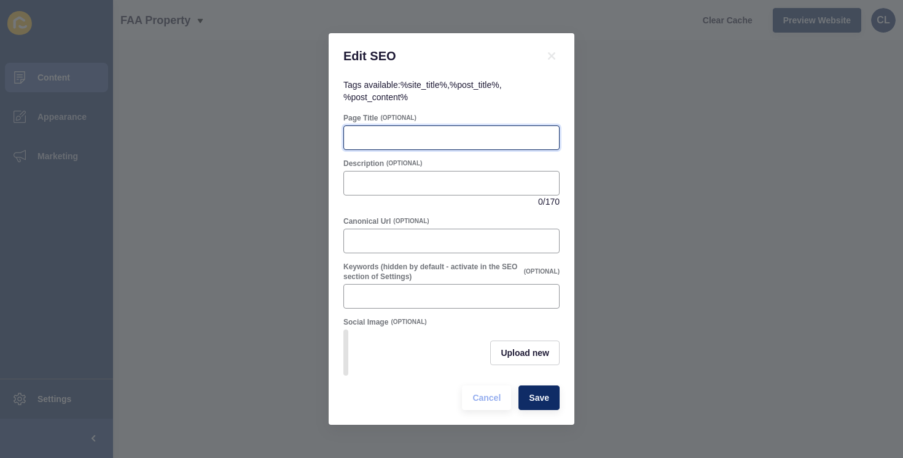
click at [410, 135] on input "Page Title" at bounding box center [452, 138] width 200 height 12
paste input "Maintenance and Repairs Maroochydore, [GEOGRAPHIC_DATA] | FAA Property"
type input "Maintenance and Repairs Maroochydore, [GEOGRAPHIC_DATA] | FAA Property"
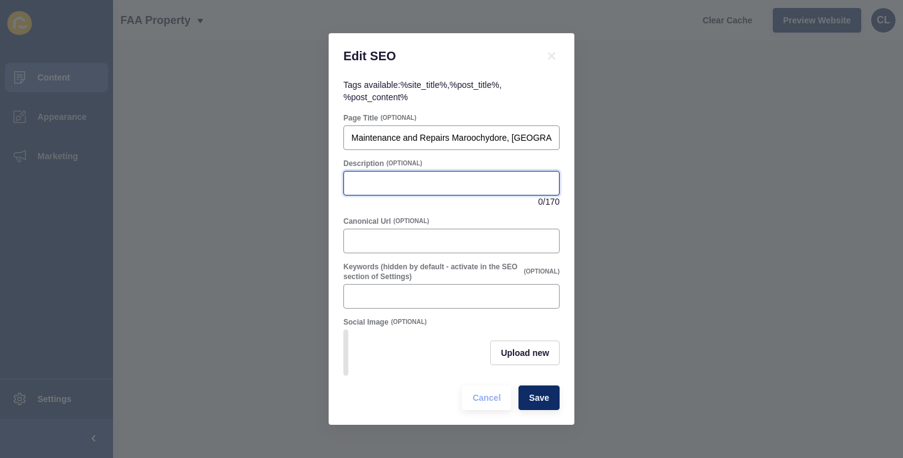
click at [420, 181] on input "Description" at bounding box center [452, 183] width 200 height 12
paste input "Maintenance and repairs in [GEOGRAPHIC_DATA], [GEOGRAPHIC_DATA]. Fast, complian…"
type input "Maintenance and repairs in [GEOGRAPHIC_DATA], [GEOGRAPHIC_DATA]. Fast, complian…"
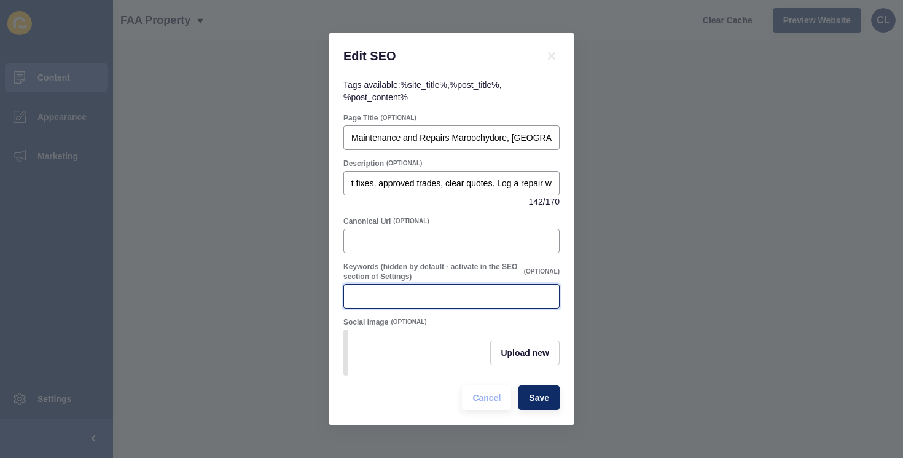
click at [405, 290] on input "Keywords (hidden by default - activate in the SEO section of Settings)" at bounding box center [452, 296] width 200 height 12
paste input "maintenance and repairs [GEOGRAPHIC_DATA], property maintenance [GEOGRAPHIC_DAT…"
type input "maintenance and repairs [GEOGRAPHIC_DATA], property maintenance [GEOGRAPHIC_DAT…"
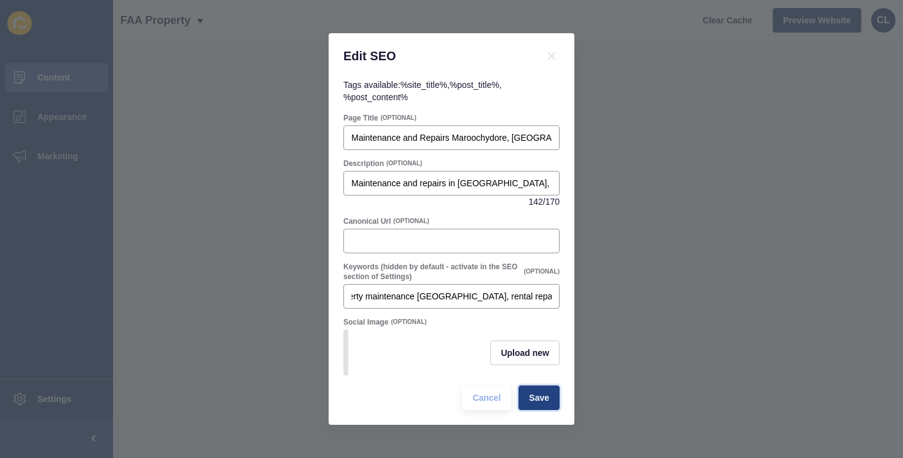
click at [532, 396] on span "Save" at bounding box center [539, 398] width 20 height 12
click at [256, 154] on div "Edit SEO Tags available: %site_title% , %post_title% , %post_content% Page Titl…" at bounding box center [451, 229] width 903 height 458
click at [555, 64] on div "Edit SEO" at bounding box center [452, 55] width 246 height 45
click at [553, 54] on icon at bounding box center [551, 55] width 7 height 7
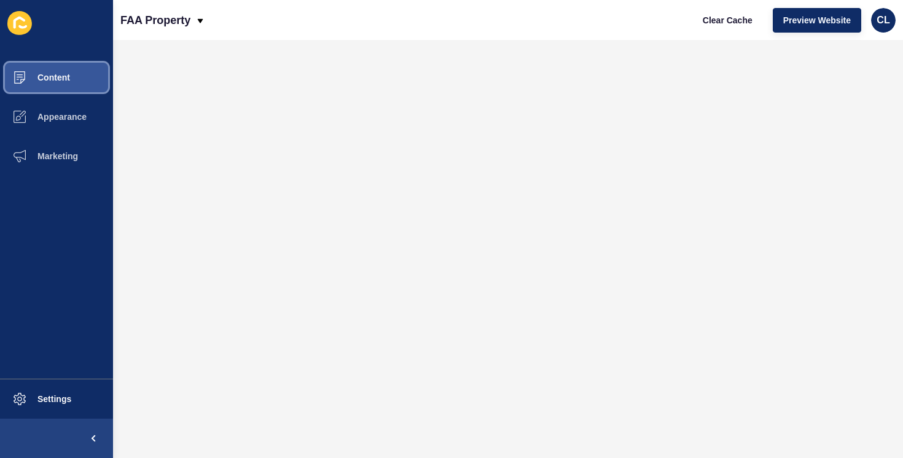
click at [81, 87] on button "Content" at bounding box center [56, 77] width 113 height 39
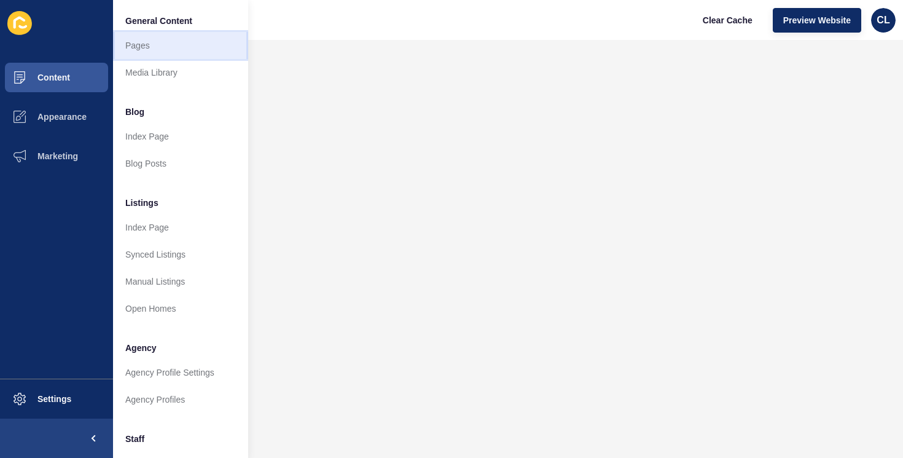
click at [192, 45] on link "Pages" at bounding box center [180, 45] width 135 height 27
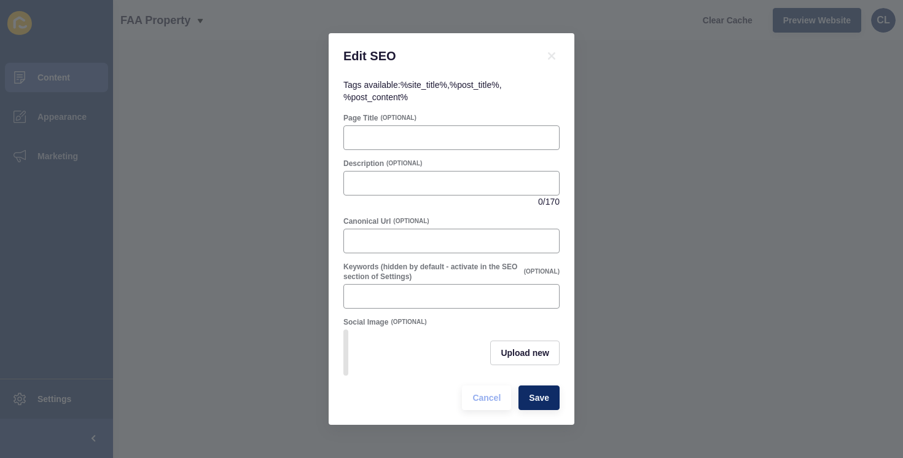
click at [433, 120] on div "Page Title (OPTIONAL)" at bounding box center [452, 118] width 216 height 10
click at [427, 136] on input "Page Title" at bounding box center [452, 138] width 200 height 12
paste input "Maintenance and Repairs Maroochydore, [GEOGRAPHIC_DATA] | FAA Property"
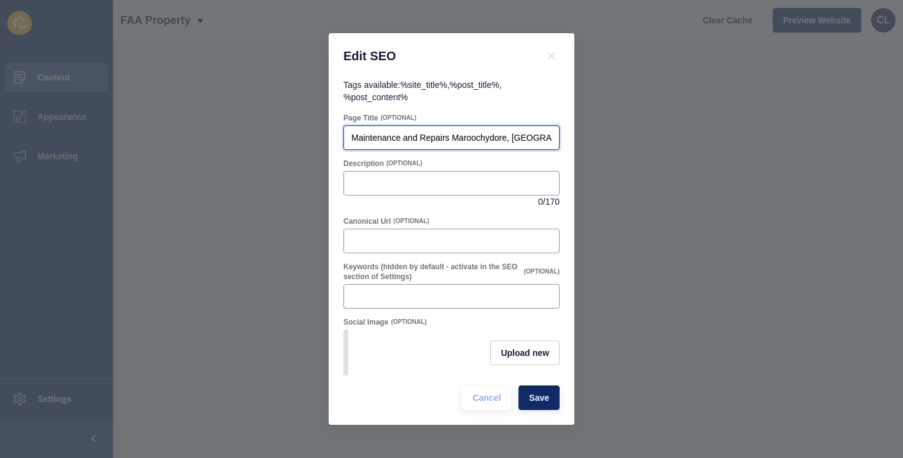
scroll to position [0, 78]
type input "Maintenance and Repairs Maroochydore, [GEOGRAPHIC_DATA] | FAA Property"
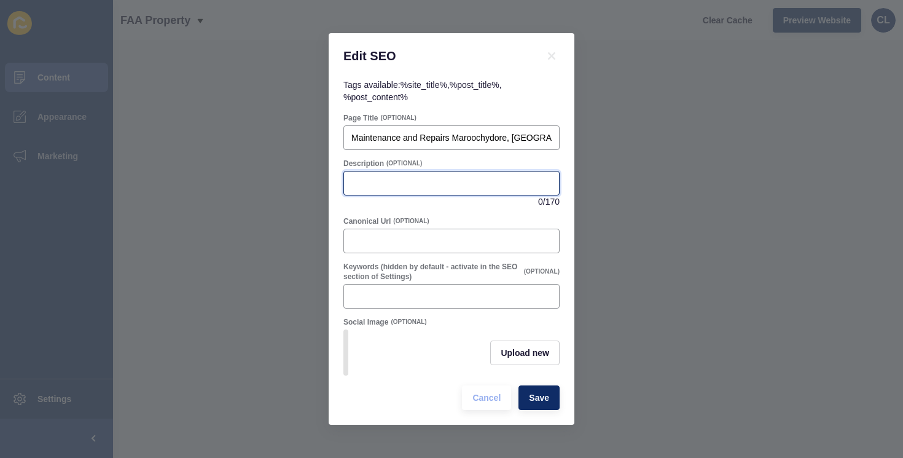
click at [411, 184] on input "Description" at bounding box center [452, 183] width 200 height 12
paste input "Maintenance and repairs in [GEOGRAPHIC_DATA], [GEOGRAPHIC_DATA]. Fast, complian…"
type input "Maintenance and repairs in [GEOGRAPHIC_DATA], [GEOGRAPHIC_DATA]. Fast, complian…"
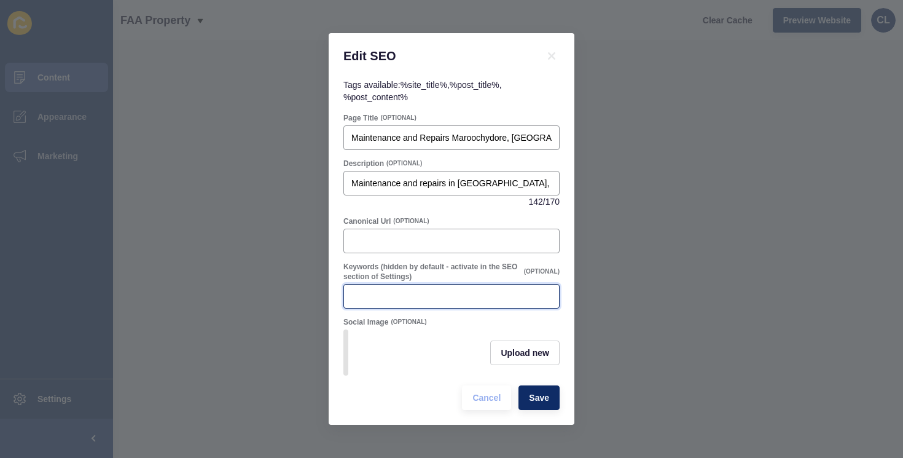
click at [379, 299] on input "Keywords (hidden by default - activate in the SEO section of Settings)" at bounding box center [452, 296] width 200 height 12
paste input "maintenance and repairs [GEOGRAPHIC_DATA], property maintenance [GEOGRAPHIC_DAT…"
type input "maintenance and repairs [GEOGRAPHIC_DATA], property maintenance [GEOGRAPHIC_DAT…"
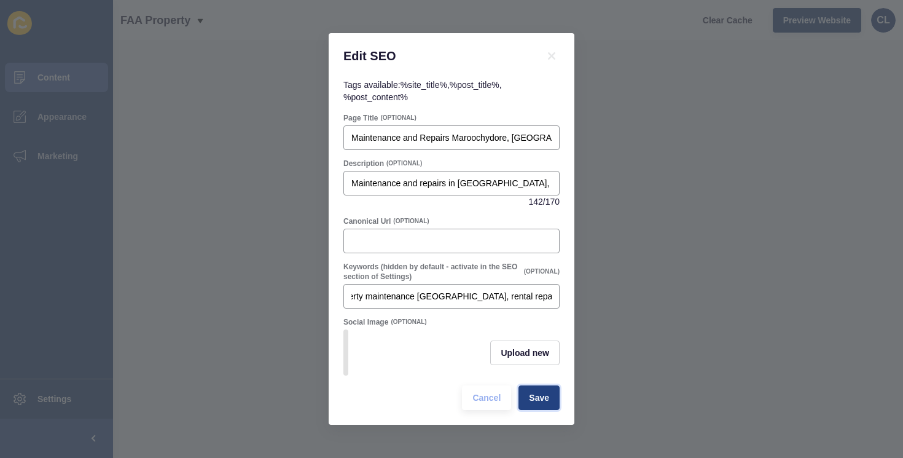
click at [543, 403] on span "Save" at bounding box center [539, 398] width 20 height 12
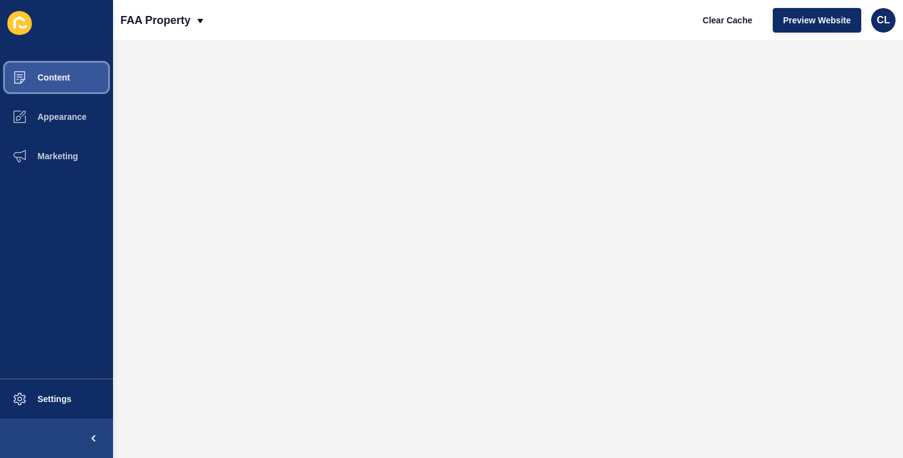
click at [49, 80] on span "Content" at bounding box center [34, 78] width 72 height 10
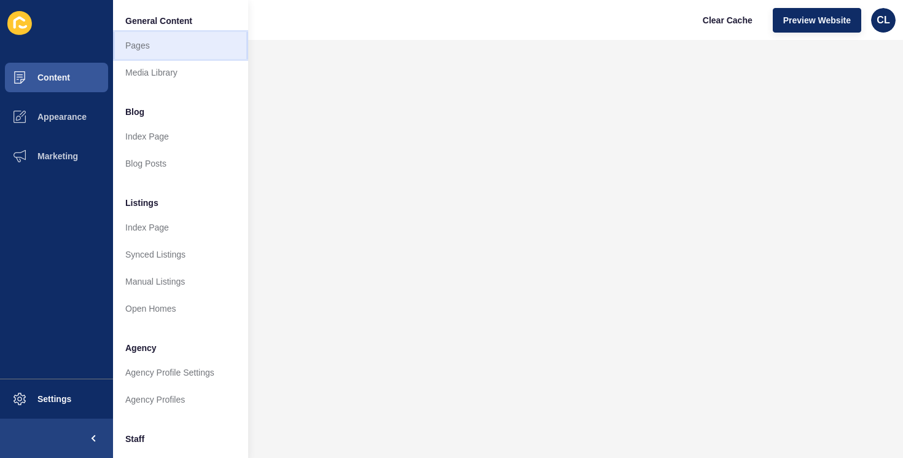
click at [162, 53] on link "Pages" at bounding box center [180, 45] width 135 height 27
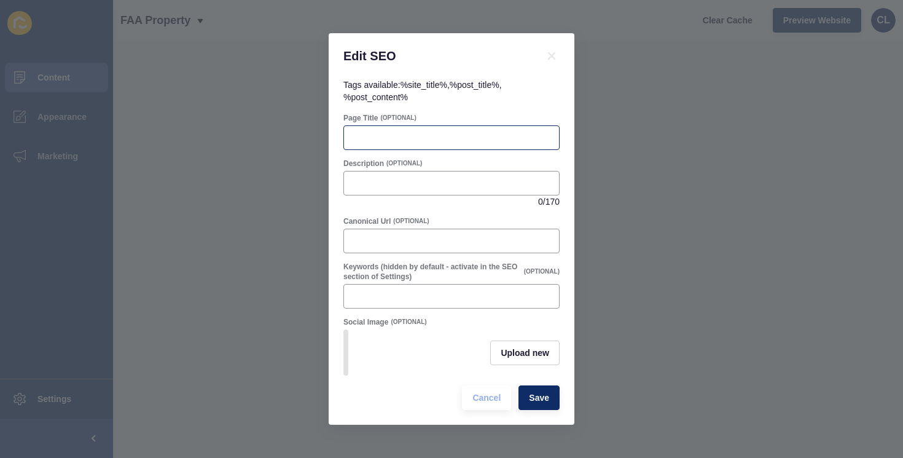
click at [389, 129] on div at bounding box center [452, 137] width 216 height 25
paste input "Managing Your Property Maroochydore, [GEOGRAPHIC_DATA] | FAA Property"
type input "Managing Your Property Maroochydore, [GEOGRAPHIC_DATA] | FAA Property"
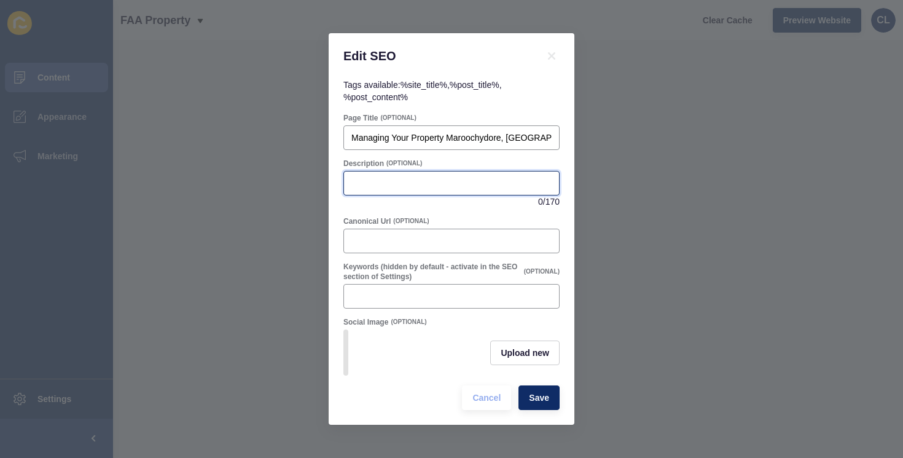
click at [371, 182] on input "Description" at bounding box center [452, 183] width 200 height 12
paste input "Managing your property in [GEOGRAPHIC_DATA], [GEOGRAPHIC_DATA] with proactive i…"
type input "Managing your property in [GEOGRAPHIC_DATA], [GEOGRAPHIC_DATA] with proactive i…"
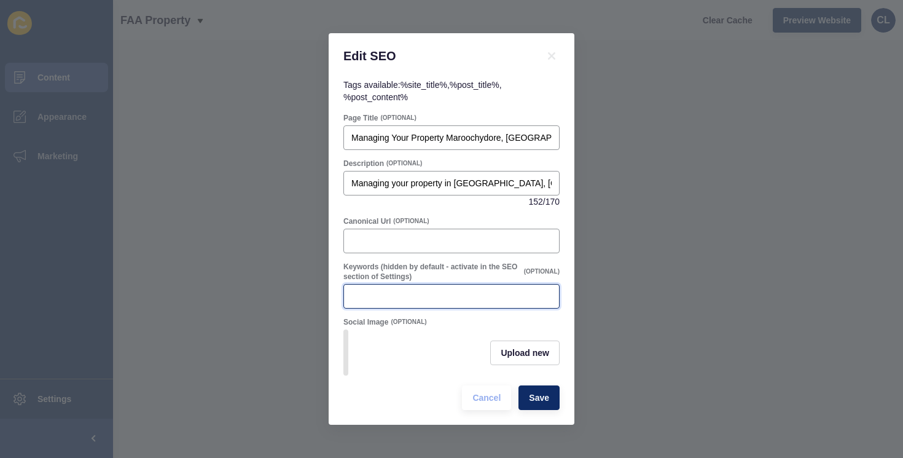
click at [377, 298] on input "Keywords (hidden by default - activate in the SEO section of Settings)" at bounding box center [452, 296] width 200 height 12
paste input "managing your property [GEOGRAPHIC_DATA], managing your property sunshine coast…"
type input "managing your property [GEOGRAPHIC_DATA], managing your property sunshine coast…"
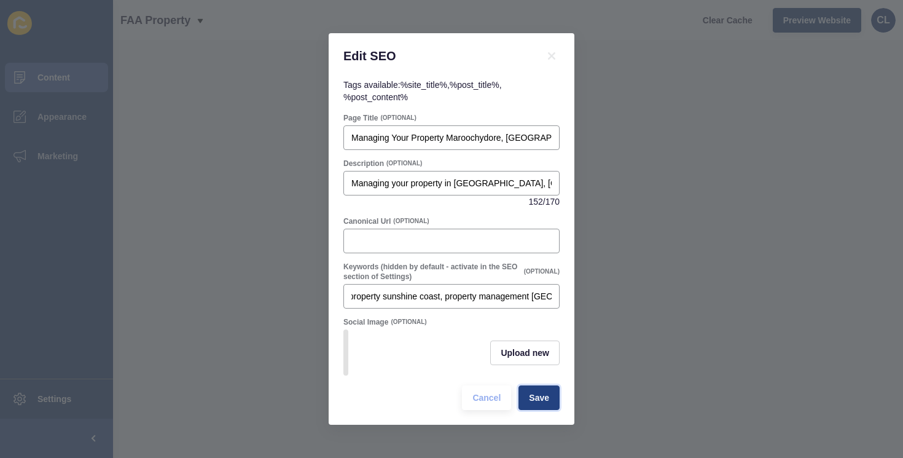
click at [537, 392] on span "Save" at bounding box center [539, 398] width 20 height 12
click at [618, 141] on div "Edit SEO Tags available: %site_title% , %post_title% , %post_content% Page Titl…" at bounding box center [451, 229] width 903 height 458
click at [549, 53] on icon at bounding box center [551, 55] width 7 height 7
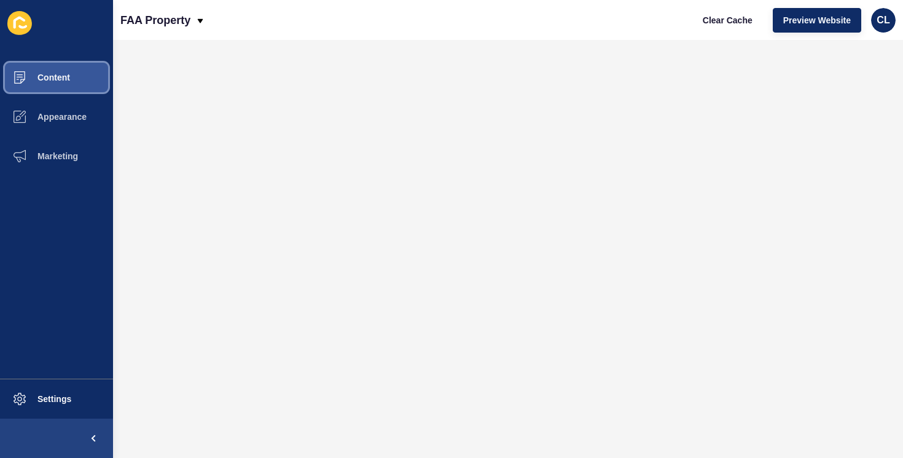
click at [76, 72] on button "Content" at bounding box center [56, 77] width 113 height 39
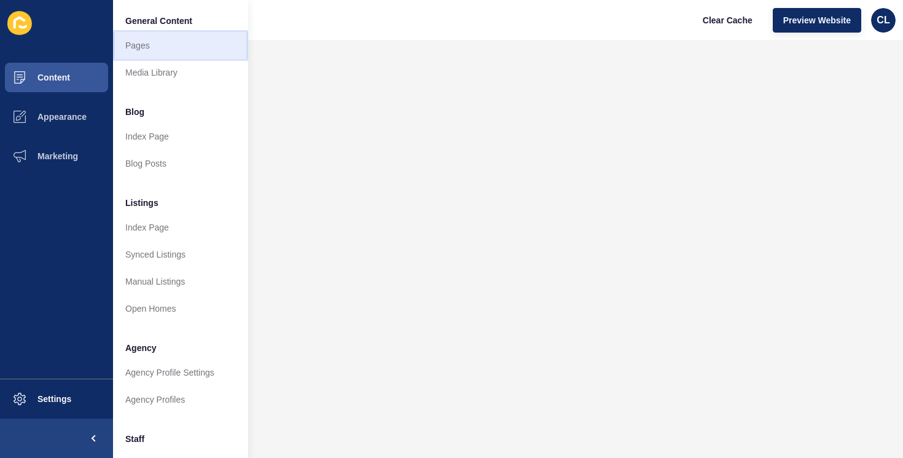
click at [179, 41] on link "Pages" at bounding box center [180, 45] width 135 height 27
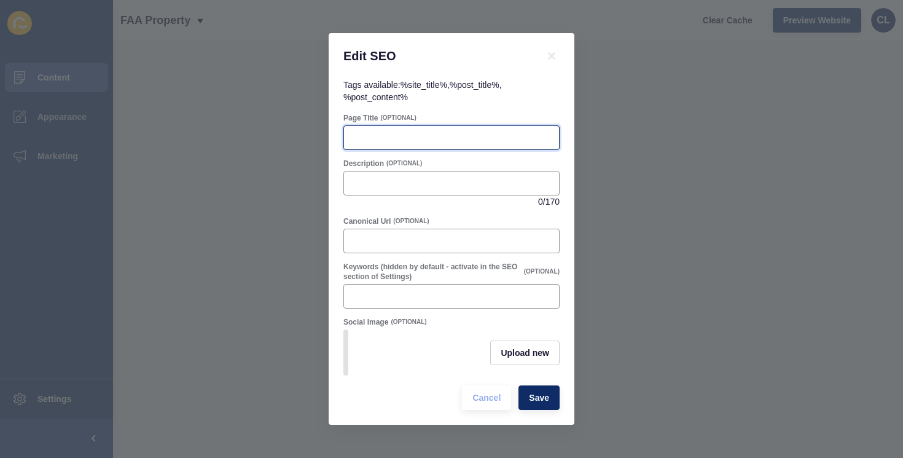
click at [412, 143] on input "Page Title" at bounding box center [452, 138] width 200 height 12
paste input "Premium Property Management [GEOGRAPHIC_DATA], [GEOGRAPHIC_DATA] | FAA Property"
type input "Premium Property Management [GEOGRAPHIC_DATA], [GEOGRAPHIC_DATA] | FAA Property"
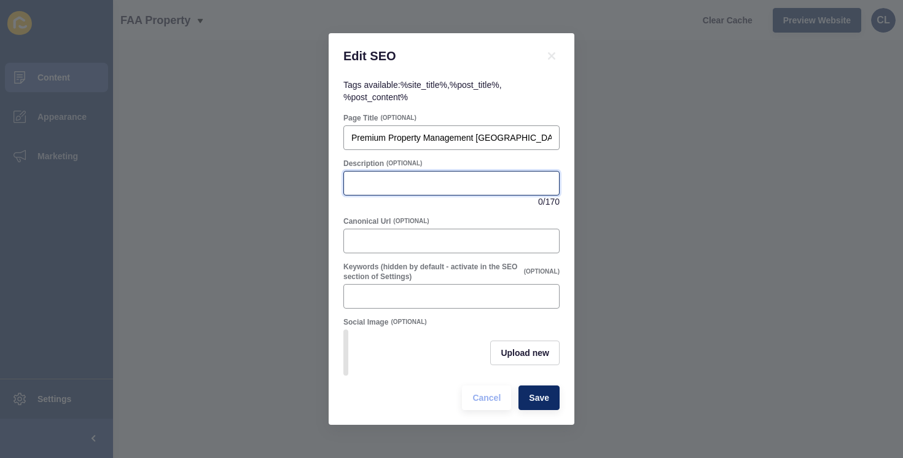
click at [455, 184] on input "Description" at bounding box center [452, 183] width 200 height 12
paste input "Premium property management in [GEOGRAPHIC_DATA], [GEOGRAPHIC_DATA]. Proactive …"
type input "Premium property management in [GEOGRAPHIC_DATA], [GEOGRAPHIC_DATA]. Proactive …"
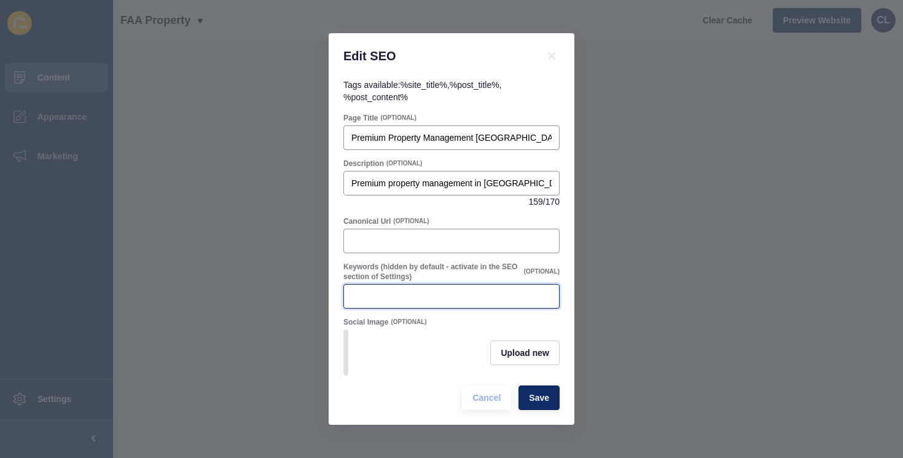
click at [432, 293] on input "Keywords (hidden by default - activate in the SEO section of Settings)" at bounding box center [452, 296] width 200 height 12
paste input "premium property management [GEOGRAPHIC_DATA], premium property management [GEO…"
type input "premium property management [GEOGRAPHIC_DATA], premium property management [GEO…"
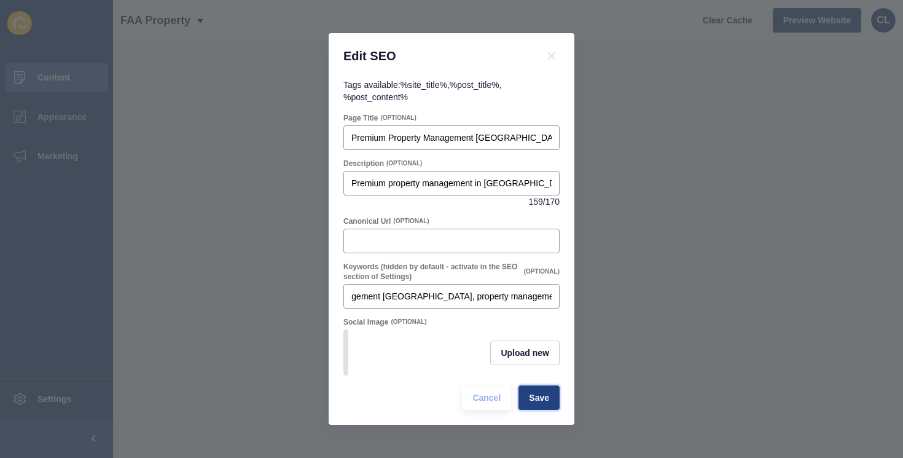
click at [541, 392] on span "Save" at bounding box center [539, 398] width 20 height 12
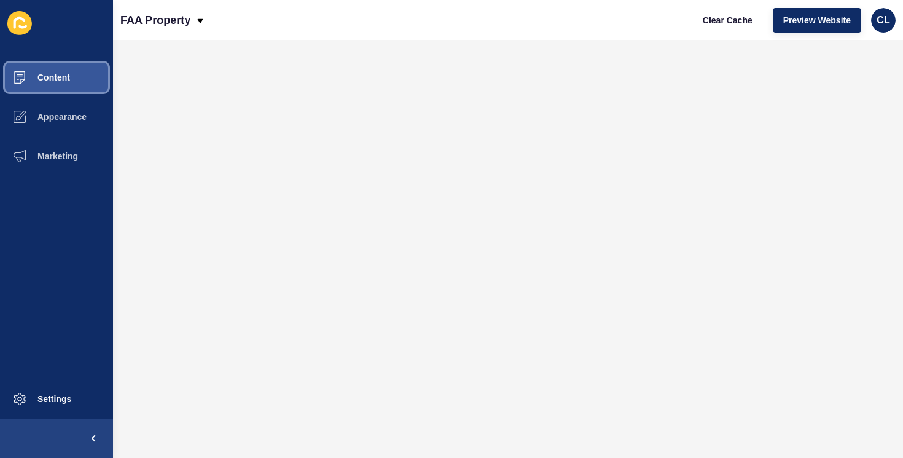
click at [70, 69] on button "Content" at bounding box center [56, 77] width 113 height 39
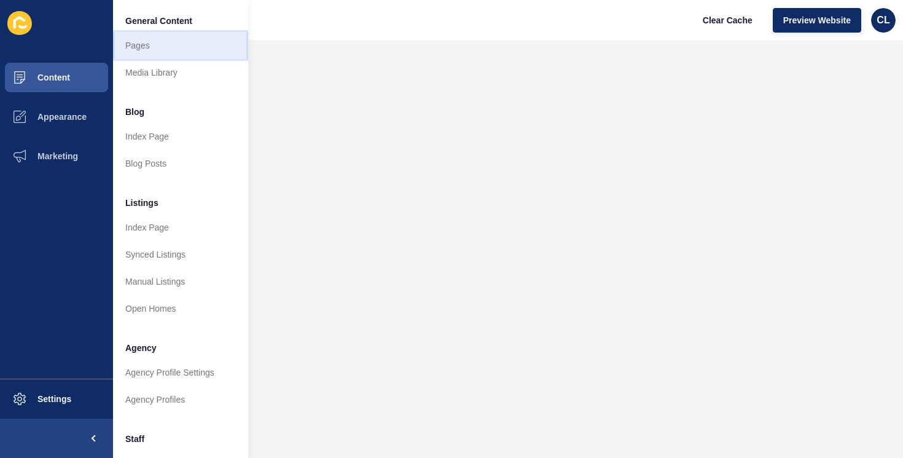
click at [214, 36] on link "Pages" at bounding box center [180, 45] width 135 height 27
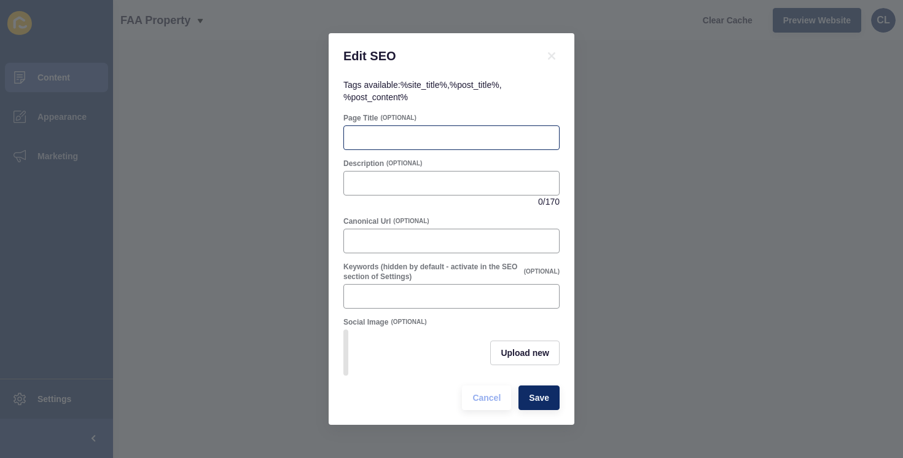
click at [384, 148] on div at bounding box center [452, 137] width 216 height 25
paste input "Property Appraisal Request [GEOGRAPHIC_DATA], [GEOGRAPHIC_DATA] | FAA Property"
type input "Property Appraisal Request [GEOGRAPHIC_DATA], [GEOGRAPHIC_DATA] | FAA Property"
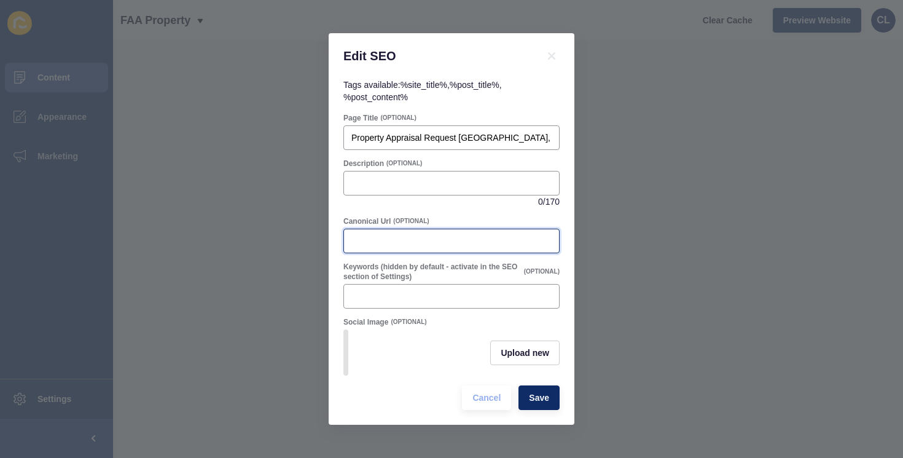
click at [395, 237] on input "Canonical Url" at bounding box center [452, 241] width 200 height 12
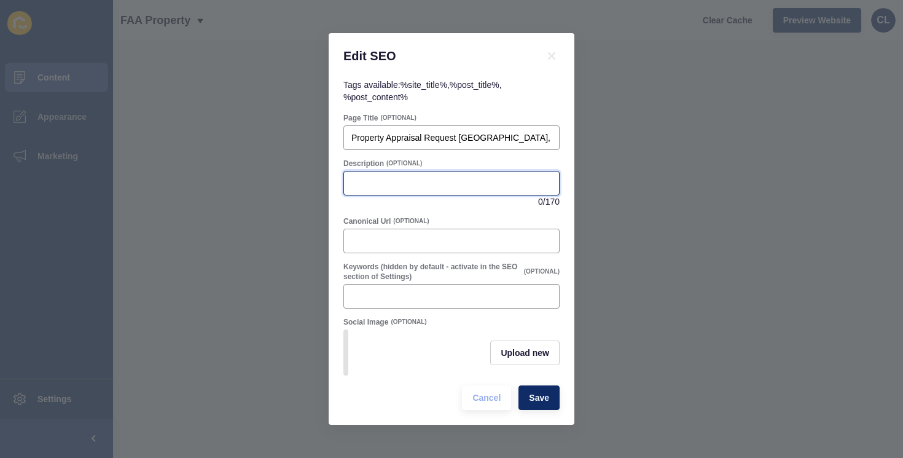
click at [401, 187] on input "Description" at bounding box center [452, 183] width 200 height 12
paste input "Property Appraisal Request in [GEOGRAPHIC_DATA], [GEOGRAPHIC_DATA]. Get a marke…"
type input "Property Appraisal Request in [GEOGRAPHIC_DATA], [GEOGRAPHIC_DATA]. Get a marke…"
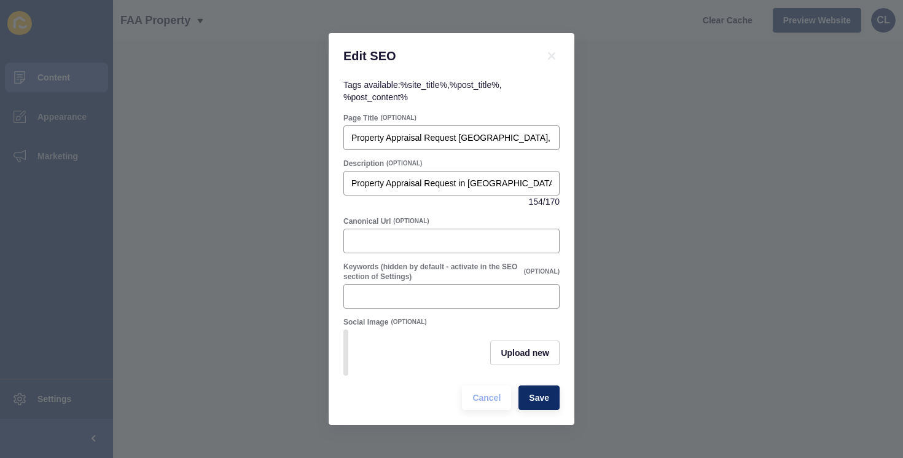
click at [382, 310] on form "Page Title (OPTIONAL) Property Appraisal Request [GEOGRAPHIC_DATA], [GEOGRAPHIC…" at bounding box center [452, 261] width 216 height 297
click at [393, 296] on input "Keywords (hidden by default - activate in the SEO section of Settings)" at bounding box center [452, 296] width 200 height 12
paste input "property appraisal request maroochydore, property appraisal sunshine coast, fre…"
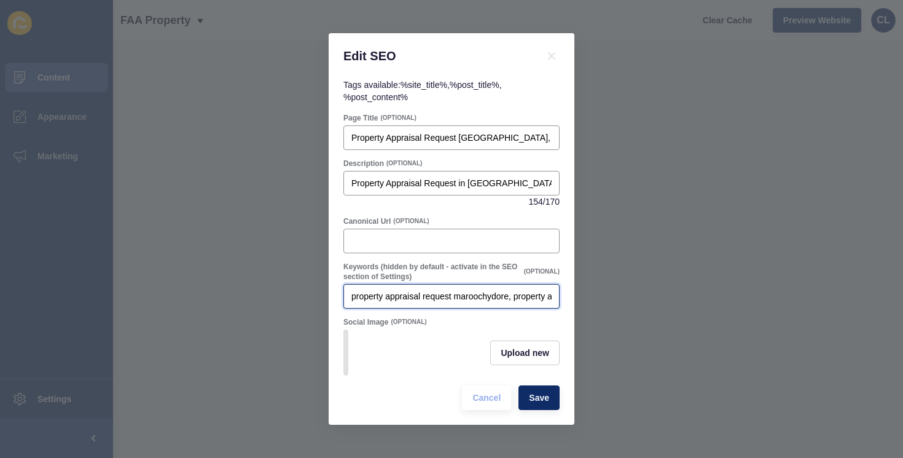
scroll to position [0, 238]
type input "property appraisal request maroochydore, property appraisal sunshine coast, fre…"
click at [537, 395] on span "Save" at bounding box center [539, 398] width 20 height 12
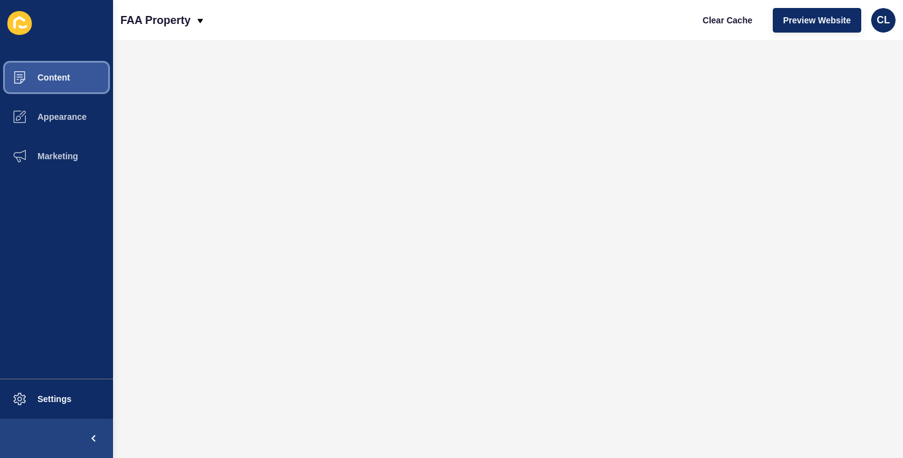
click at [79, 80] on button "Content" at bounding box center [56, 77] width 113 height 39
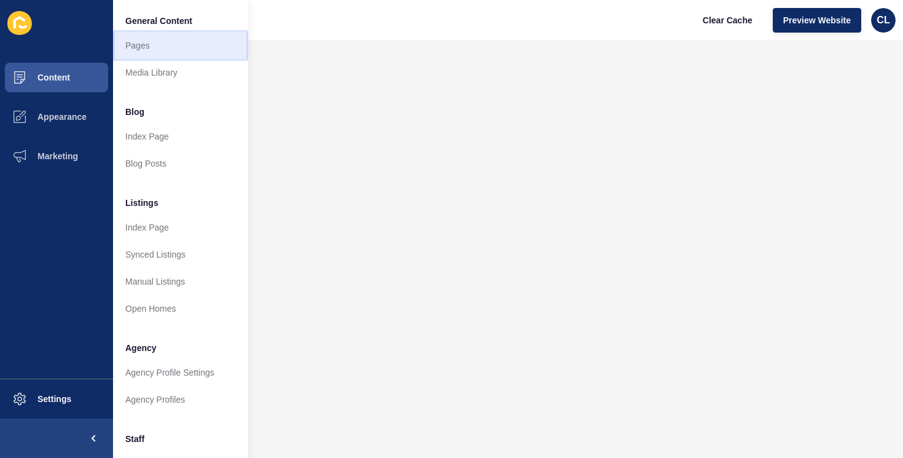
click at [151, 50] on link "Pages" at bounding box center [180, 45] width 135 height 27
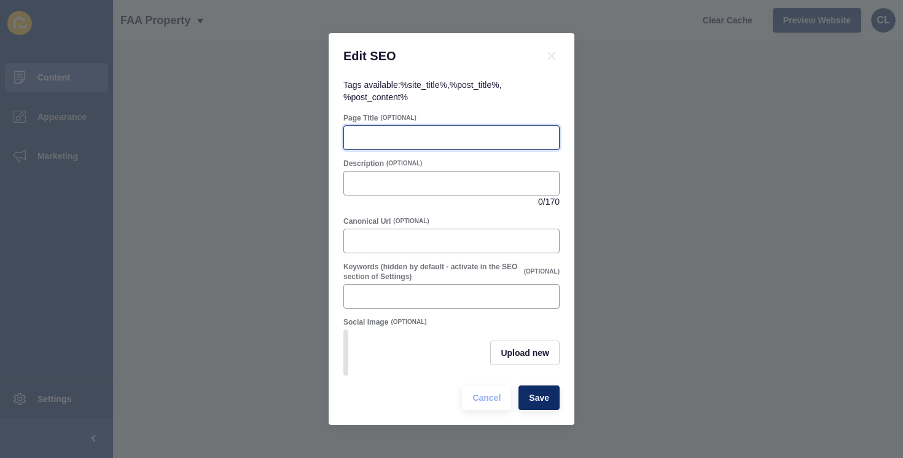
click at [416, 135] on input "Page Title" at bounding box center [452, 138] width 200 height 12
paste input "Property Management [GEOGRAPHIC_DATA], [GEOGRAPHIC_DATA] | FAA Property"
type input "Property Management [GEOGRAPHIC_DATA], [GEOGRAPHIC_DATA] | FAA Property"
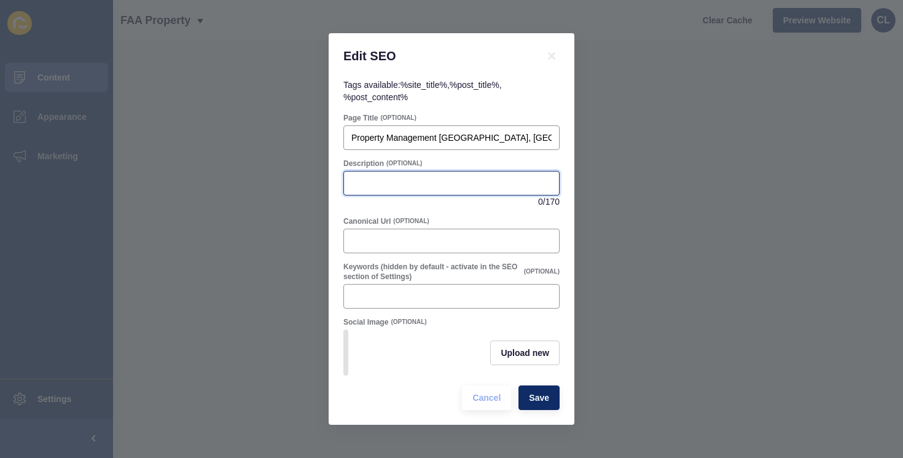
click at [424, 178] on input "Description" at bounding box center [452, 183] width 200 height 12
paste input "Property management in [GEOGRAPHIC_DATA], [GEOGRAPHIC_DATA]. Low vacancy, quali…"
type input "Property management in [GEOGRAPHIC_DATA], [GEOGRAPHIC_DATA]. Low vacancy, quali…"
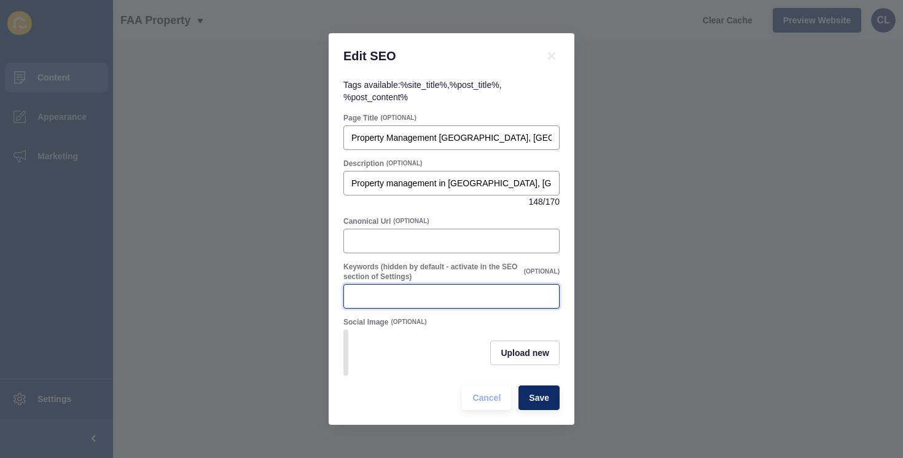
click at [400, 299] on input "Keywords (hidden by default - activate in the SEO section of Settings)" at bounding box center [452, 296] width 200 height 12
paste input "property management [GEOGRAPHIC_DATA], property management [GEOGRAPHIC_DATA], […"
type input "property management [GEOGRAPHIC_DATA], property management [GEOGRAPHIC_DATA], […"
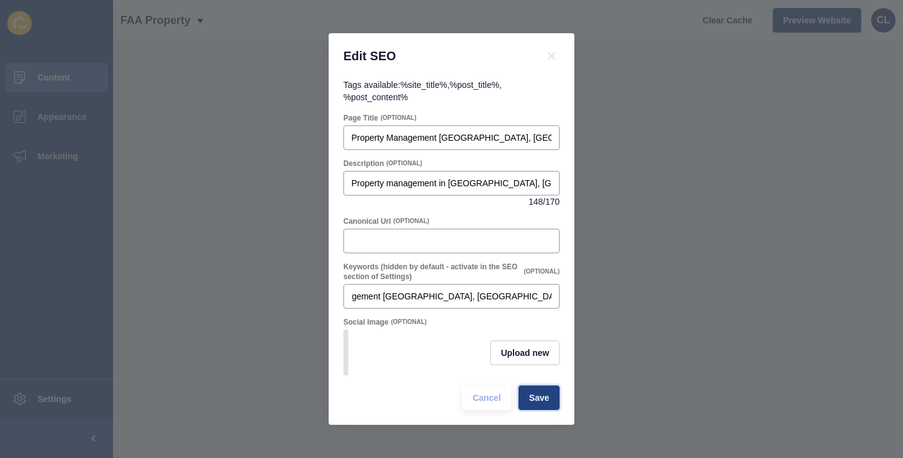
click at [547, 400] on span "Save" at bounding box center [539, 398] width 20 height 12
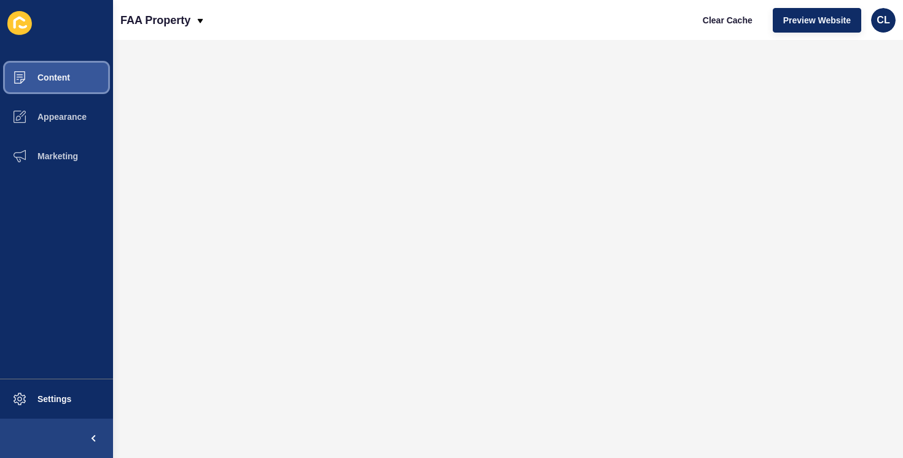
click at [60, 74] on span "Content" at bounding box center [34, 78] width 72 height 10
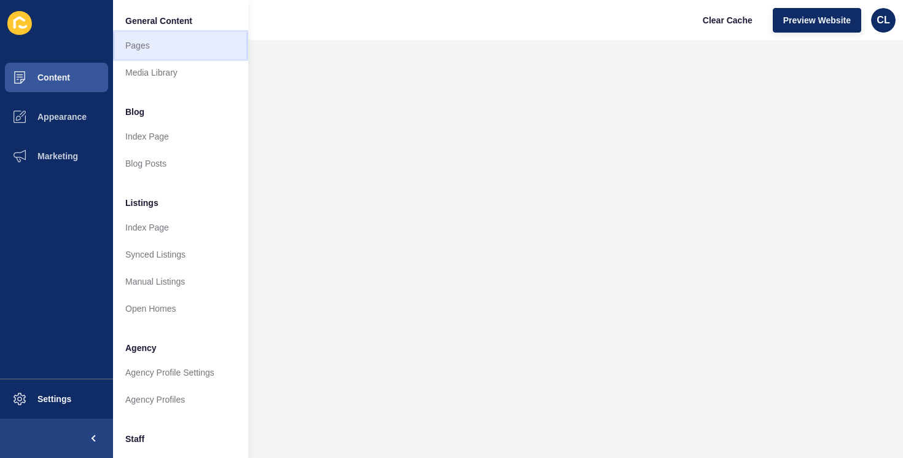
click at [162, 48] on link "Pages" at bounding box center [180, 45] width 135 height 27
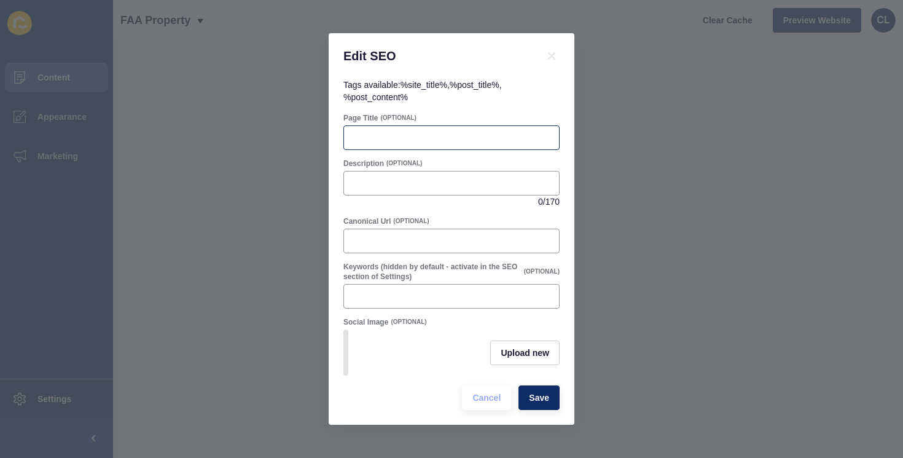
click at [395, 127] on div at bounding box center [452, 137] width 216 height 25
paste input "Property Management Enquiry Maroochydore, [GEOGRAPHIC_DATA] | FAA Property"
type input "Property Management Enquiry Maroochydore, [GEOGRAPHIC_DATA] | FAA Property"
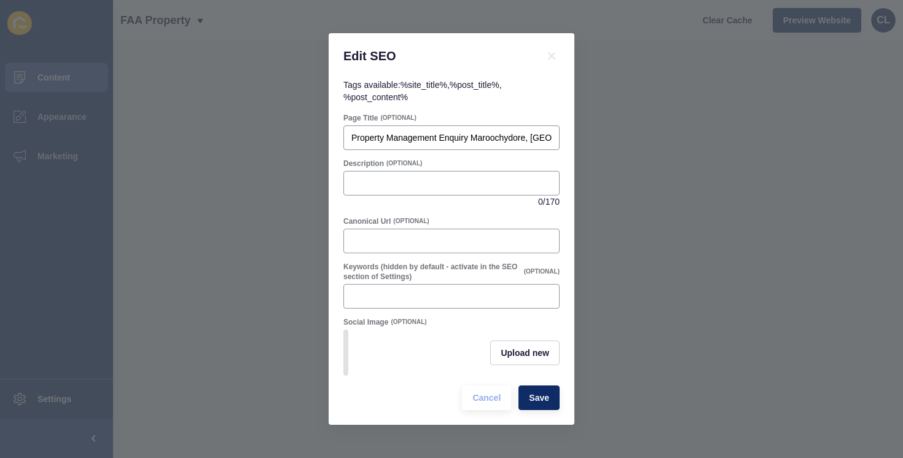
drag, startPoint x: 473, startPoint y: 127, endPoint x: 640, endPoint y: 130, distance: 167.2
click at [640, 130] on div "Edit SEO Tags available: %site_title% , %post_title% , %post_content% Page Titl…" at bounding box center [451, 229] width 903 height 458
drag, startPoint x: 495, startPoint y: 132, endPoint x: 632, endPoint y: 149, distance: 138.2
click at [632, 149] on div "Edit SEO Tags available: %site_title% , %post_title% , %post_content% Page Titl…" at bounding box center [451, 229] width 903 height 458
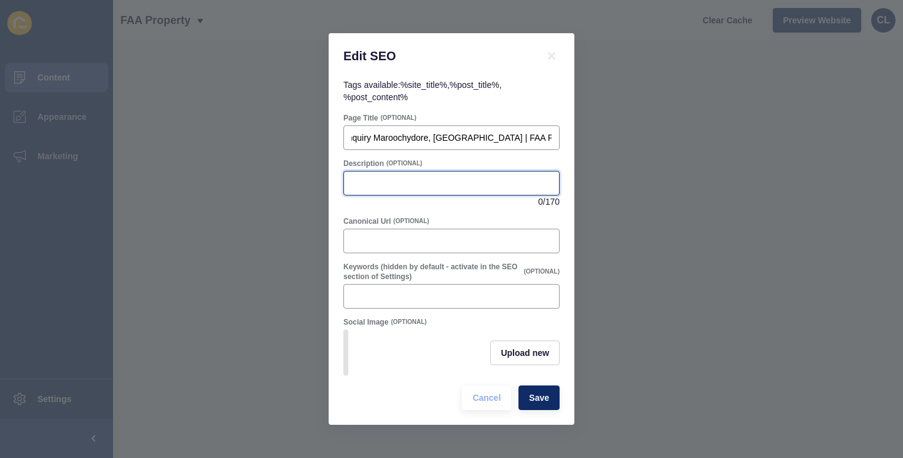
click at [497, 177] on input "Description" at bounding box center [452, 183] width 200 height 12
paste input "Property Management Enquiry in [GEOGRAPHIC_DATA], [GEOGRAPHIC_DATA]. Get a quic…"
type input "Property Management Enquiry in [GEOGRAPHIC_DATA], [GEOGRAPHIC_DATA]. Get a quic…"
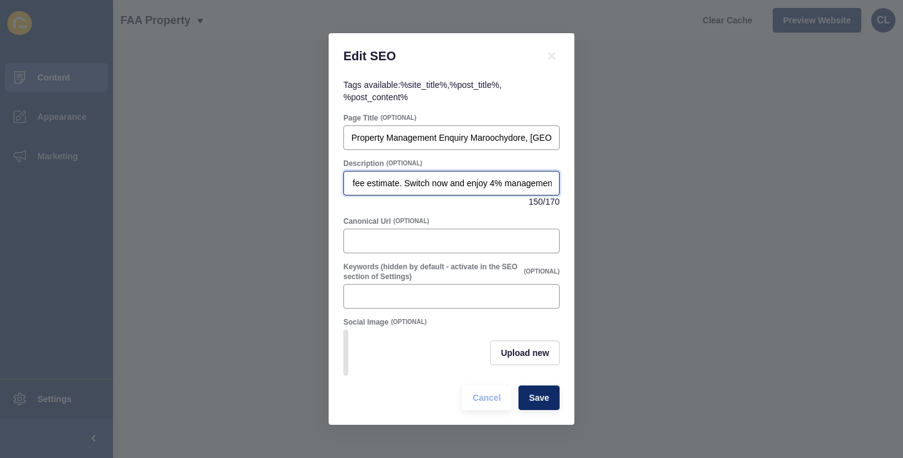
scroll to position [0, 0]
click at [386, 302] on div at bounding box center [452, 296] width 216 height 25
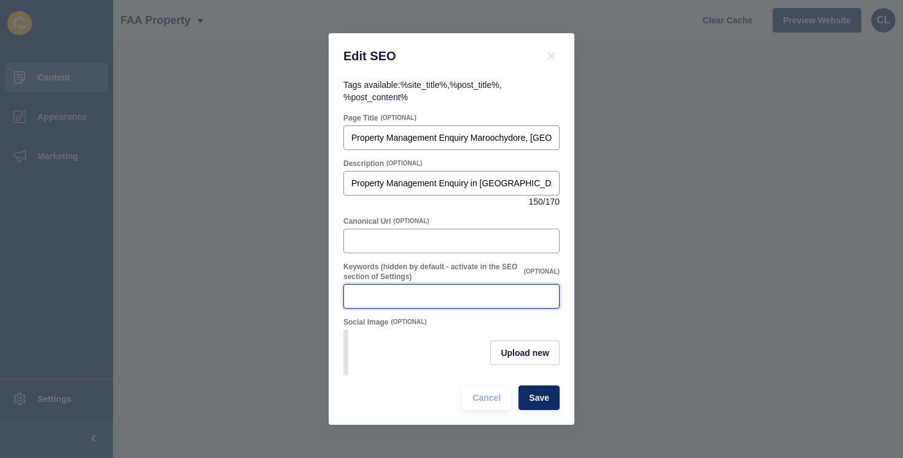
paste input "property management enquiry maroochydore, property management enquiry [GEOGRAPH…"
type input "property management enquiry maroochydore, property management enquiry [GEOGRAPH…"
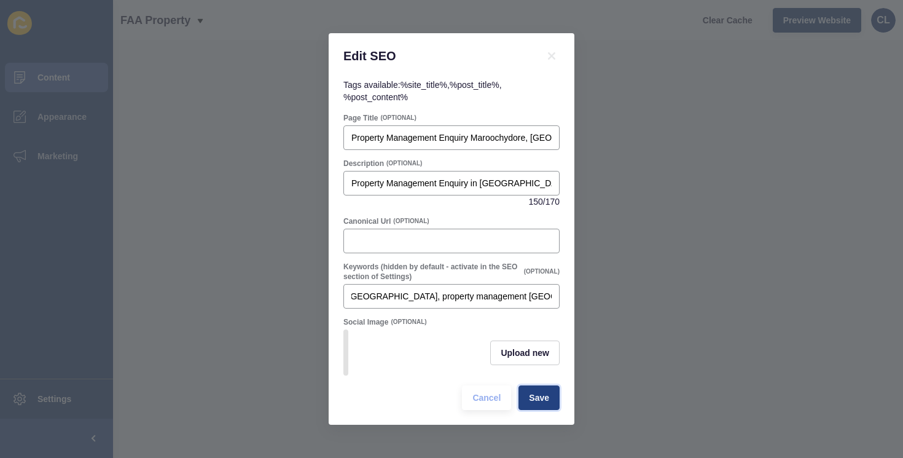
click at [546, 399] on span "Save" at bounding box center [539, 398] width 20 height 12
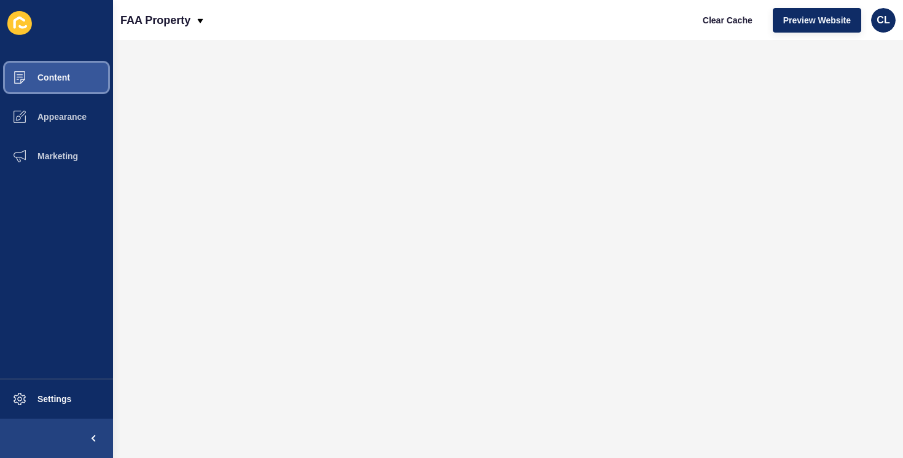
click at [73, 84] on button "Content" at bounding box center [56, 77] width 113 height 39
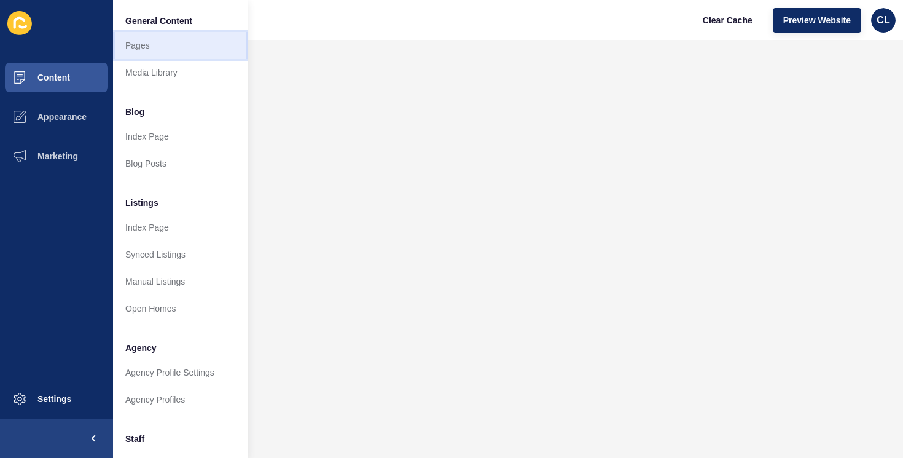
click at [159, 49] on link "Pages" at bounding box center [180, 45] width 135 height 27
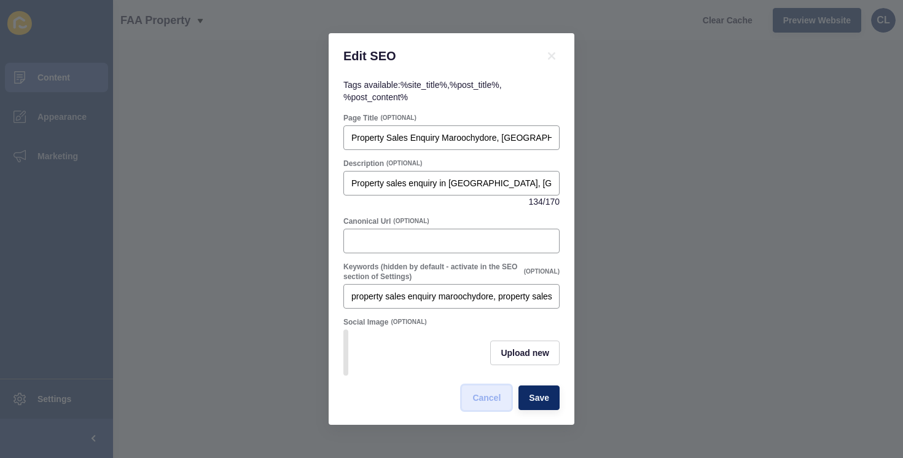
click at [487, 396] on span "Cancel" at bounding box center [487, 398] width 28 height 12
drag, startPoint x: 507, startPoint y: 141, endPoint x: 665, endPoint y: 141, distance: 158.0
click at [665, 141] on div "Edit SEO Tags available: %site_title% , %post_title% , %post_content% Page Titl…" at bounding box center [451, 229] width 903 height 458
click at [638, 175] on div "Edit SEO Tags available: %site_title% , %post_title% , %post_content% Page Titl…" at bounding box center [451, 229] width 903 height 458
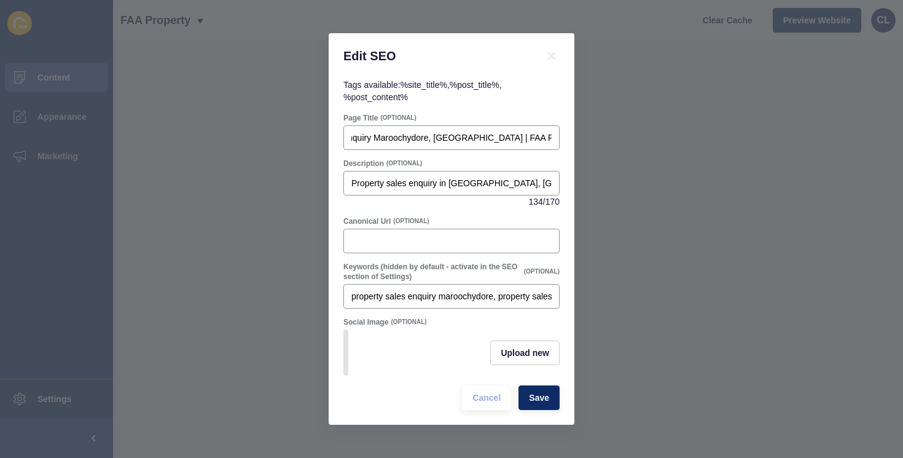
scroll to position [0, 0]
click at [552, 51] on icon at bounding box center [552, 56] width 15 height 15
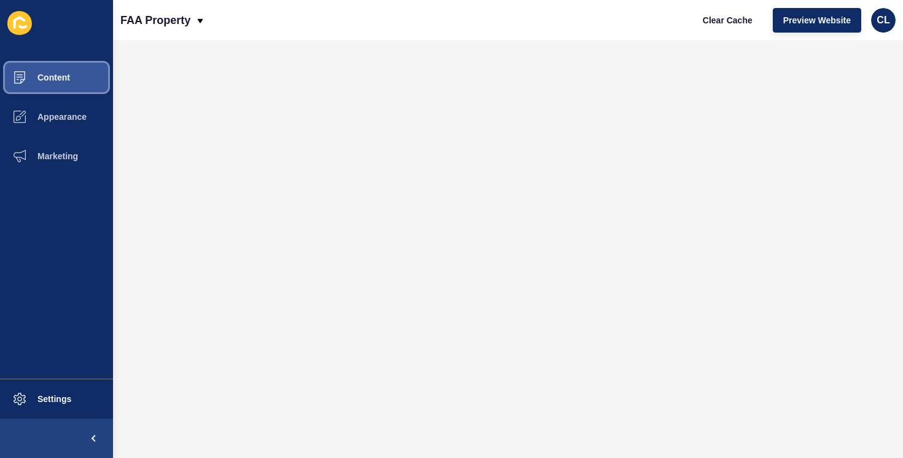
click at [66, 87] on button "Content" at bounding box center [56, 77] width 113 height 39
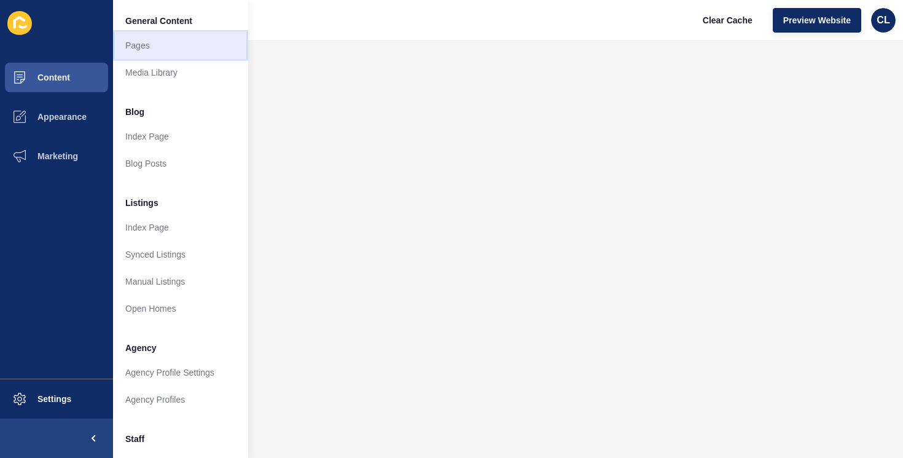
click at [155, 52] on link "Pages" at bounding box center [180, 45] width 135 height 27
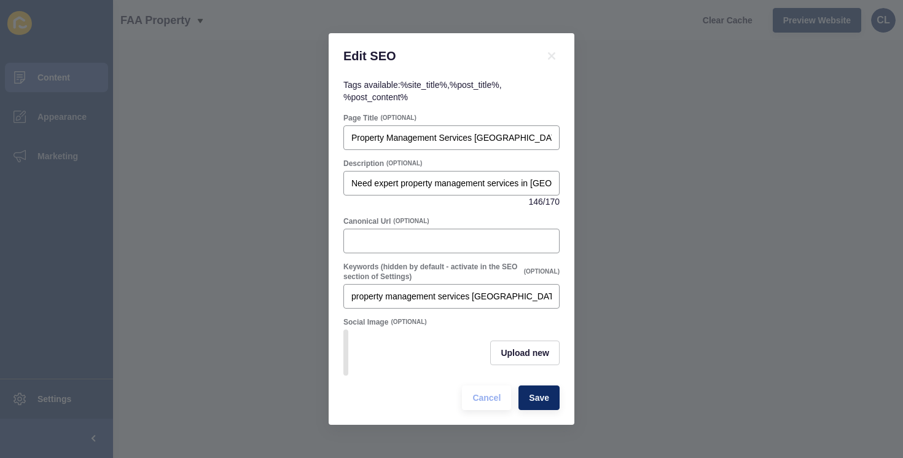
click at [660, 309] on div "Edit SEO Tags available: %site_title% , %post_title% , %post_content% Page Titl…" at bounding box center [451, 229] width 903 height 458
click at [478, 396] on span "Cancel" at bounding box center [487, 398] width 28 height 12
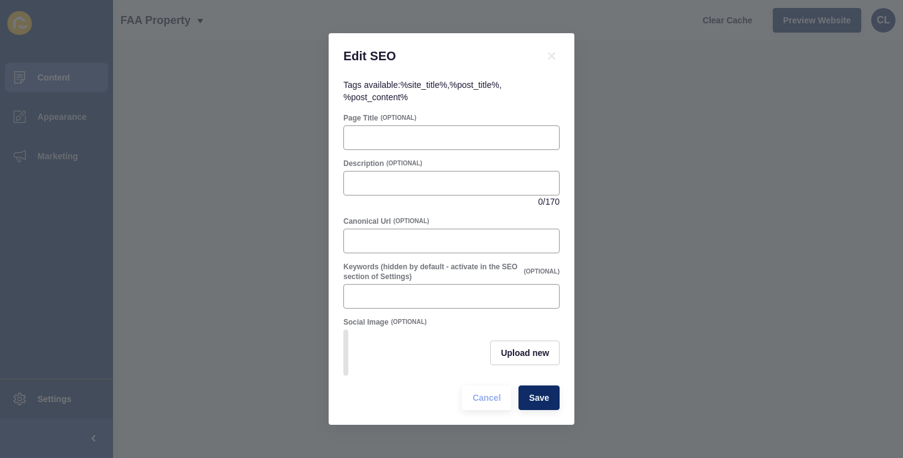
click at [607, 215] on div "Edit SEO Tags available: %site_title% , %post_title% , %post_content% Page Titl…" at bounding box center [451, 229] width 903 height 458
click at [553, 57] on icon at bounding box center [551, 55] width 7 height 7
click at [407, 147] on div at bounding box center [452, 137] width 216 height 25
paste input "Thank You Maroochydore, [GEOGRAPHIC_DATA] | FAA Property"
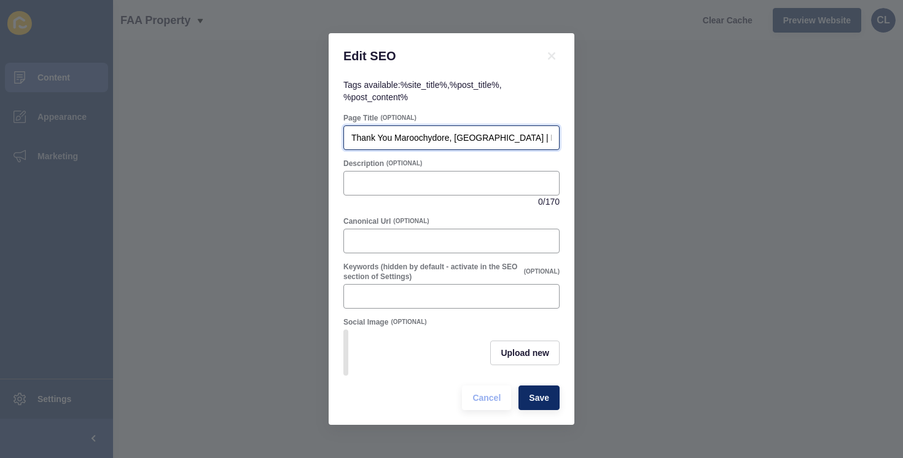
scroll to position [0, 21]
type input "Thank You Maroochydore, [GEOGRAPHIC_DATA] | FAA Property"
click at [474, 191] on div at bounding box center [452, 183] width 216 height 25
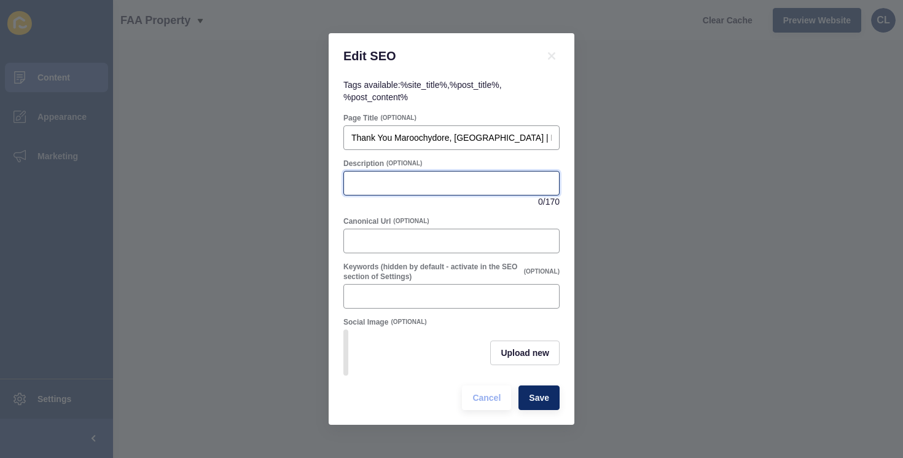
paste input "Thank you for contacting FAA Property in [GEOGRAPHIC_DATA], [GEOGRAPHIC_DATA]. …"
type input "Thank you for contacting FAA Property in [GEOGRAPHIC_DATA], [GEOGRAPHIC_DATA]. …"
click at [419, 285] on div at bounding box center [452, 296] width 216 height 25
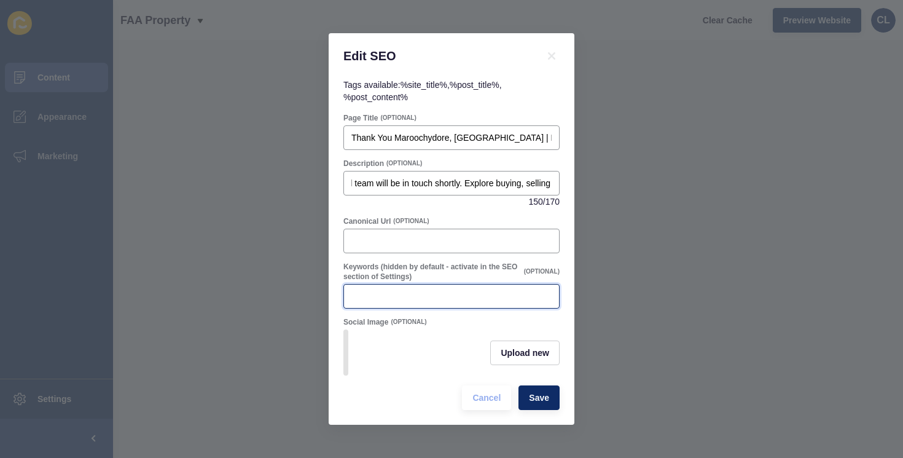
scroll to position [0, 0]
type input "property management"
paste input "thank you [PERSON_NAME], thank you sunshine coast, faa property thank you"
type input "thank you [PERSON_NAME], thank you sunshine coast, faa property thank you"
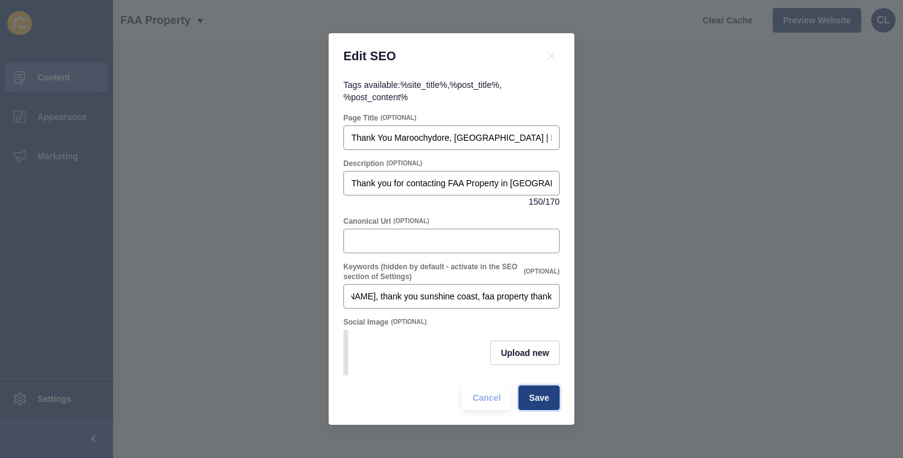
click at [535, 395] on span "Save" at bounding box center [539, 398] width 20 height 12
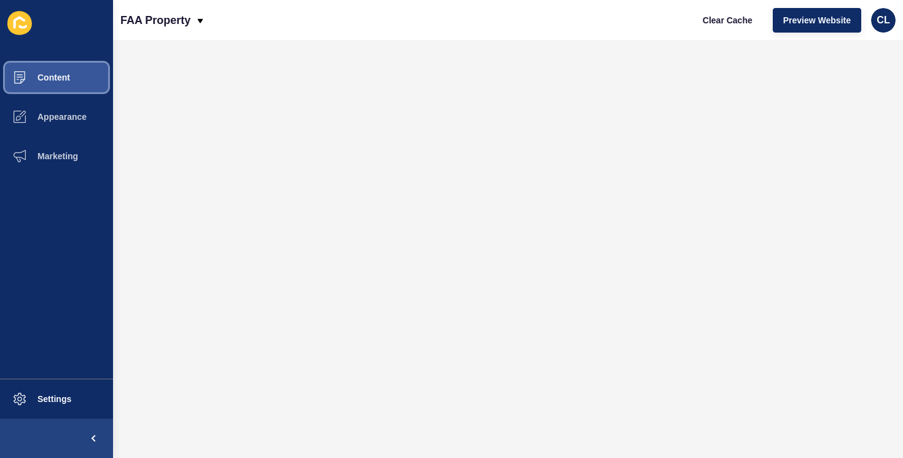
click at [71, 85] on button "Content" at bounding box center [56, 77] width 113 height 39
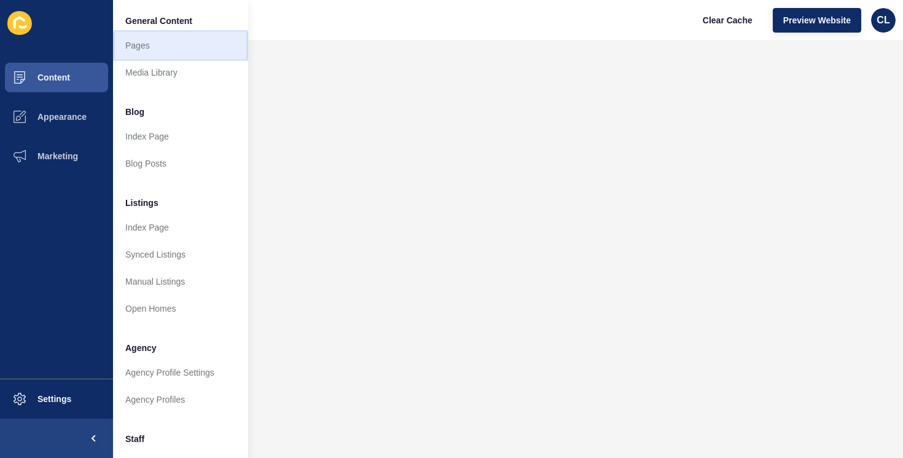
click at [174, 45] on link "Pages" at bounding box center [180, 45] width 135 height 27
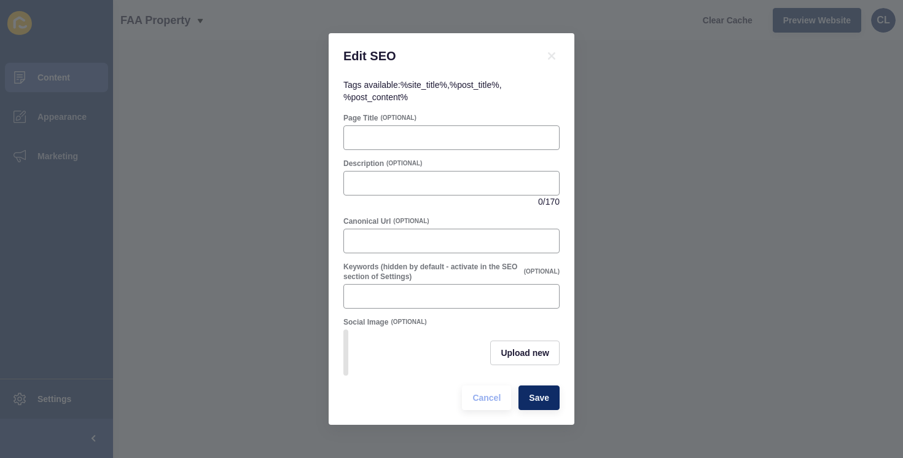
click at [360, 152] on form "Page Title (OPTIONAL) Description (OPTIONAL) 0 / 170 Canonical Url (OPTIONAL) K…" at bounding box center [452, 261] width 216 height 297
click at [376, 135] on input "Page Title" at bounding box center [452, 138] width 200 height 12
paste input "Disclaimer Maroochydore, [GEOGRAPHIC_DATA] | FAA Property"
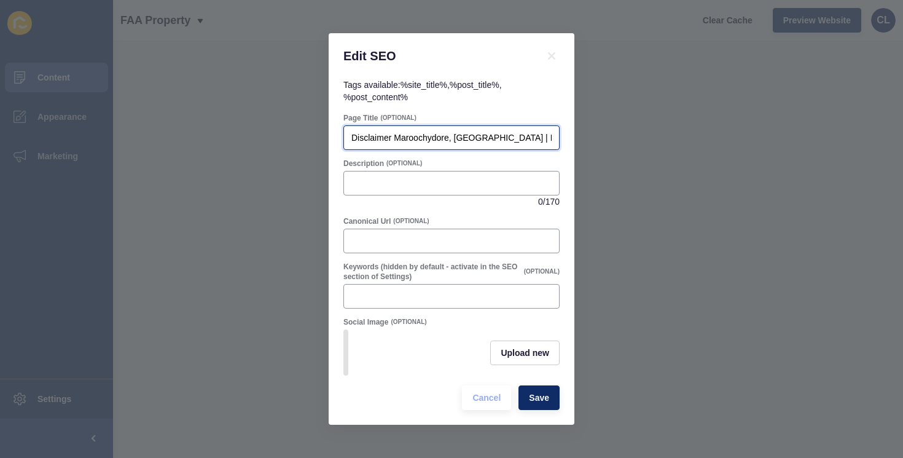
scroll to position [0, 20]
type input "Disclaimer Maroochydore, [GEOGRAPHIC_DATA] | FAA Property"
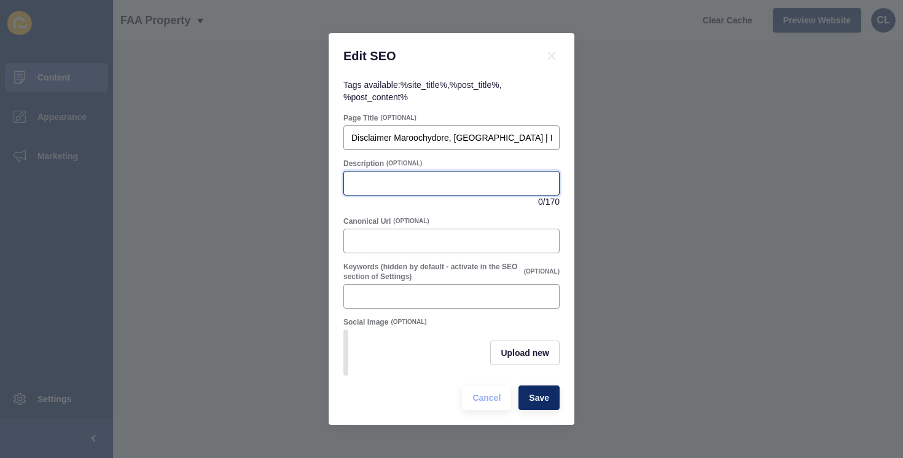
click at [392, 182] on input "Description" at bounding box center [452, 183] width 200 height 12
paste input "Disclaimer for FAA Property in [GEOGRAPHIC_DATA], [GEOGRAPHIC_DATA]. Informatio…"
type input "Disclaimer for FAA Property in [GEOGRAPHIC_DATA], [GEOGRAPHIC_DATA]. Informatio…"
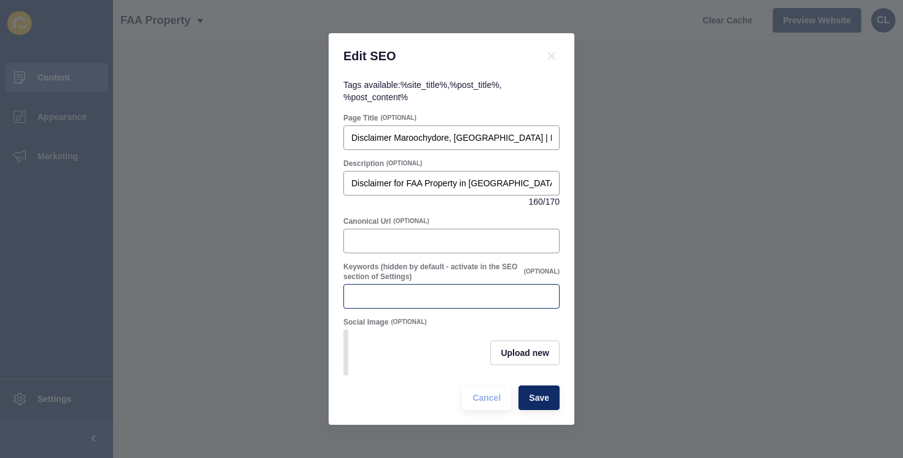
click at [387, 287] on div at bounding box center [452, 296] width 216 height 25
paste input "disclaimer maroochydore, disclaimer sunshine coast, faa property disclaimer"
type input "disclaimer maroochydore, disclaimer sunshine coast, faa property disclaimer"
click at [542, 400] on span "Save" at bounding box center [539, 398] width 20 height 12
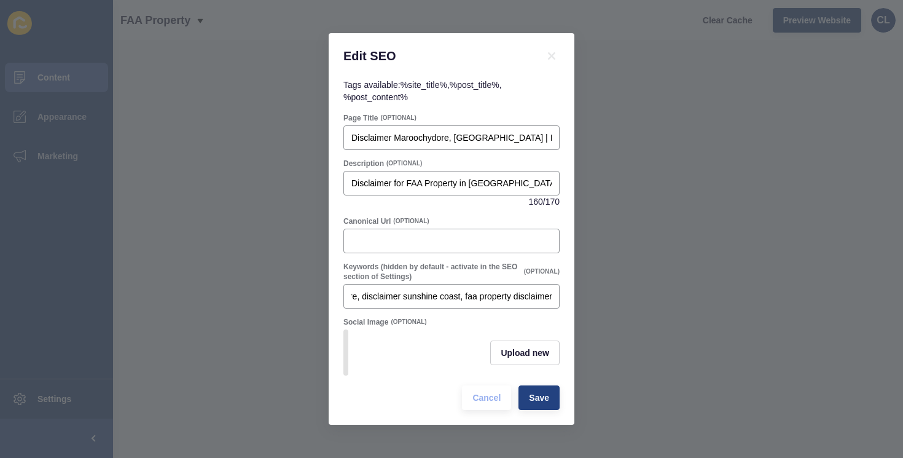
scroll to position [0, 0]
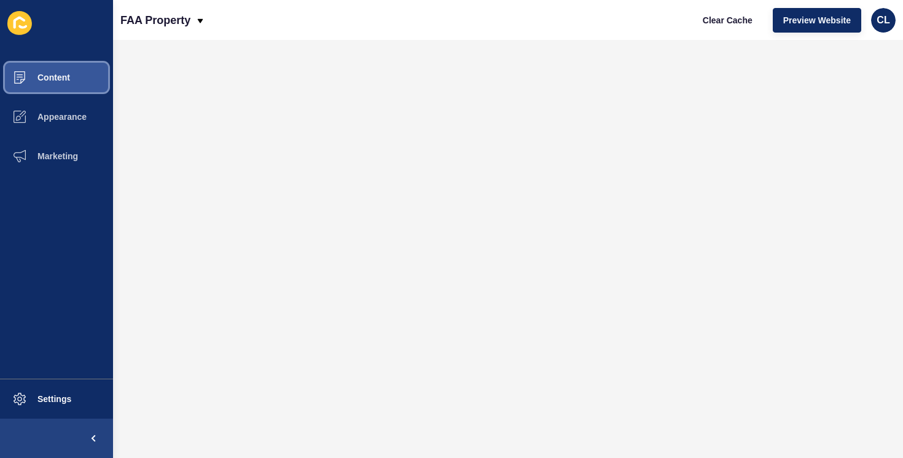
click at [49, 79] on span "Content" at bounding box center [34, 78] width 72 height 10
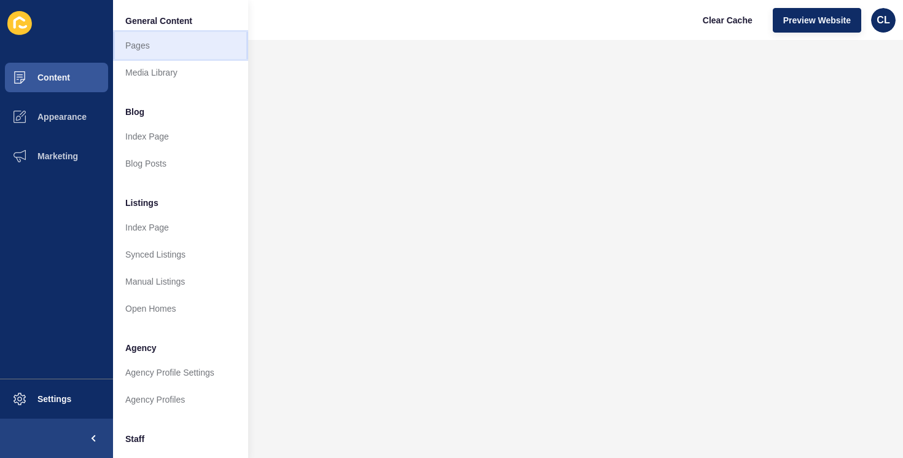
click at [135, 41] on link "Pages" at bounding box center [180, 45] width 135 height 27
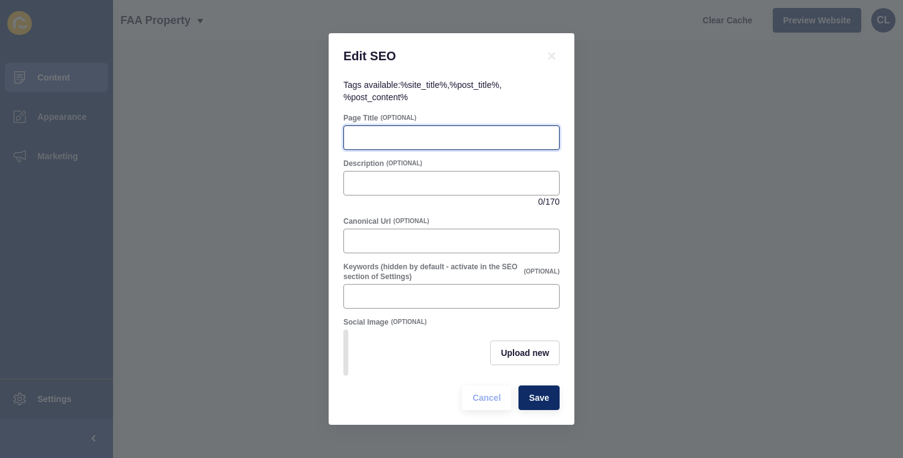
click at [421, 141] on input "Page Title" at bounding box center [452, 138] width 200 height 12
paste input "Property Management Promotion [GEOGRAPHIC_DATA], [GEOGRAPHIC_DATA] | FAA Proper…"
type input "Property Management Promotion [GEOGRAPHIC_DATA], [GEOGRAPHIC_DATA] | FAA Proper…"
drag, startPoint x: 478, startPoint y: 132, endPoint x: 651, endPoint y: 150, distance: 174.2
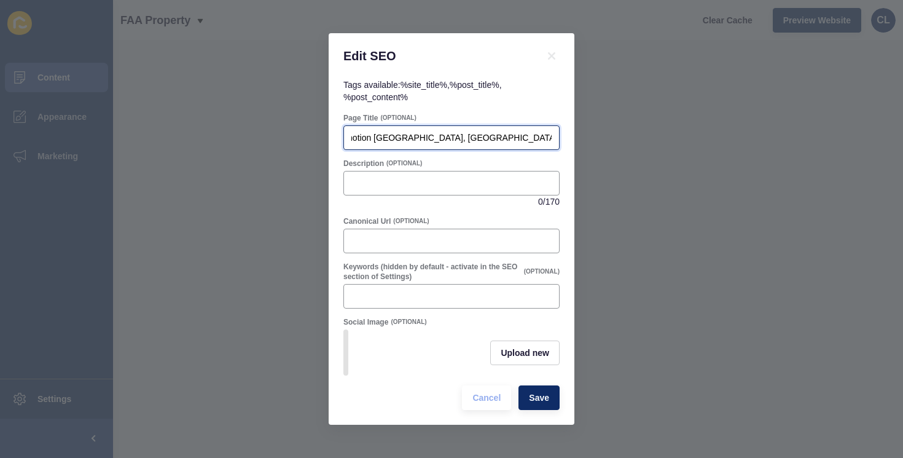
click at [651, 150] on div "Edit SEO Tags available: %site_title% , %post_title% , %post_content% Page Titl…" at bounding box center [451, 229] width 903 height 458
click at [513, 164] on div "Description (OPTIONAL)" at bounding box center [452, 164] width 216 height 10
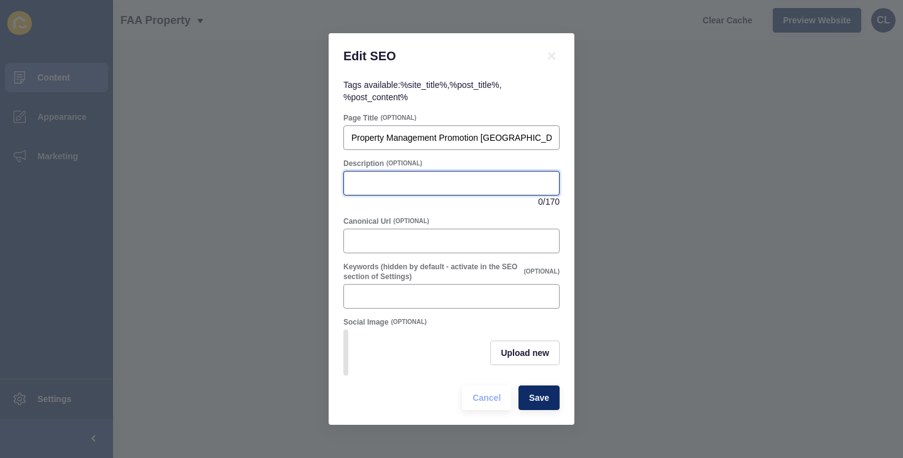
click at [478, 185] on input "Description" at bounding box center [452, 183] width 200 height 12
paste input "Property Management Promotion in [GEOGRAPHIC_DATA], [GEOGRAPHIC_DATA]. Switch n…"
type input "Property Management Promotion in [GEOGRAPHIC_DATA], [GEOGRAPHIC_DATA]. Switch n…"
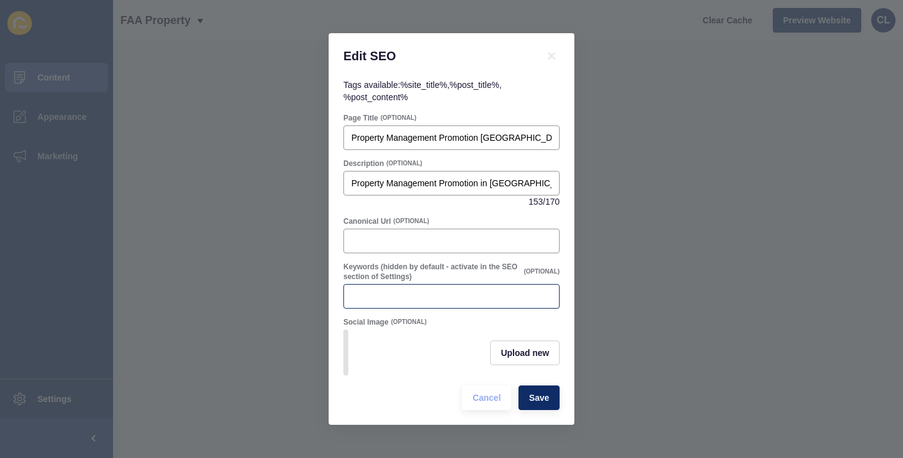
click at [490, 305] on div at bounding box center [452, 296] width 216 height 25
paste input "property management promotion maroochydore, property management promotion sunsh…"
type input "property management promotion maroochydore, property management promotion sunsh…"
click at [538, 398] on span "Save" at bounding box center [539, 398] width 20 height 12
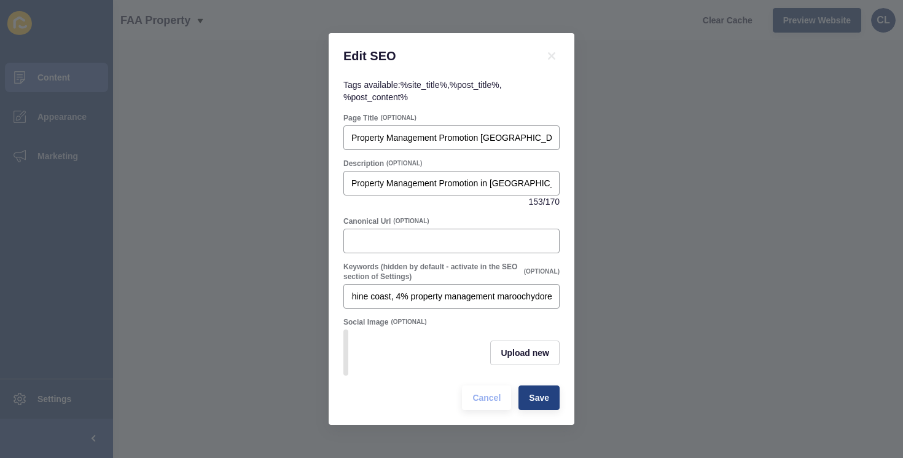
scroll to position [0, 0]
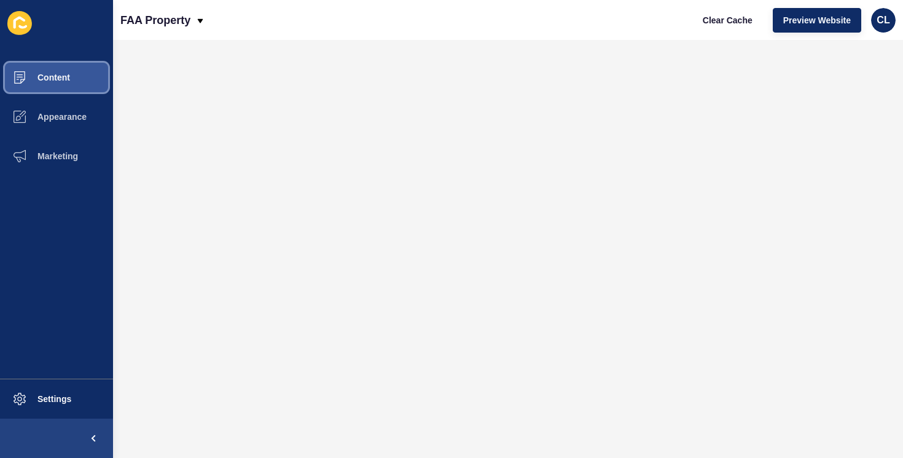
click at [55, 76] on span "Content" at bounding box center [34, 78] width 72 height 10
click at [69, 83] on button "Content" at bounding box center [56, 77] width 113 height 39
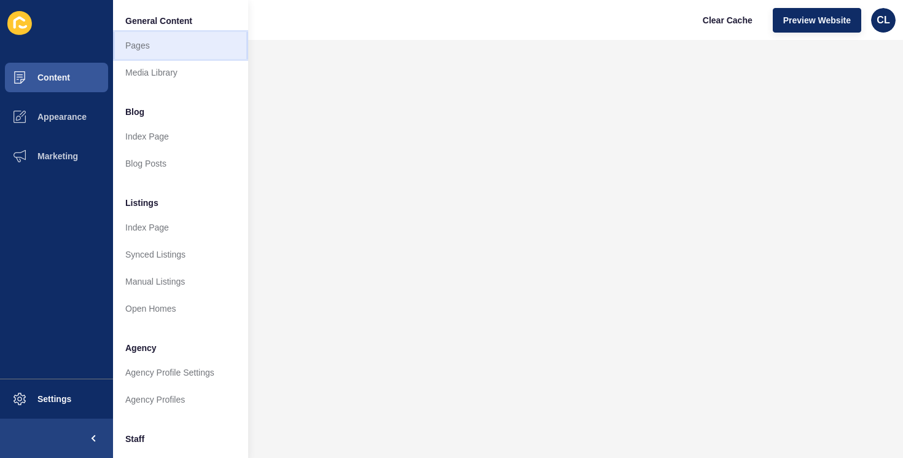
click at [158, 48] on link "Pages" at bounding box center [180, 45] width 135 height 27
